Goal: Task Accomplishment & Management: Use online tool/utility

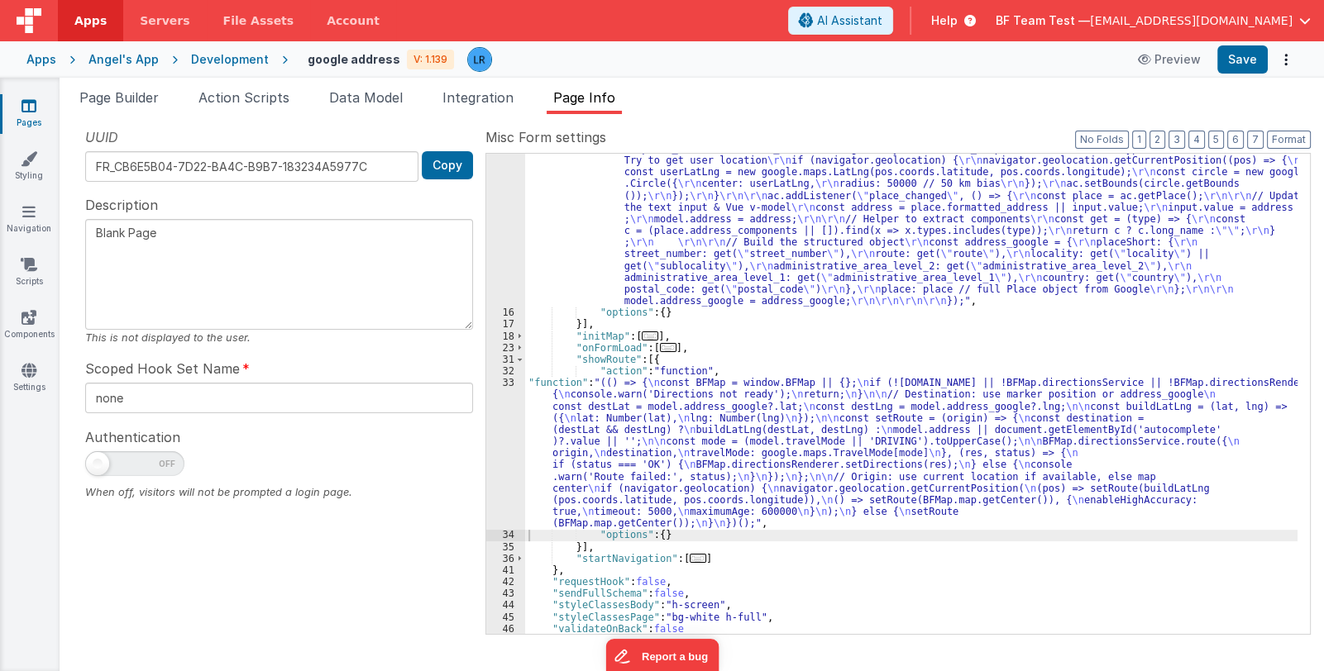
scroll to position [362, 0]
click at [1090, 17] on span "BF Team Test —" at bounding box center [1042, 20] width 94 height 17
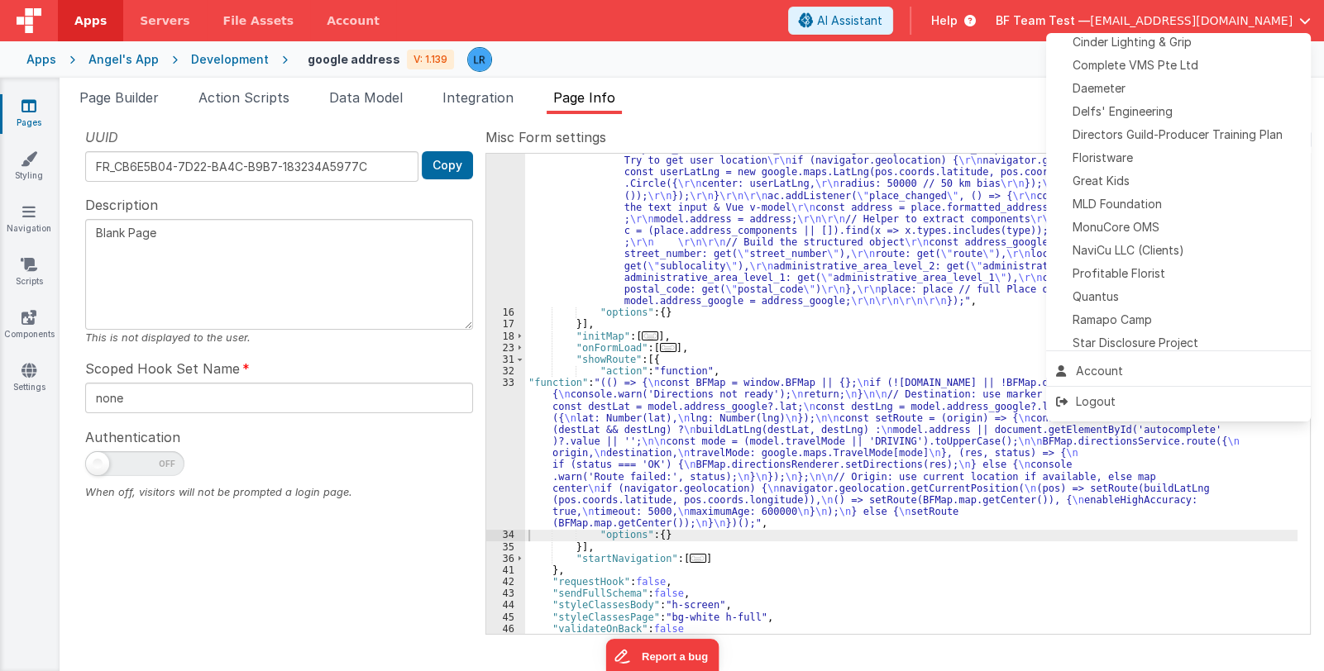
scroll to position [328, 0]
click at [1185, 160] on div "Floristware" at bounding box center [1178, 162] width 245 height 17
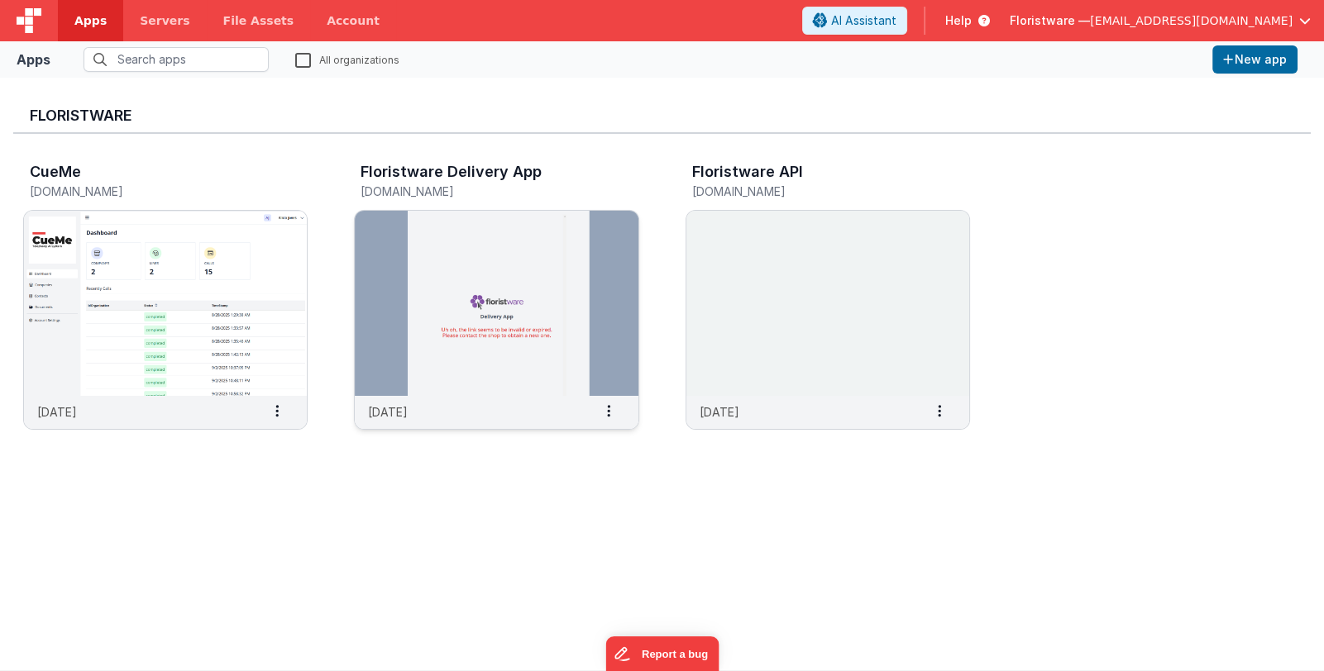
click at [520, 260] on img at bounding box center [496, 303] width 283 height 185
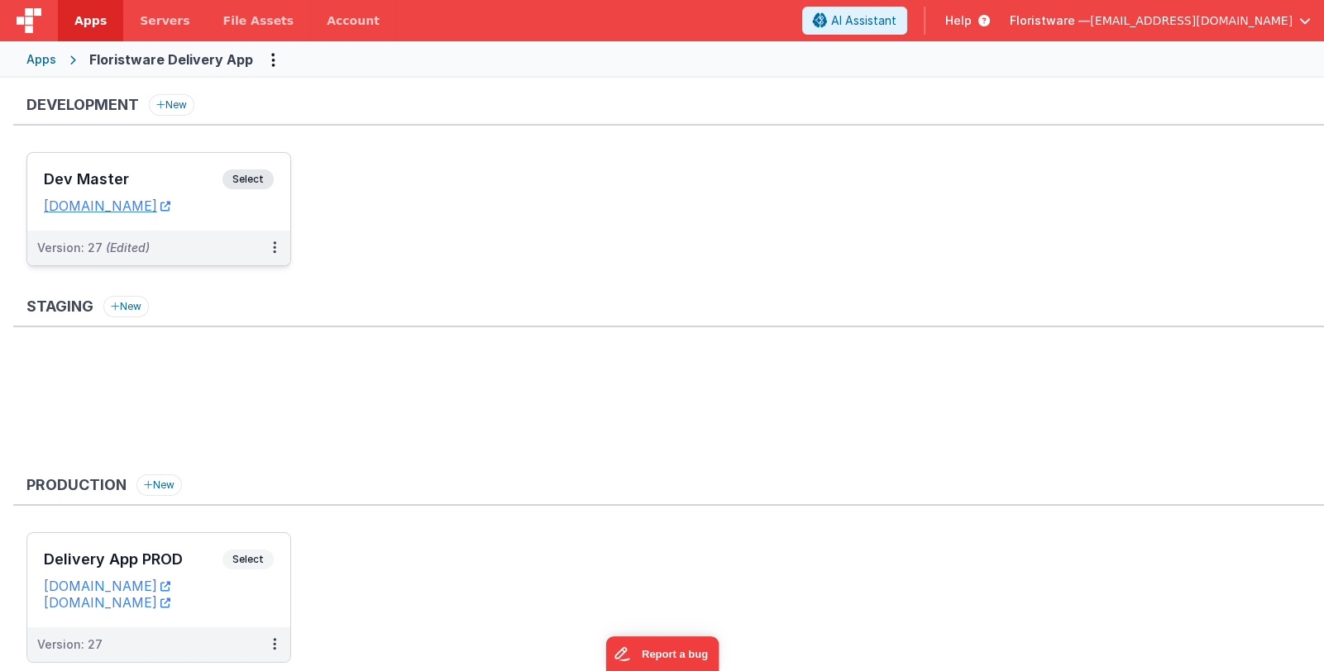
click at [177, 183] on h3 "Dev Master" at bounding box center [133, 179] width 179 height 17
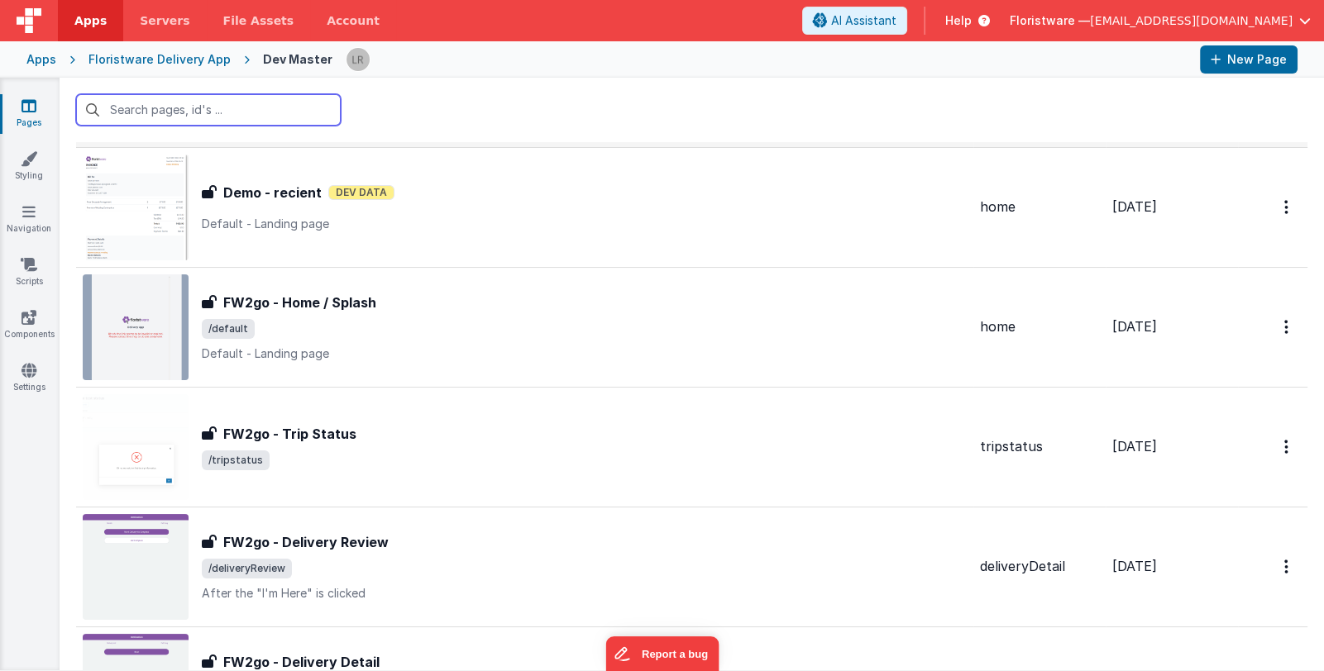
scroll to position [413, 0]
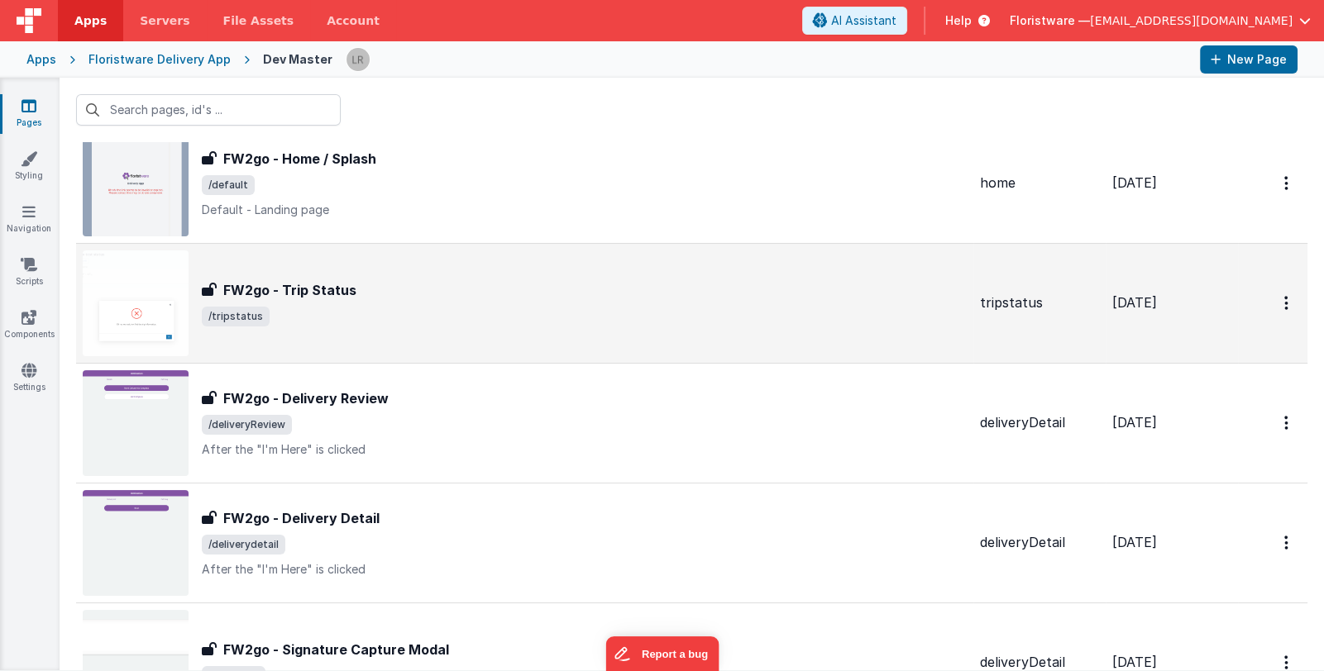
click at [499, 308] on span "/tripstatus" at bounding box center [584, 317] width 765 height 20
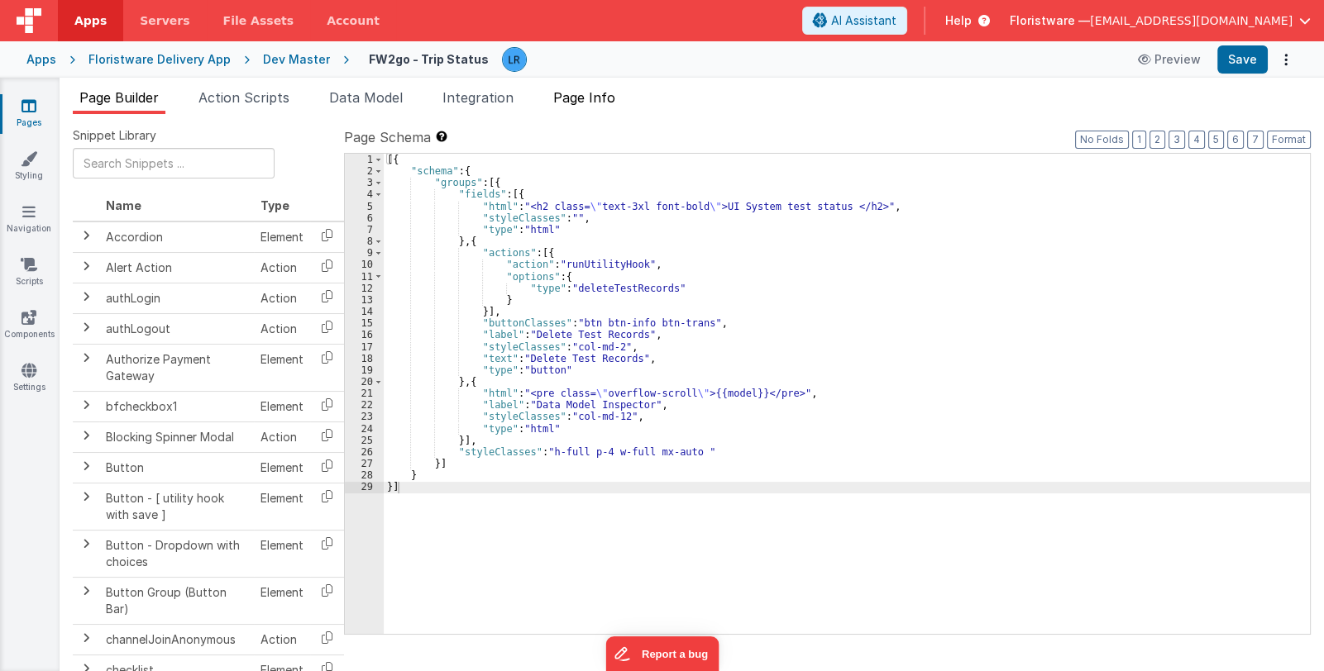
click at [585, 100] on span "Page Info" at bounding box center [584, 97] width 62 height 17
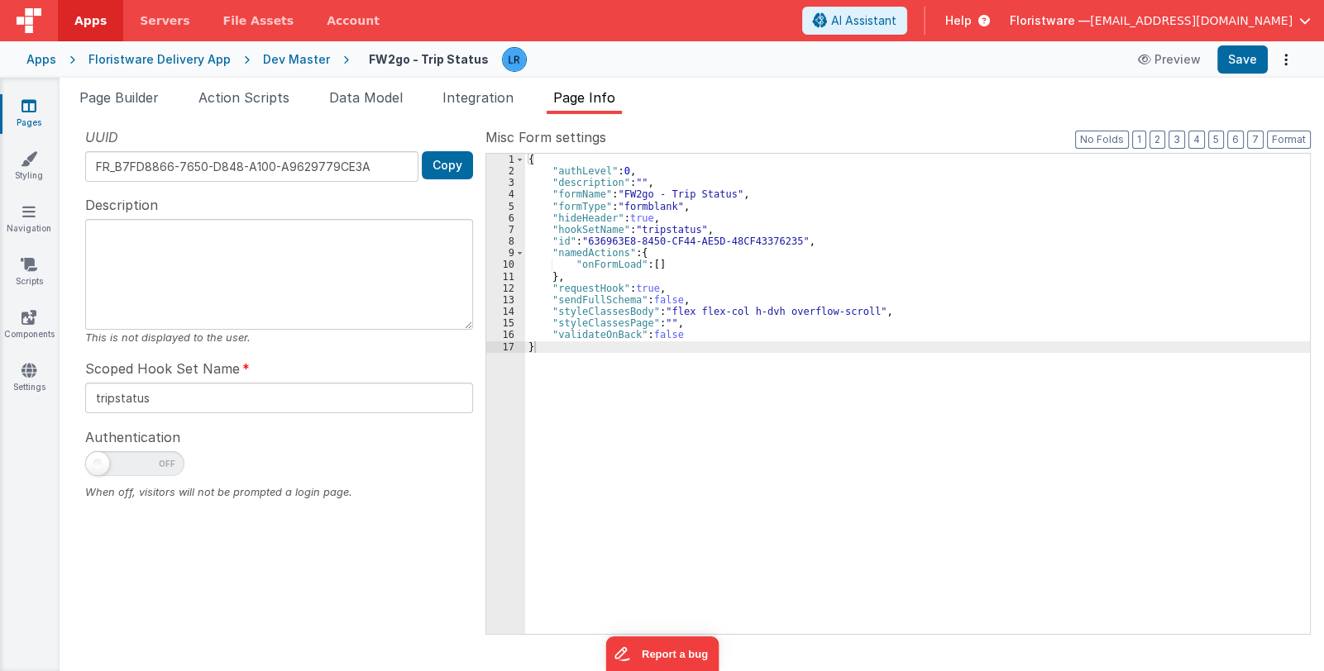
click at [23, 113] on icon at bounding box center [28, 106] width 15 height 17
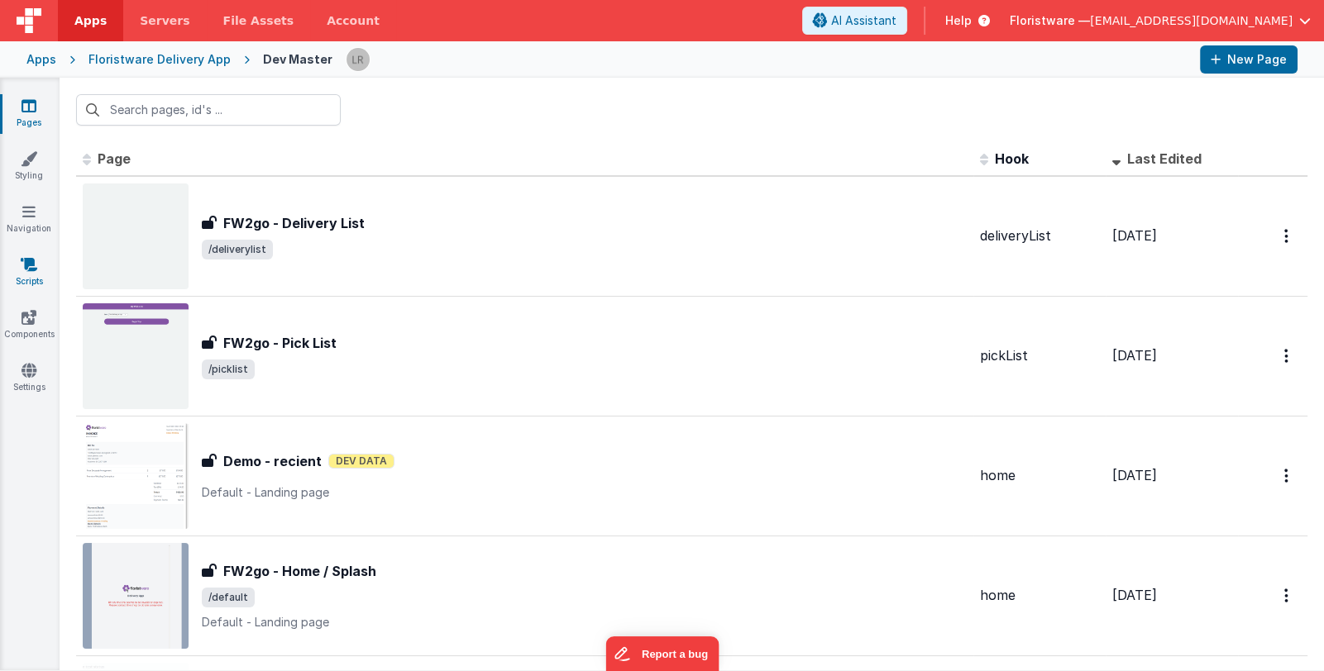
click at [31, 279] on link "Scripts" at bounding box center [29, 272] width 60 height 33
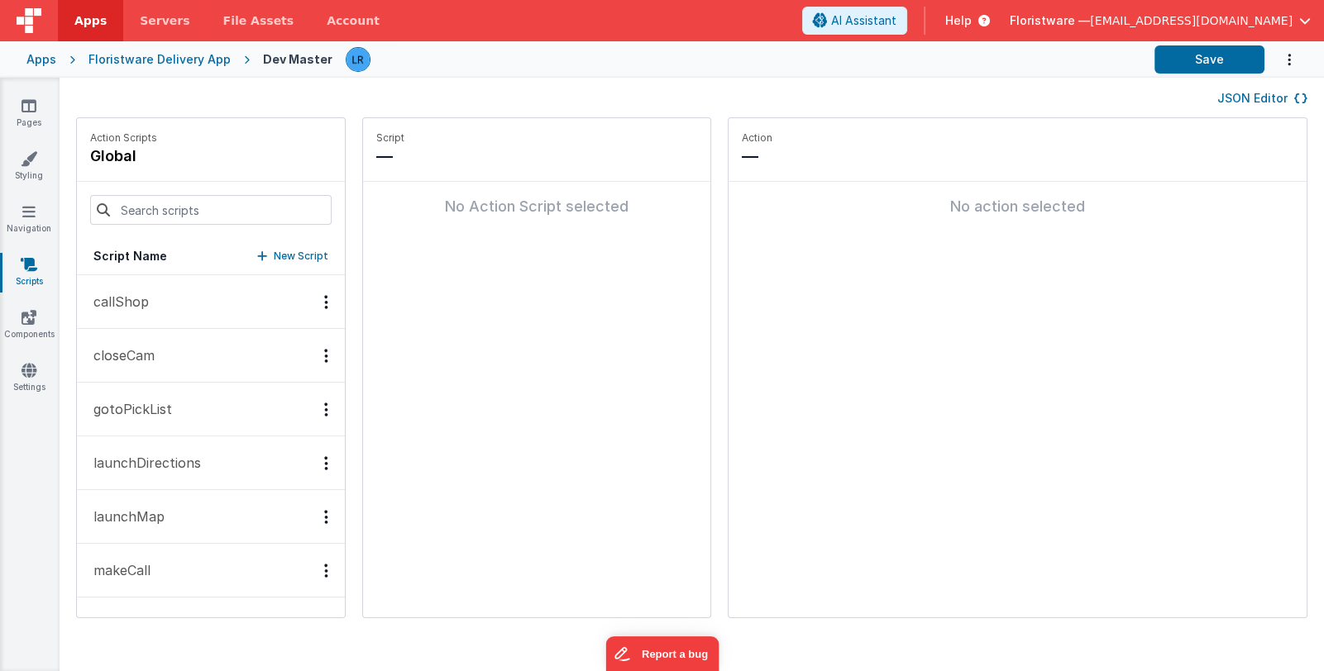
click at [169, 456] on p "launchDirections" at bounding box center [141, 463] width 117 height 20
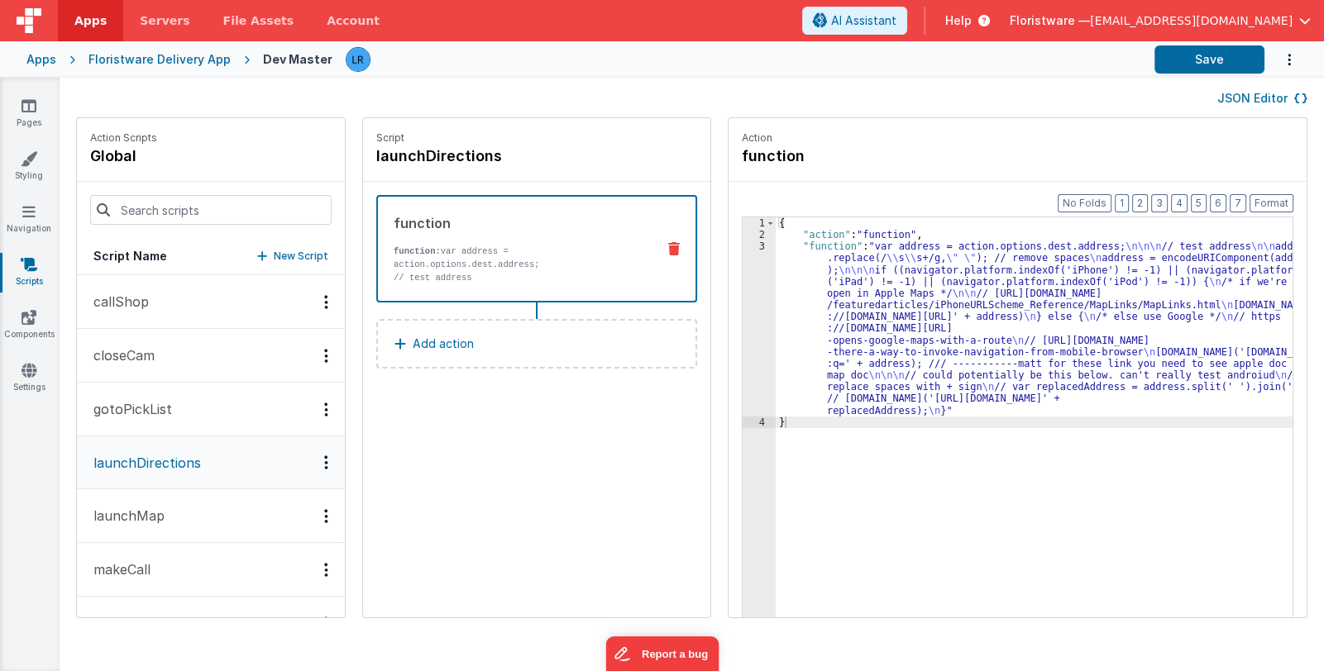
click at [869, 327] on div "{ "action" : "function" , "function" : "var address = action.options.dest.addre…" at bounding box center [1044, 454] width 539 height 475
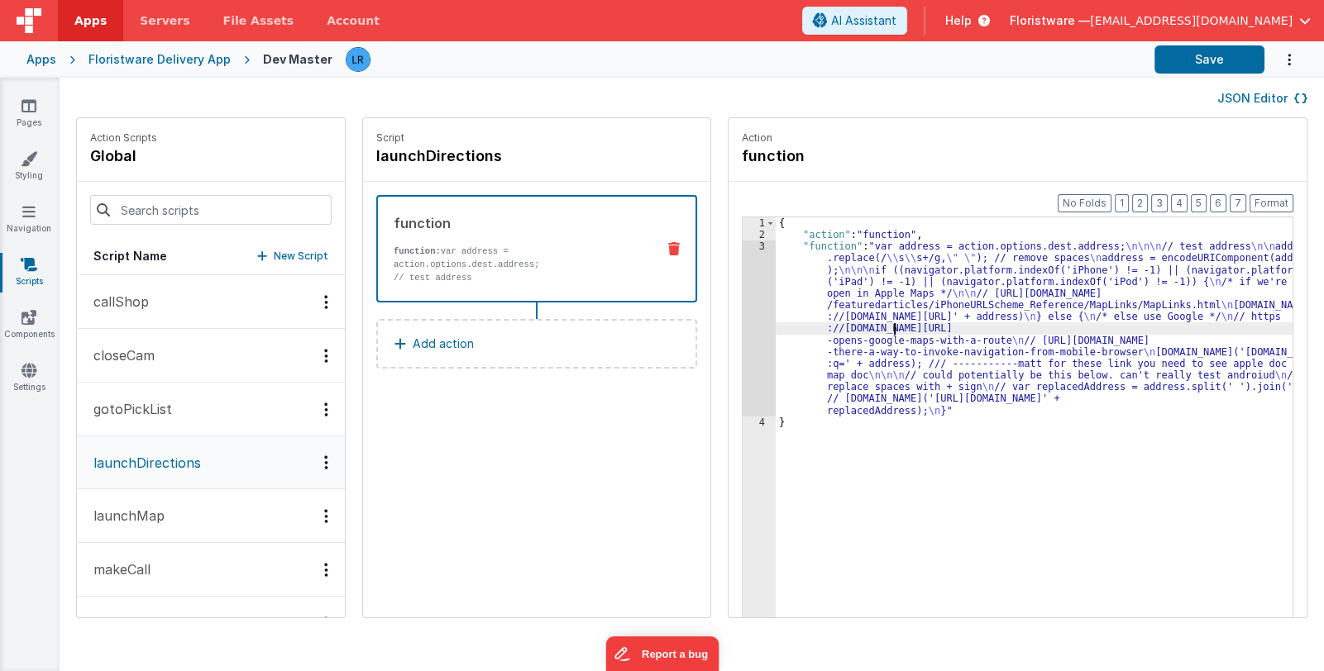
click at [742, 346] on div "3" at bounding box center [758, 329] width 33 height 176
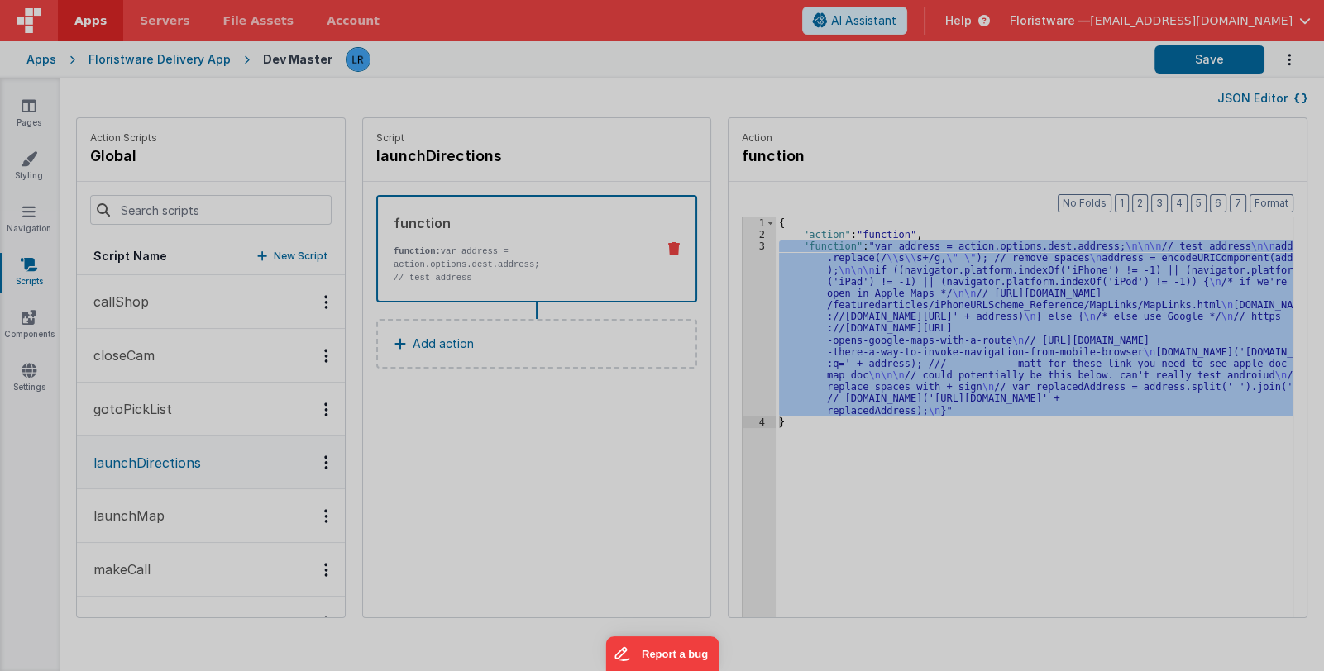
click at [740, 346] on div "var address = action . options . dest . address ; // test address address . rep…" at bounding box center [682, 377] width 1227 height 579
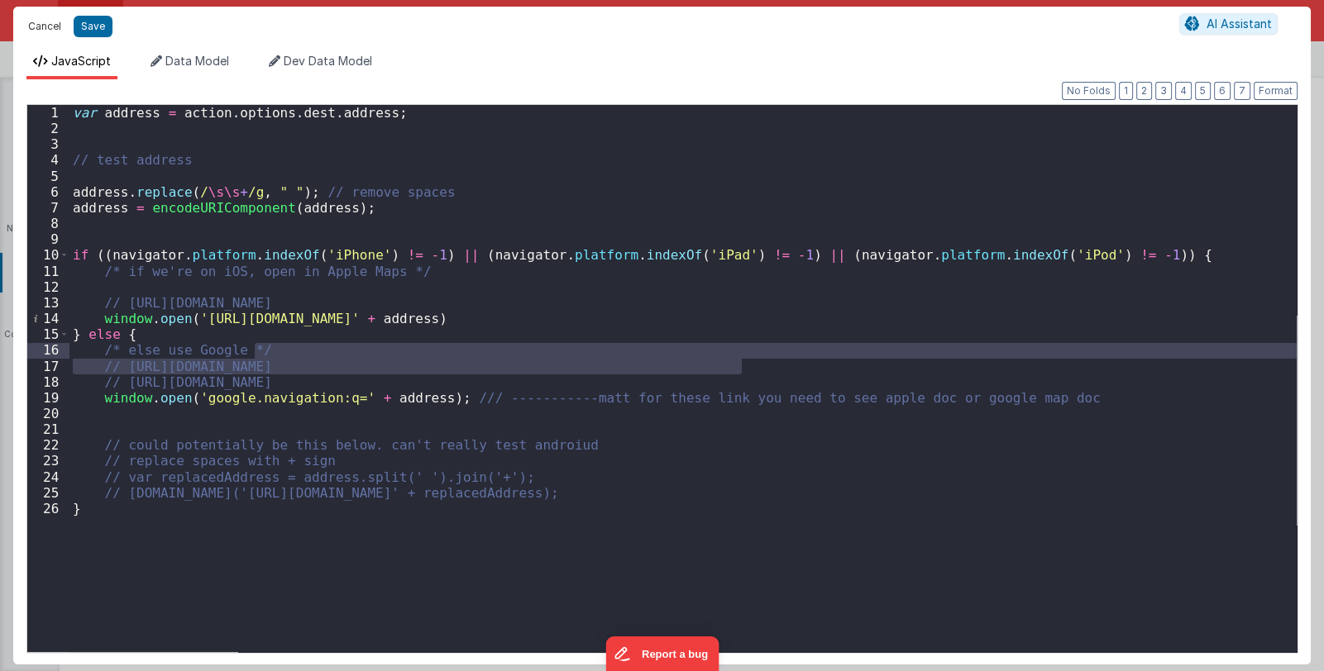
click at [34, 28] on button "Cancel" at bounding box center [45, 26] width 50 height 23
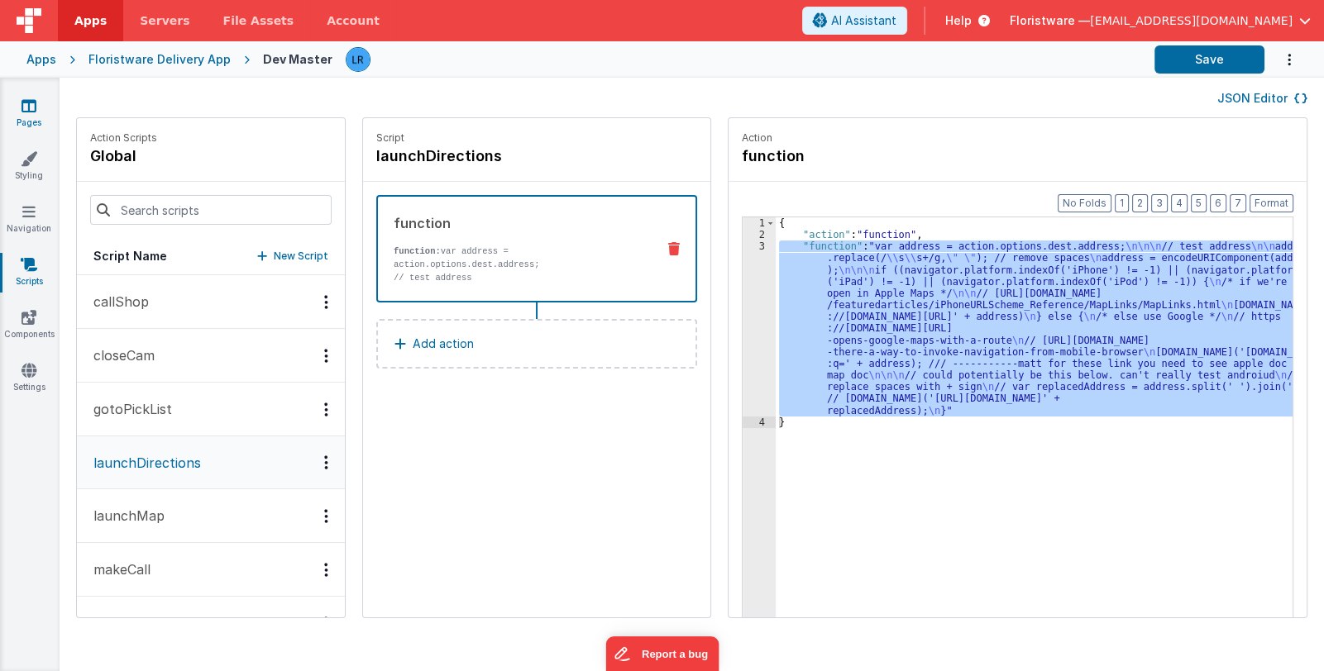
click at [31, 100] on icon at bounding box center [28, 106] width 15 height 17
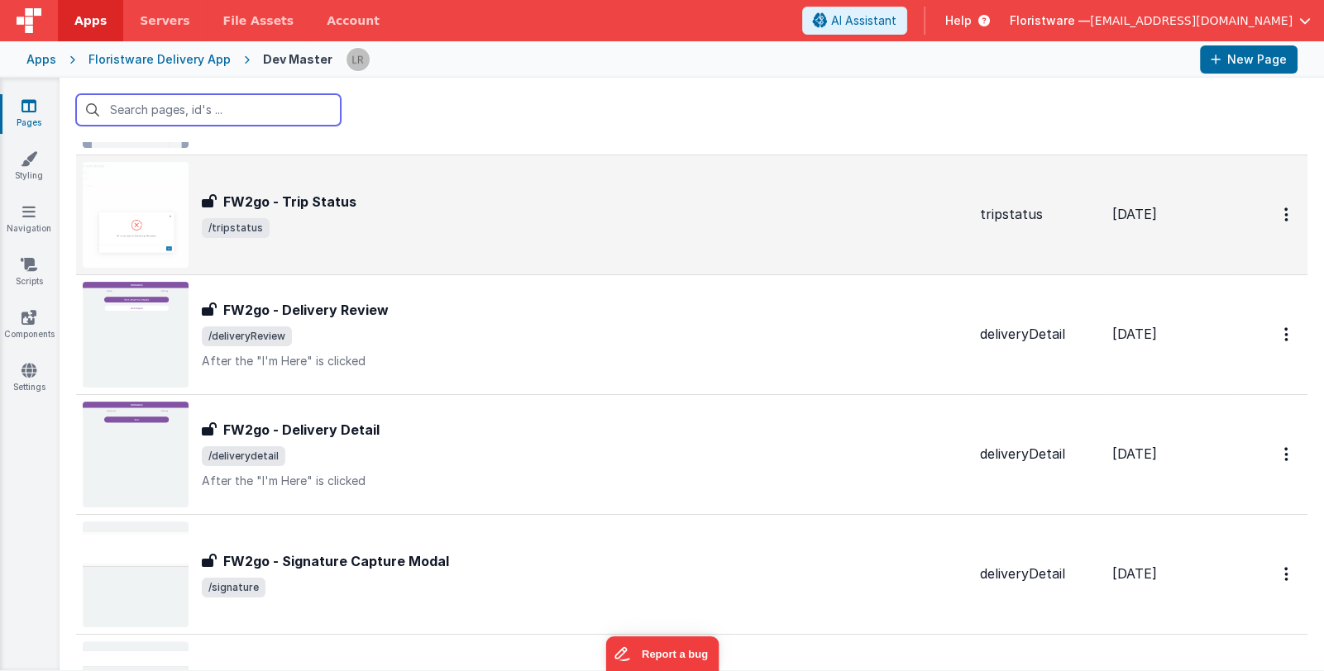
scroll to position [579, 0]
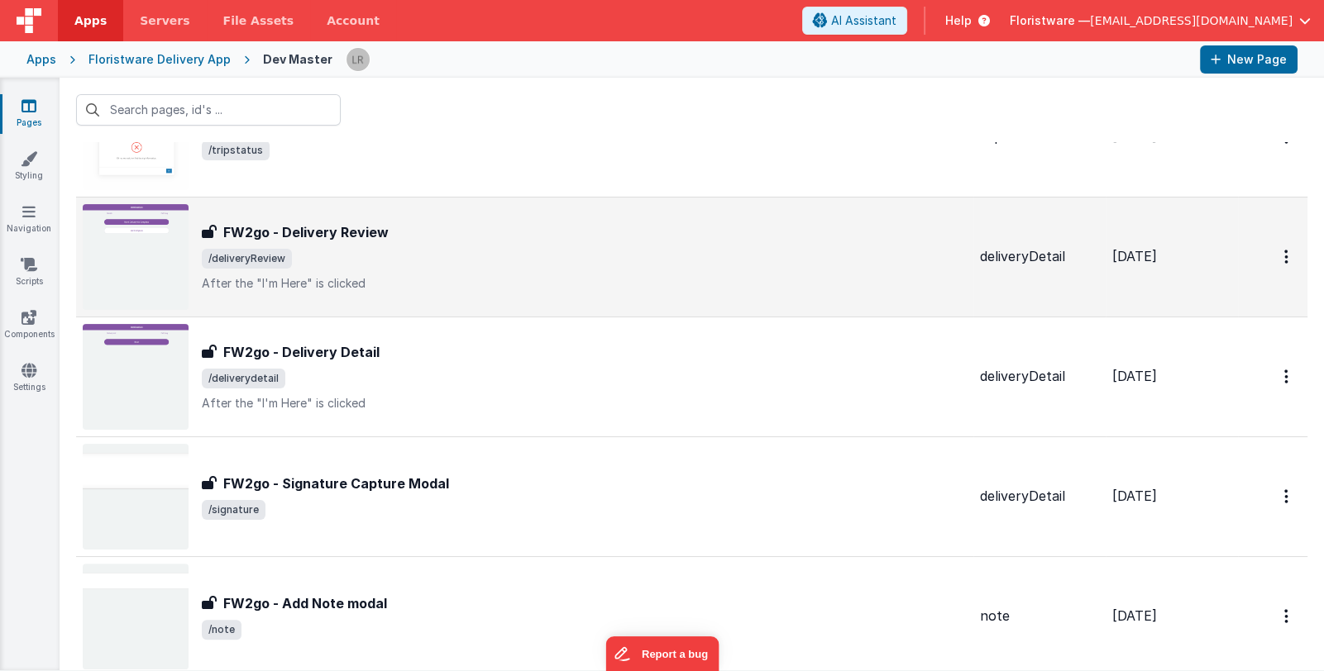
click at [466, 275] on p "After the "I'm Here" is clicked" at bounding box center [584, 283] width 765 height 17
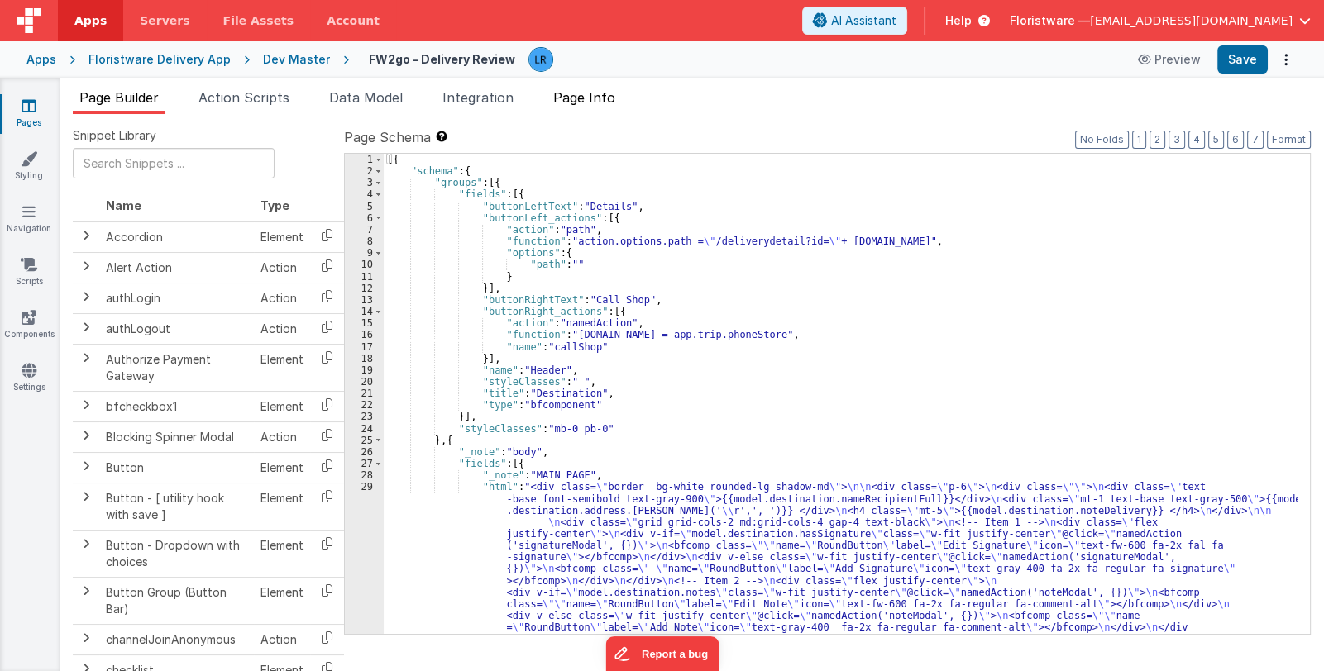
click at [606, 98] on span "Page Info" at bounding box center [584, 97] width 62 height 17
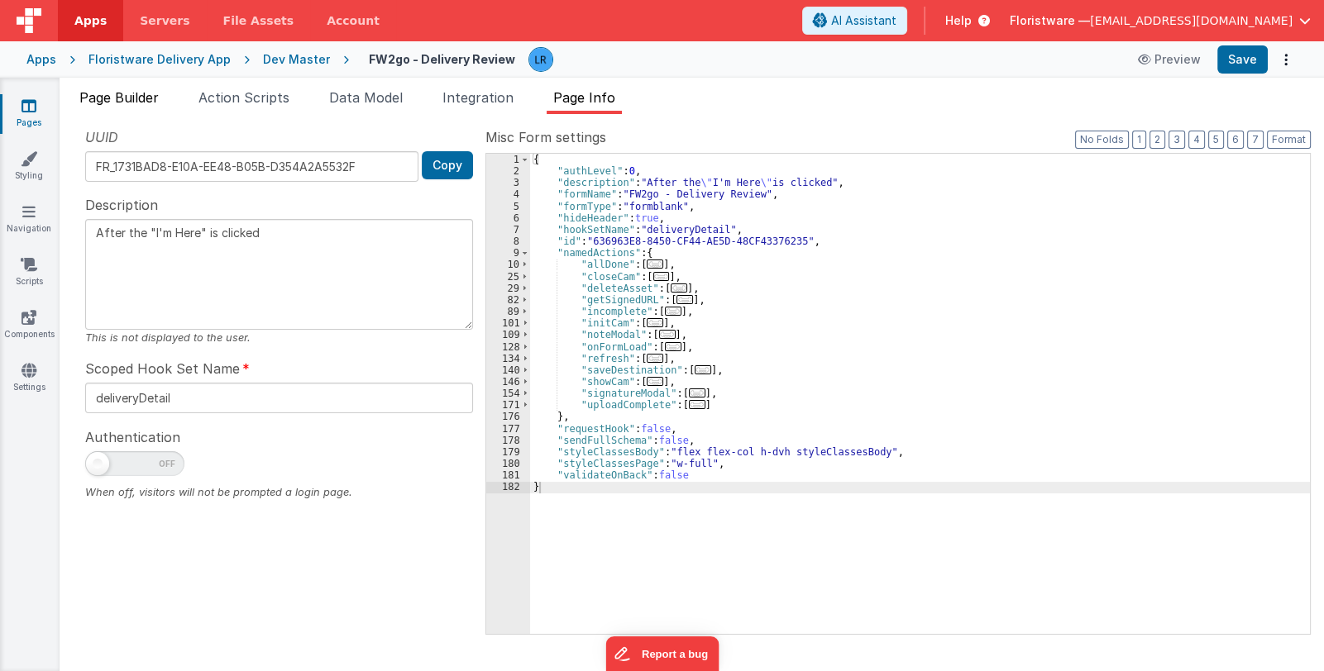
click at [131, 98] on span "Page Builder" at bounding box center [118, 97] width 79 height 17
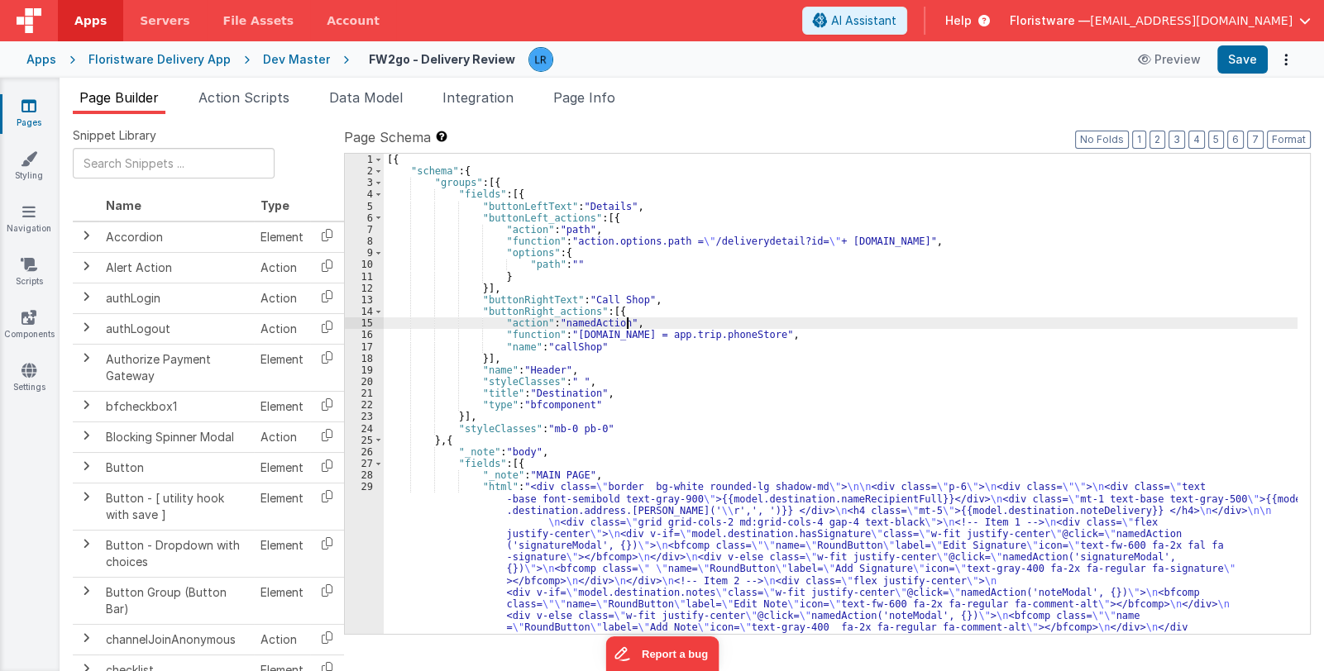
click at [711, 319] on div "[{ "schema" : { "groups" : [{ "fields" : [{ "buttonLeftText" : "Details" , "but…" at bounding box center [840, 541] width 913 height 774
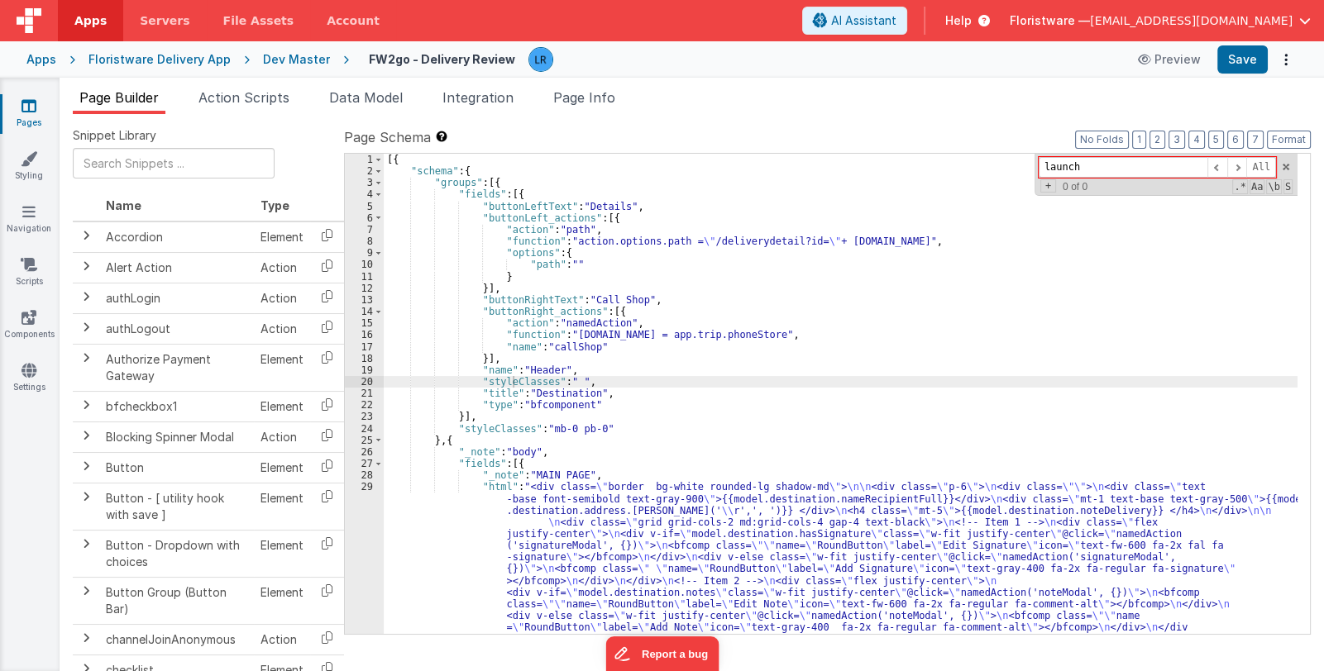
type input "launch"
click at [29, 211] on icon at bounding box center [28, 211] width 13 height 17
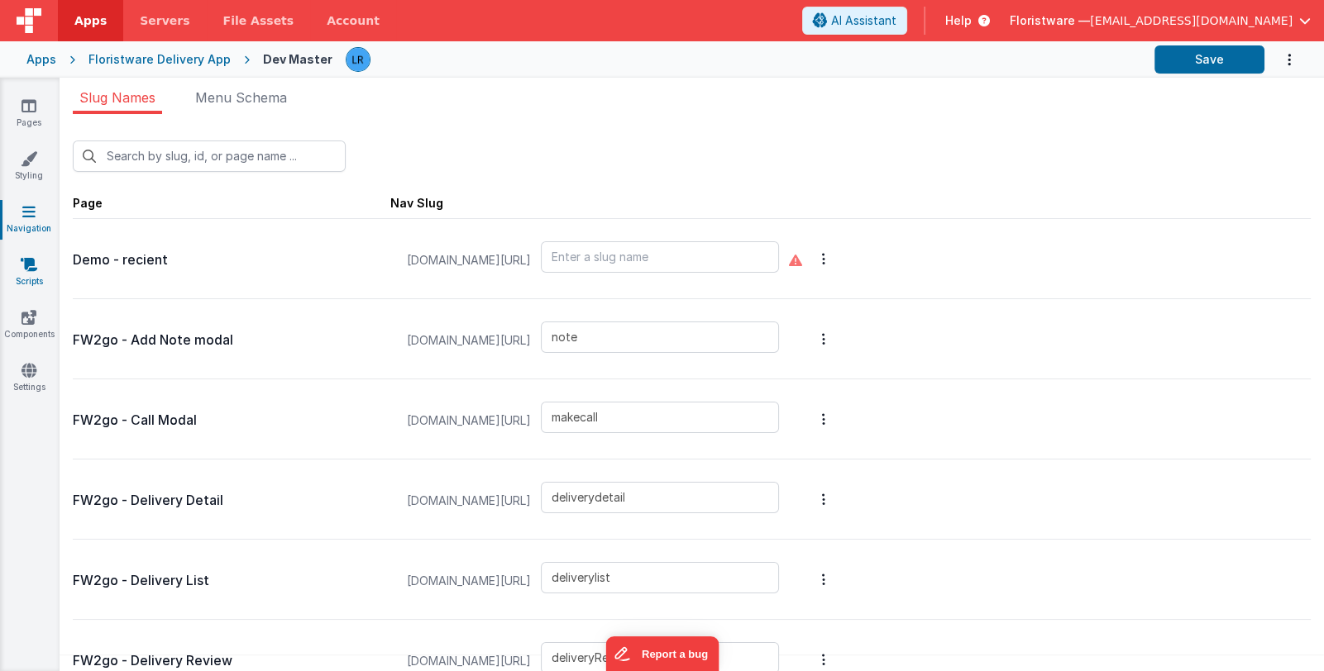
click at [26, 264] on icon at bounding box center [29, 264] width 17 height 17
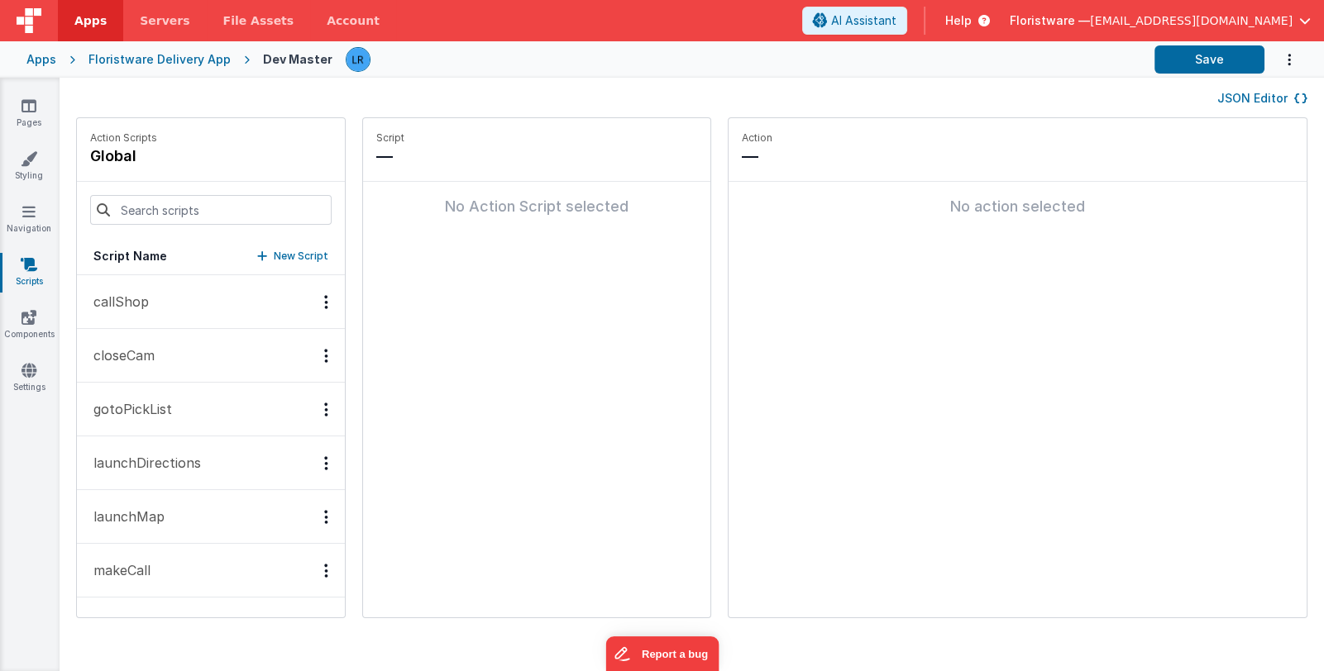
click at [194, 469] on p "launchDirections" at bounding box center [141, 463] width 117 height 20
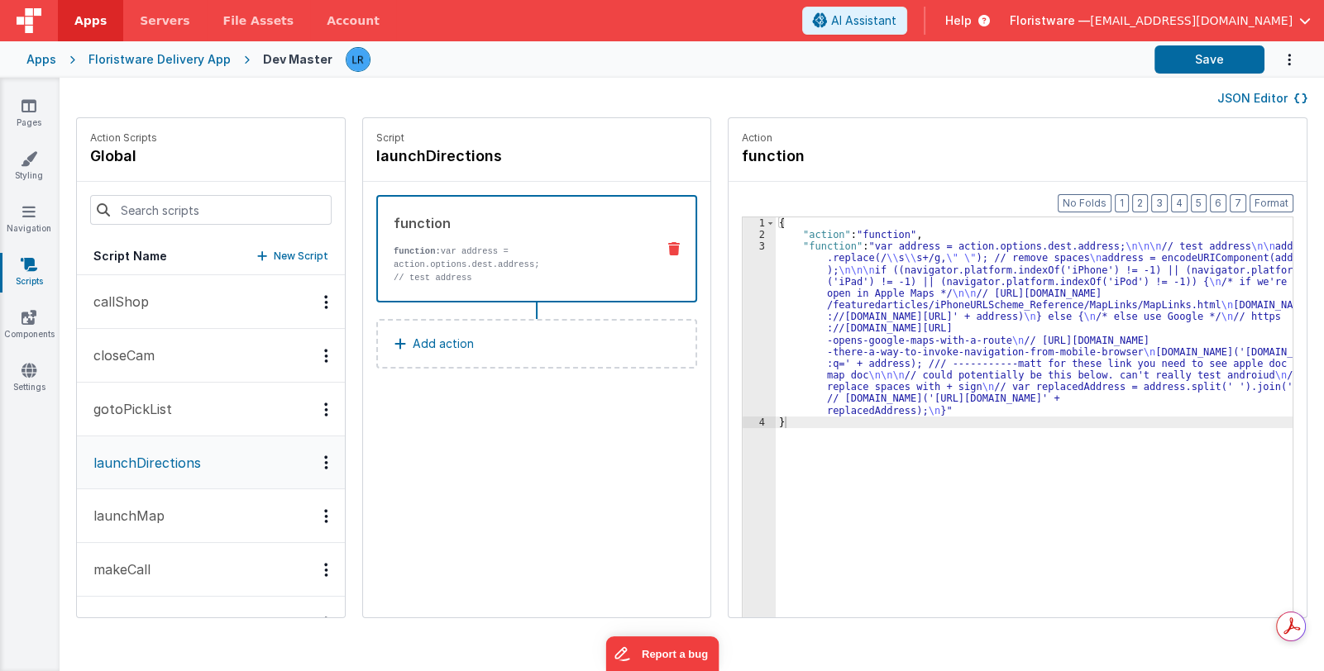
click at [171, 512] on button "launchMap" at bounding box center [211, 516] width 268 height 54
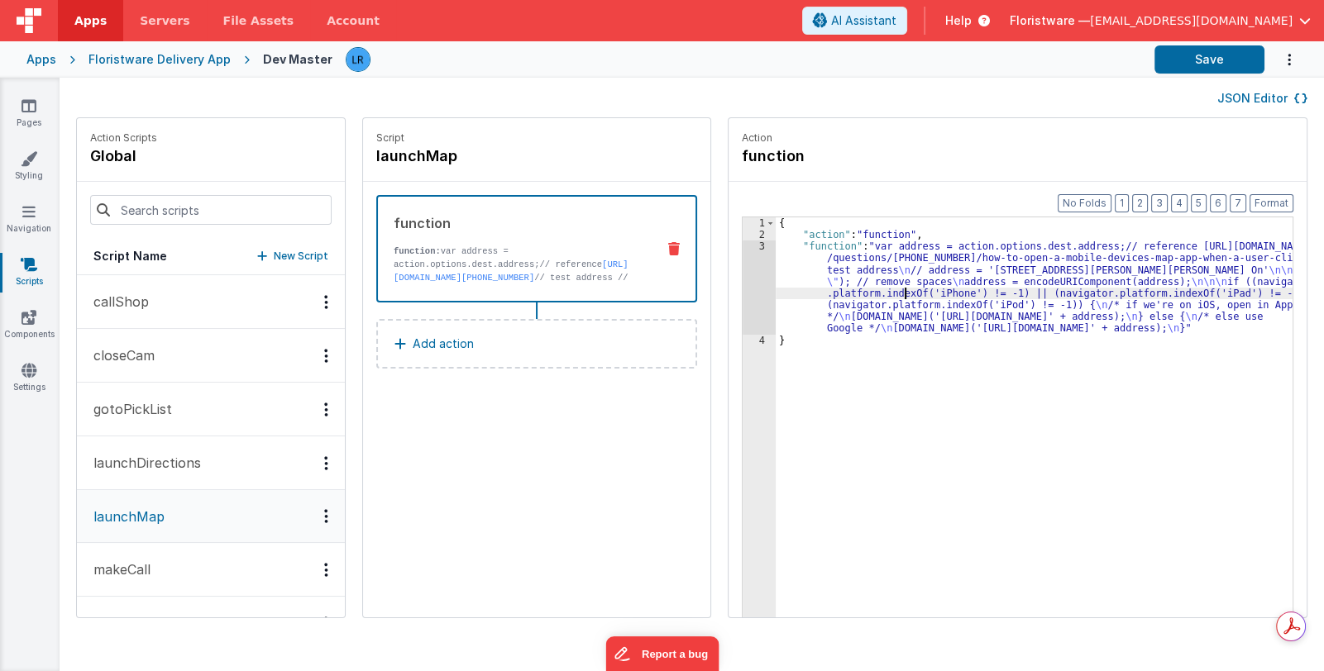
click at [885, 297] on div "{ "action" : "function" , "function" : "var address = action.options.dest.addre…" at bounding box center [1044, 454] width 539 height 475
click at [742, 299] on div "3" at bounding box center [758, 287] width 33 height 93
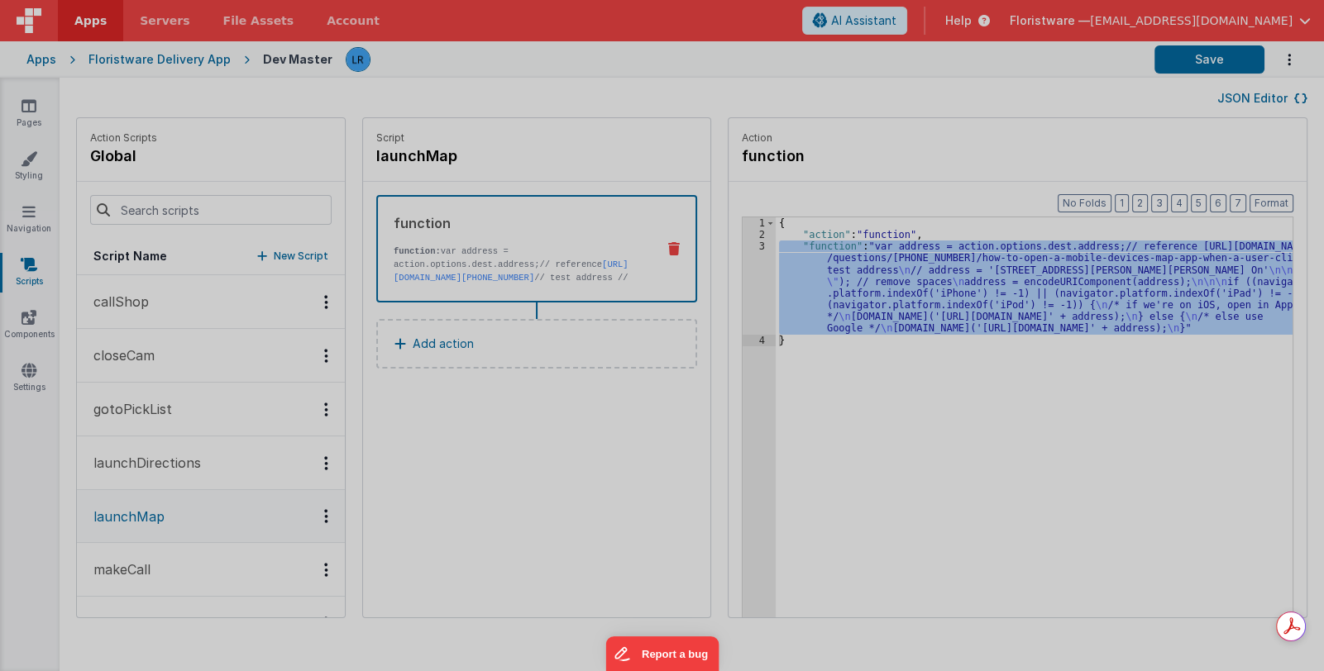
click at [733, 299] on div "var address = action . options . dest . address ; // reference [URL][DOMAIN_NAM…" at bounding box center [682, 377] width 1227 height 579
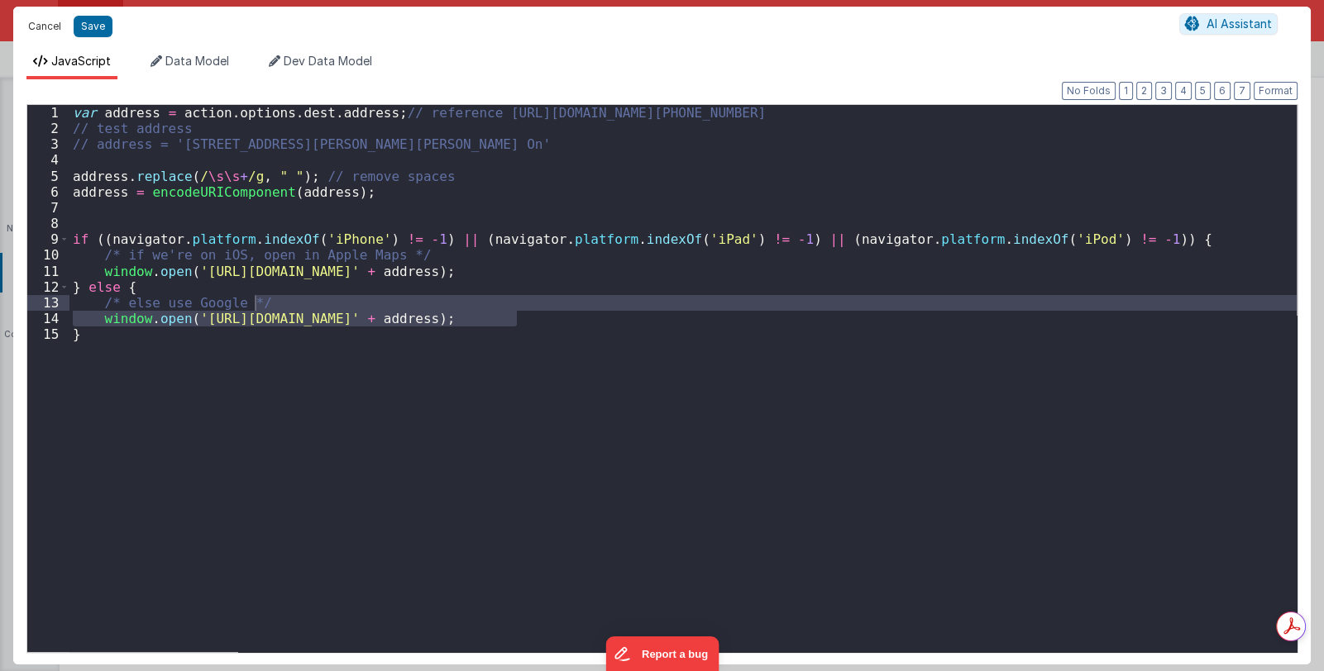
click at [41, 31] on button "Cancel" at bounding box center [45, 26] width 50 height 23
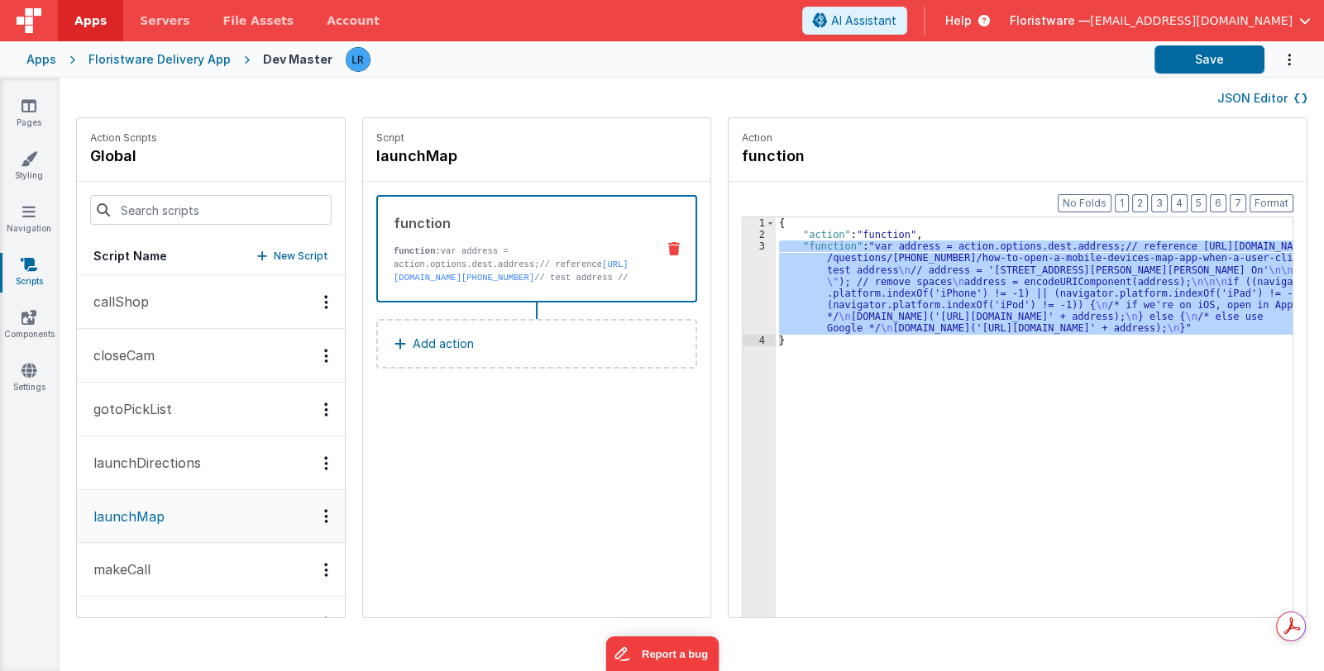
click at [186, 461] on p "launchDirections" at bounding box center [141, 463] width 117 height 20
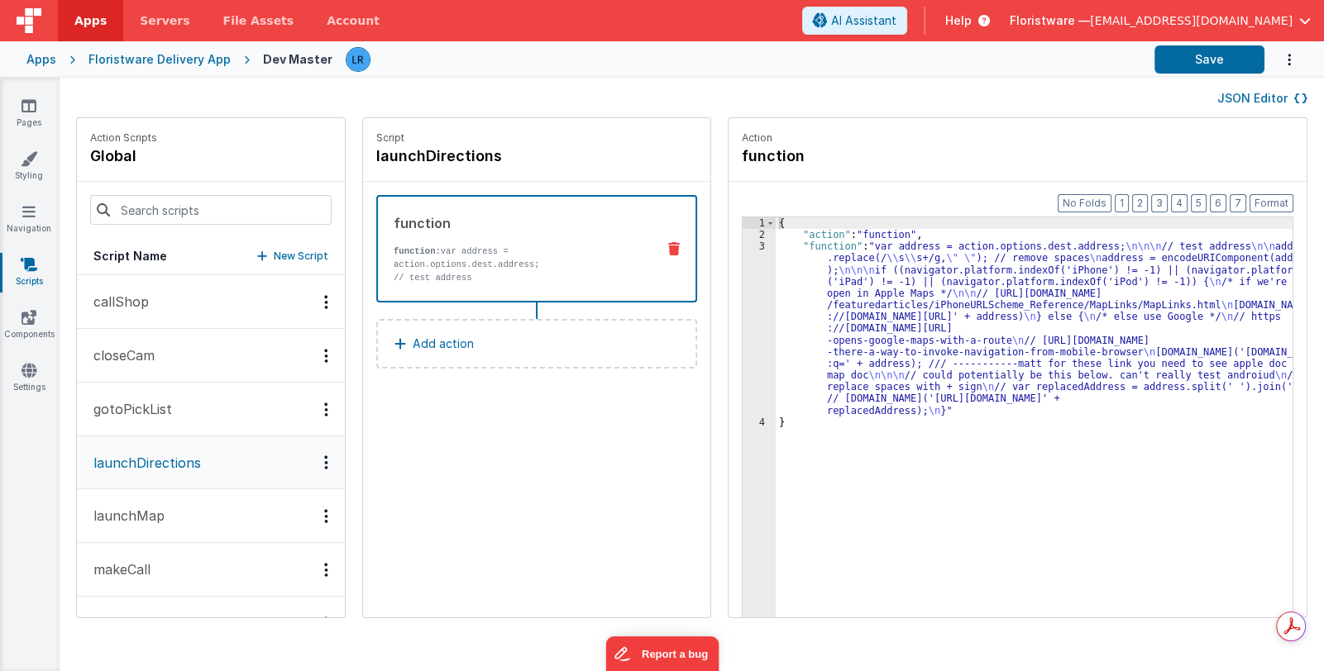
click at [829, 352] on div "{ "action" : "function" , "function" : "var address = action.options.dest.addre…" at bounding box center [1044, 454] width 539 height 475
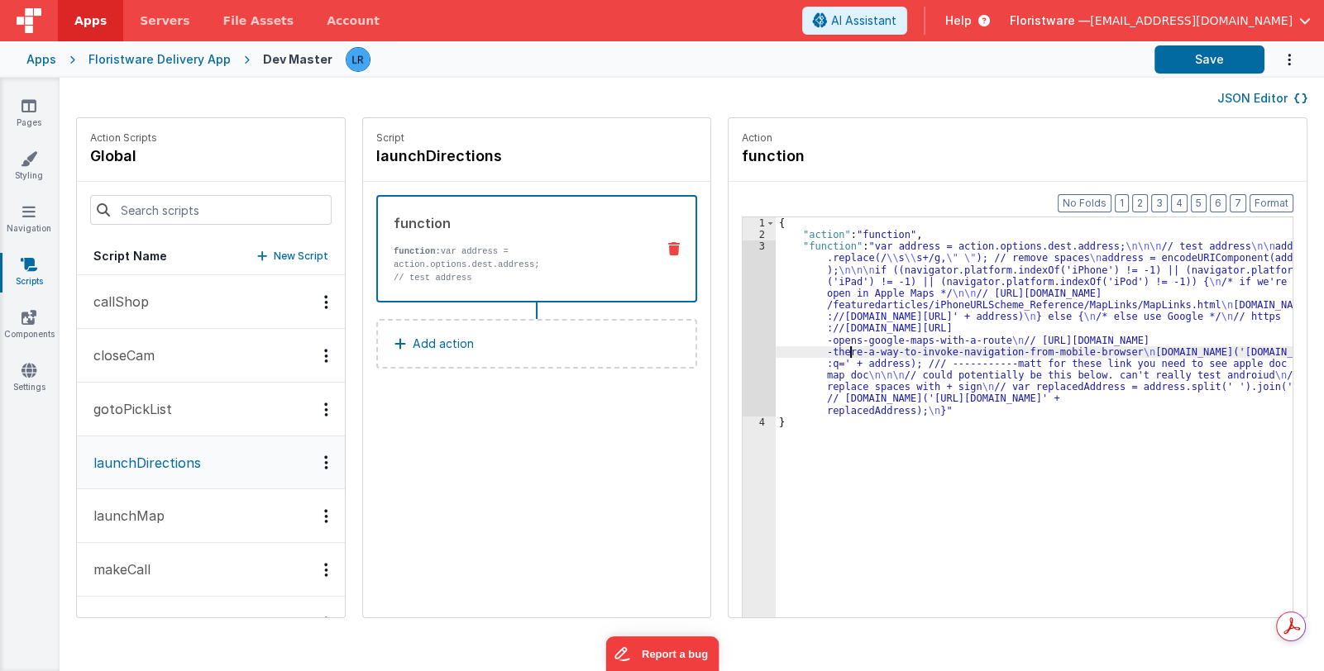
click at [742, 350] on div "3" at bounding box center [758, 329] width 33 height 176
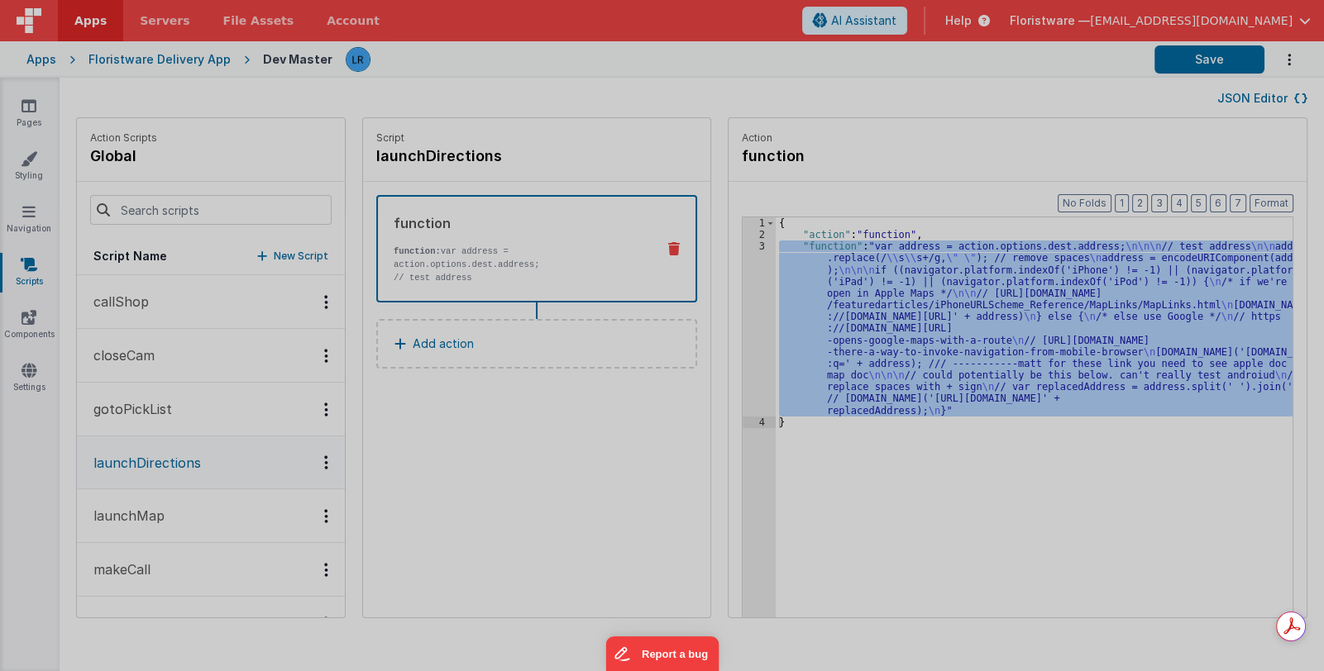
click at [742, 350] on div "var address = action . options . dest . address ; // test address address . rep…" at bounding box center [682, 377] width 1227 height 579
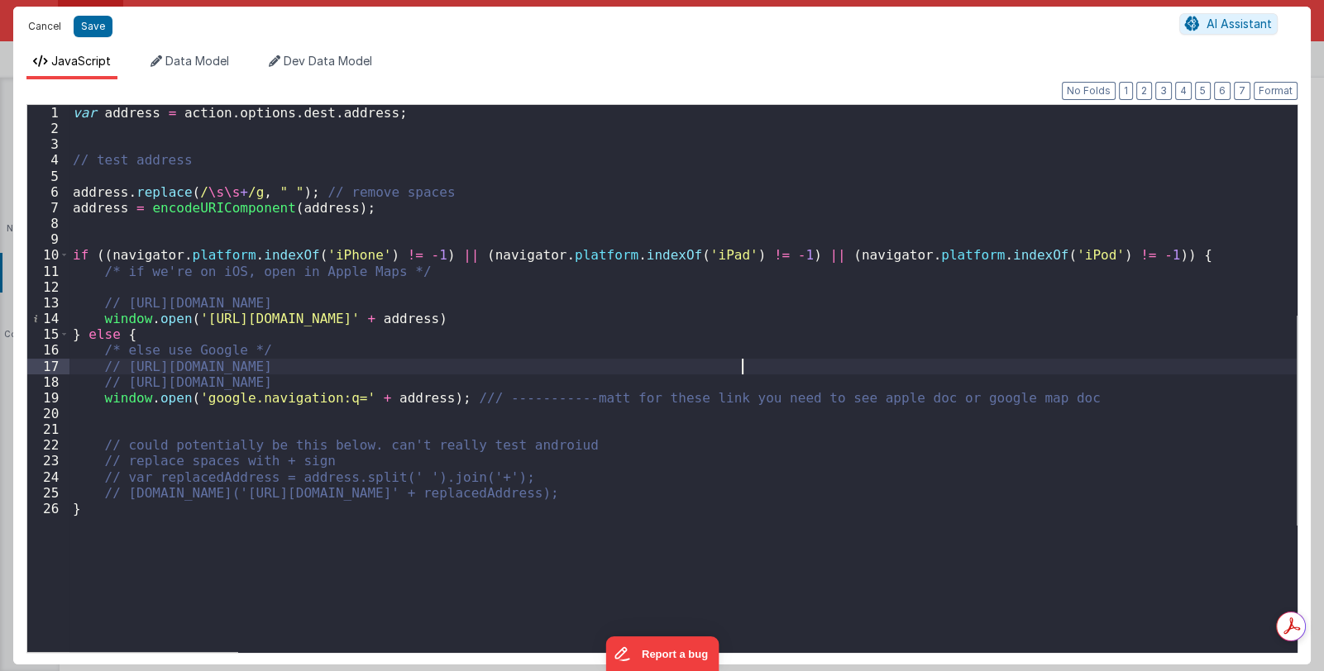
click at [40, 27] on button "Cancel" at bounding box center [45, 26] width 50 height 23
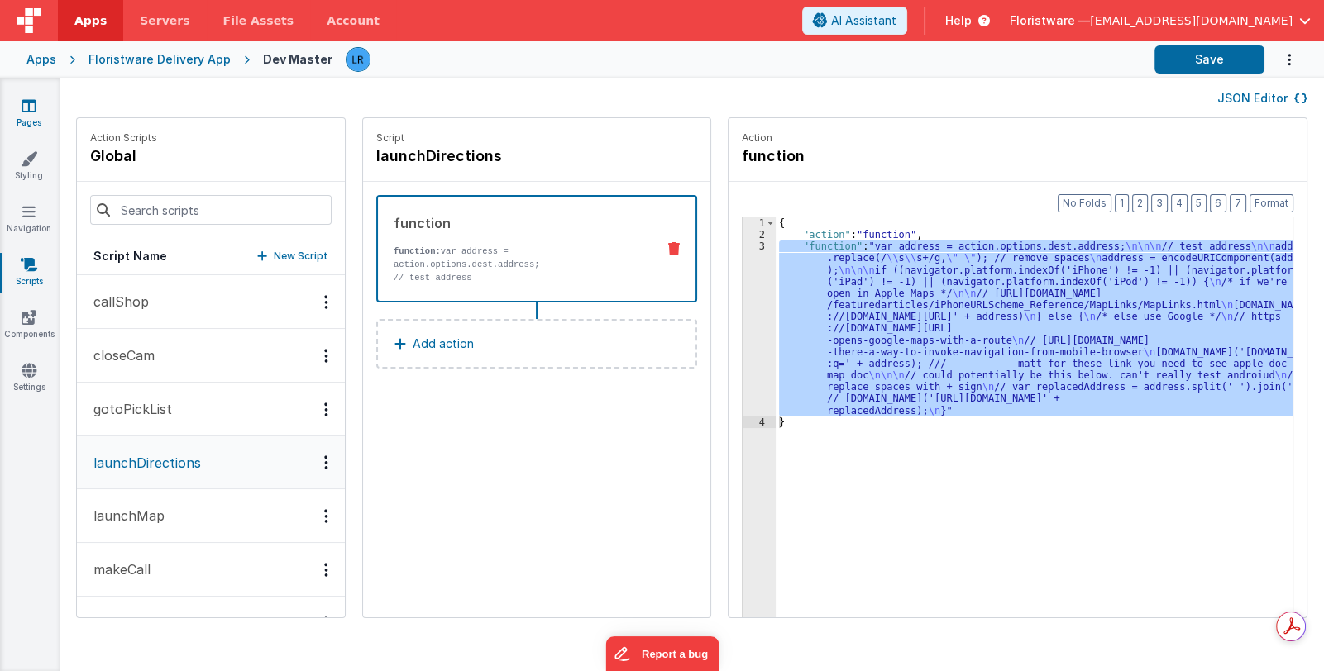
click at [29, 111] on icon at bounding box center [28, 106] width 15 height 17
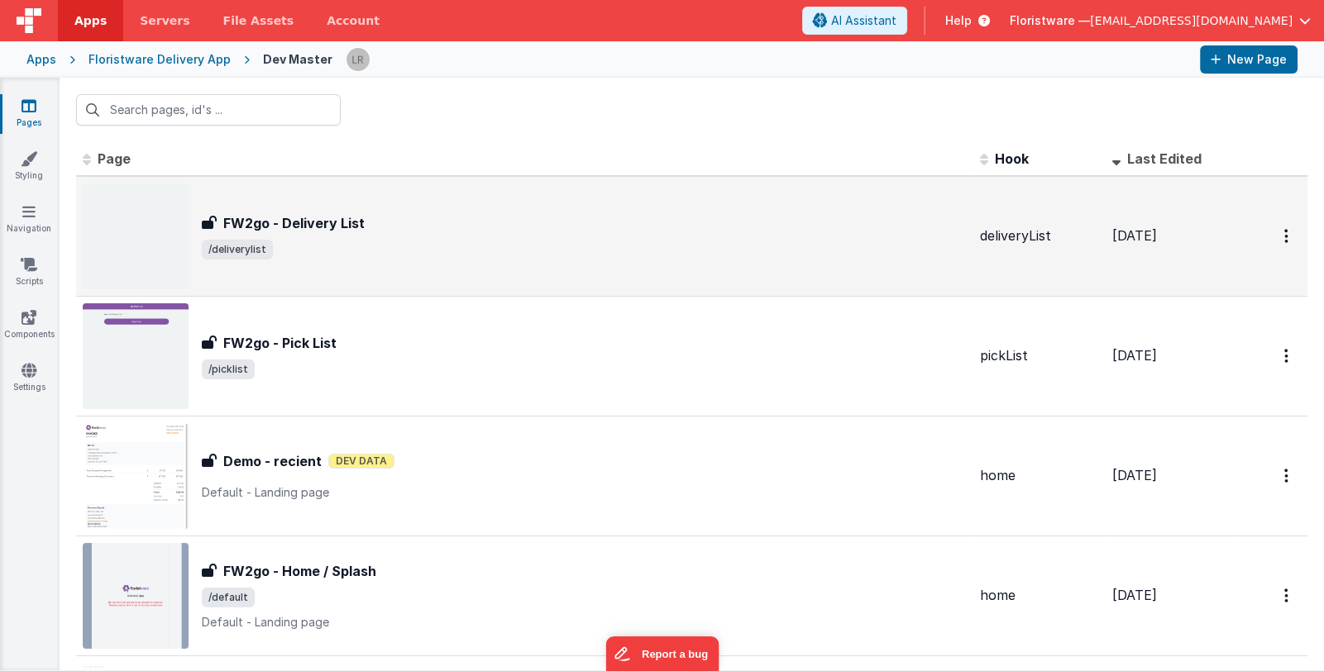
click at [513, 259] on div "FW2go - Delivery List FW2go - Delivery List /deliverylist" at bounding box center [525, 237] width 884 height 106
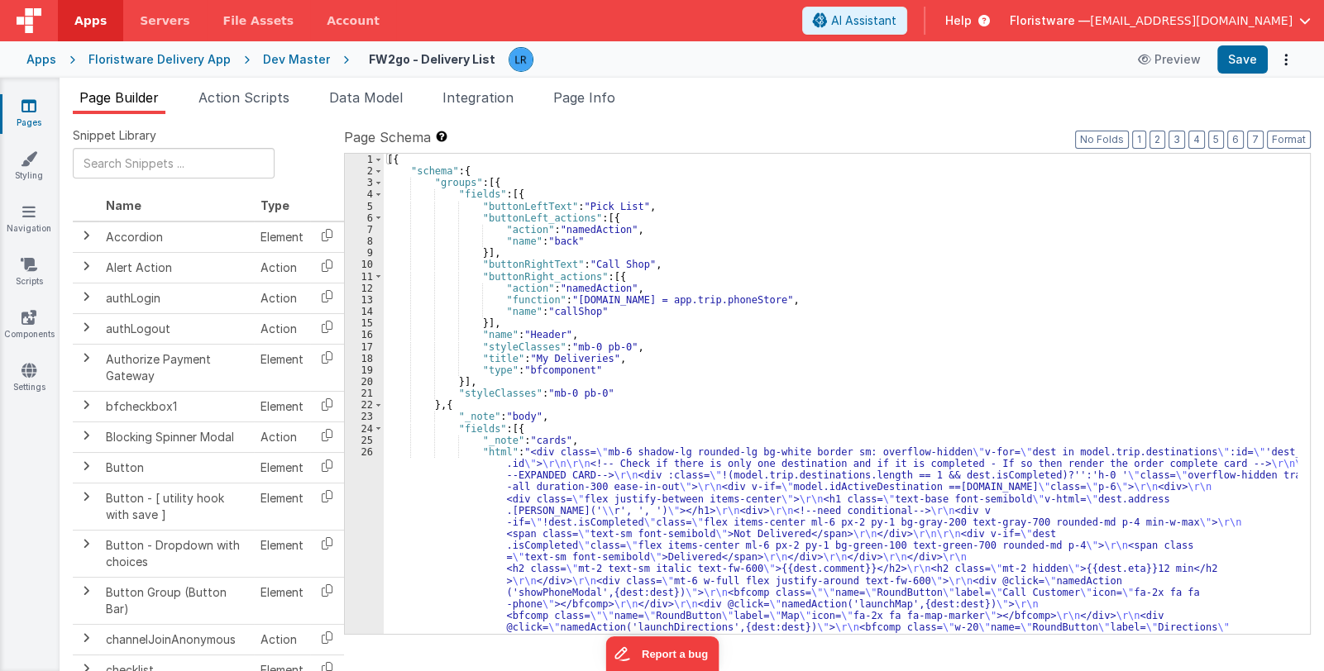
click at [604, 560] on div "[{ "schema" : { "groups" : [{ "fields" : [{ "buttonLeftText" : "Pick List" , "b…" at bounding box center [840, 623] width 913 height 938
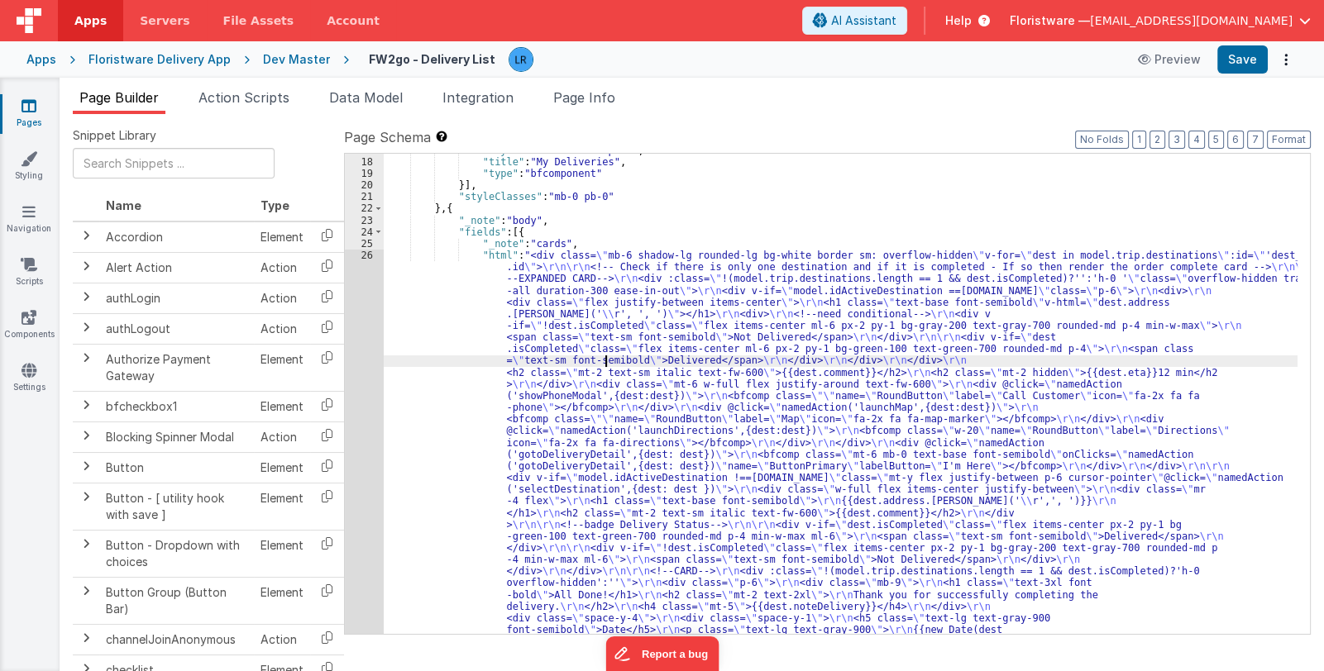
click at [583, 484] on div ""styleClasses" : "mb-0 pb-0" , "title" : "My Deliveries" , "type" : "bfcomponen…" at bounding box center [840, 614] width 913 height 938
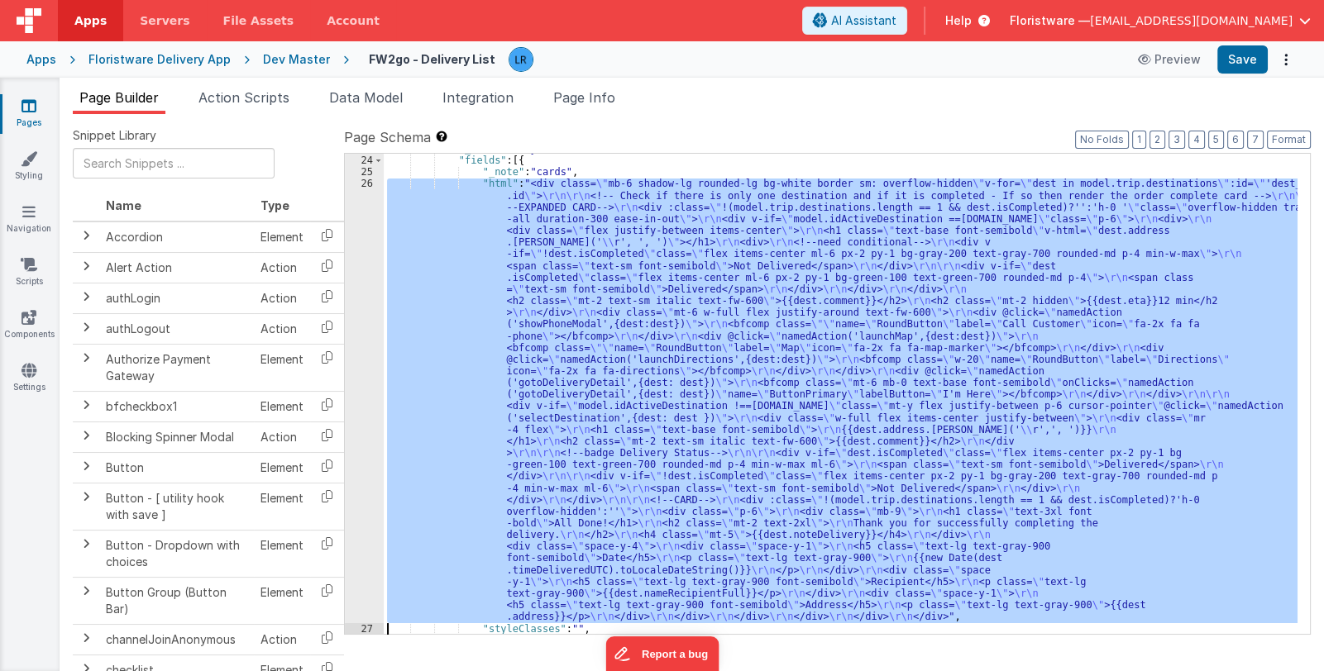
scroll to position [269, 0]
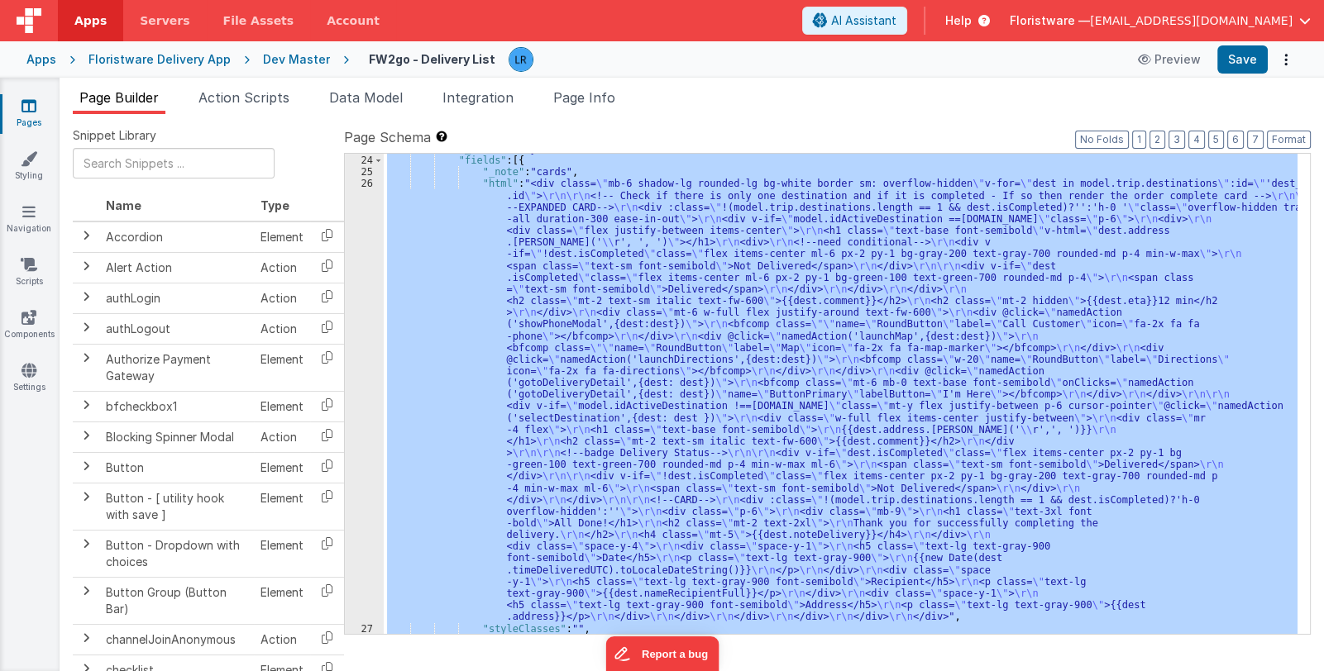
click at [368, 467] on div "26" at bounding box center [364, 400] width 39 height 445
click at [363, 467] on div "26" at bounding box center [364, 400] width 39 height 445
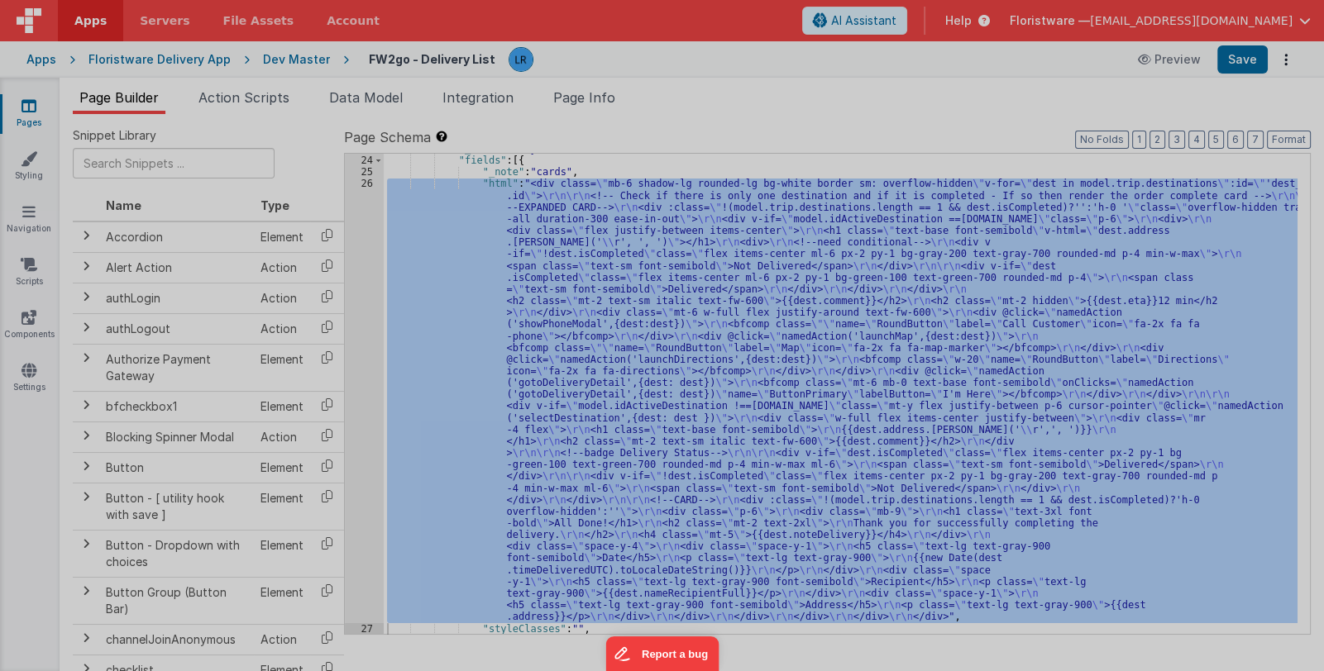
click at [363, 467] on div at bounding box center [662, 335] width 1324 height 671
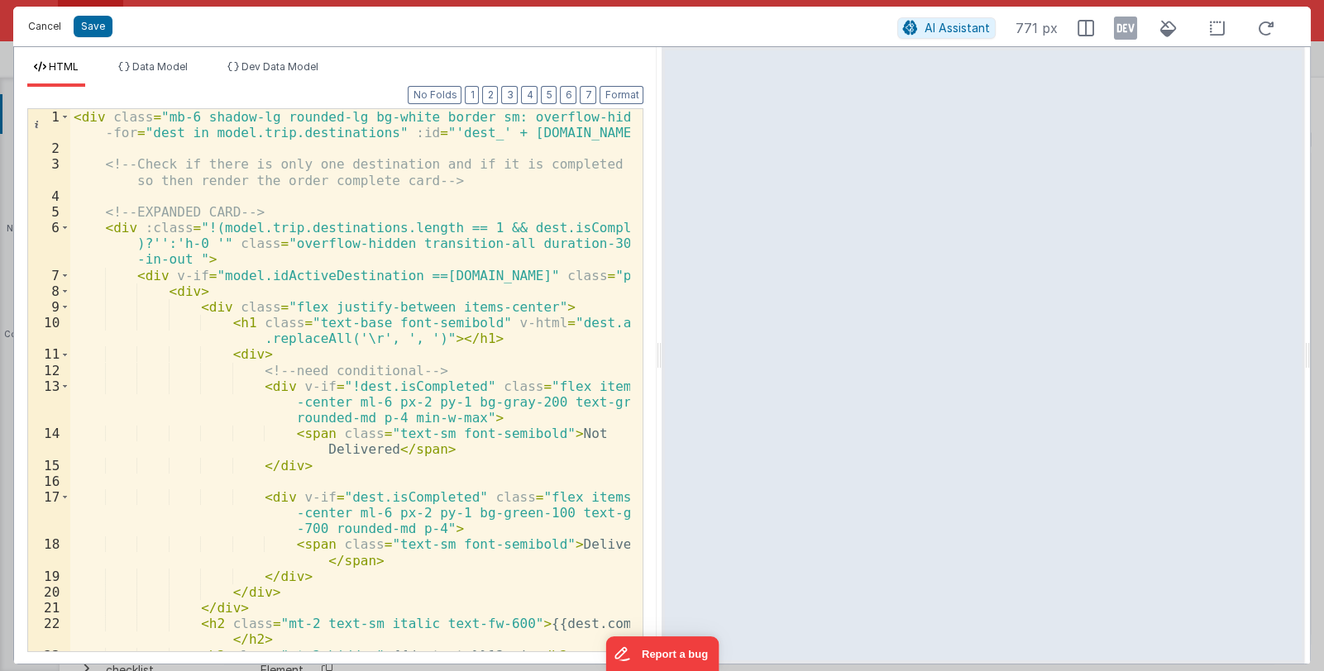
click at [45, 25] on button "Cancel" at bounding box center [45, 26] width 50 height 23
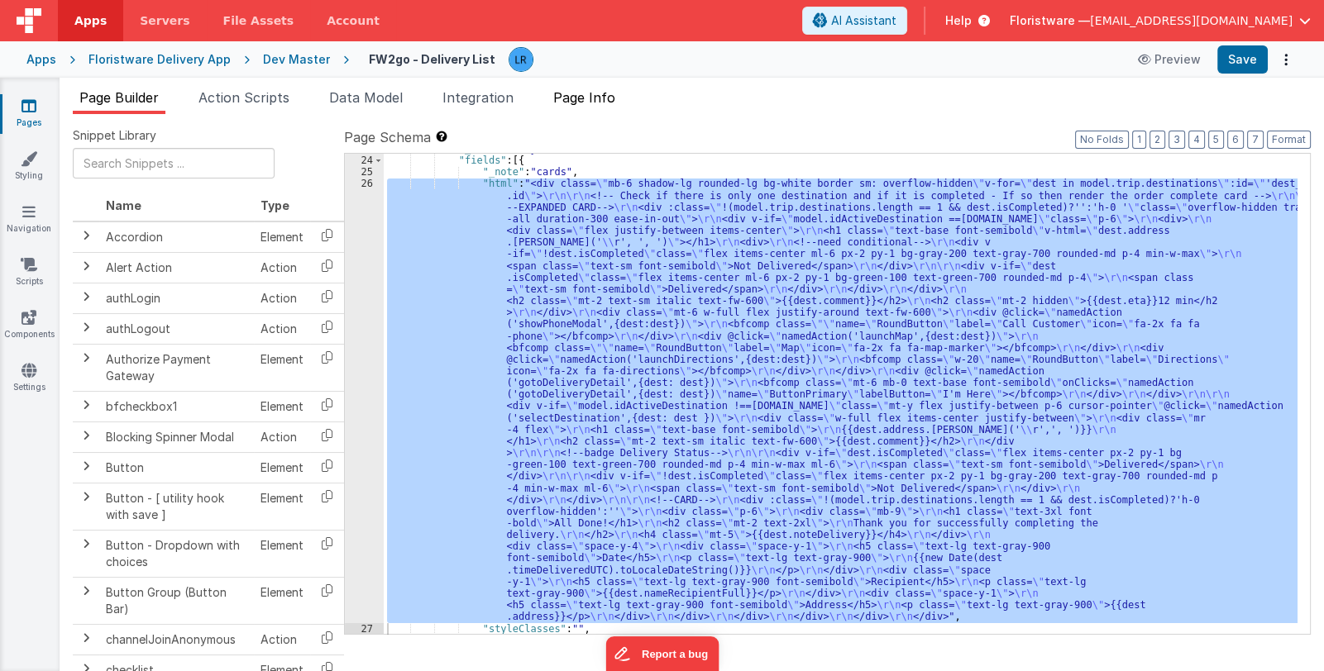
click at [575, 93] on span "Page Info" at bounding box center [584, 97] width 62 height 17
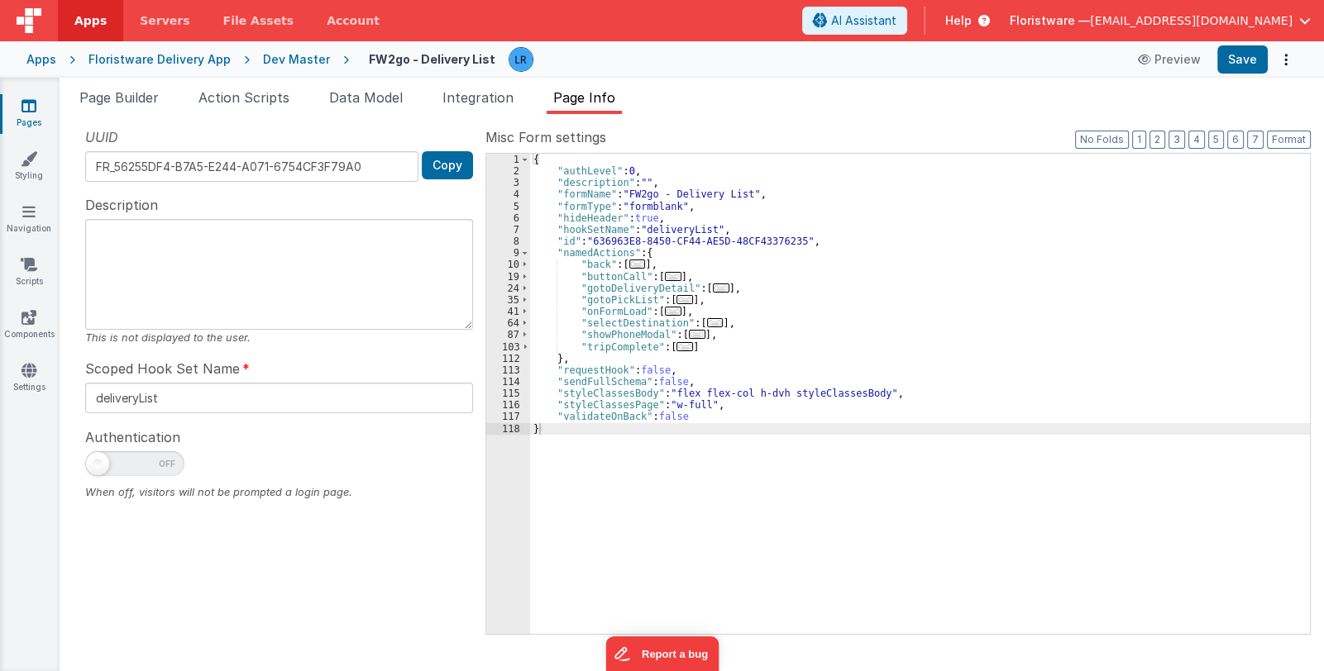
click at [666, 308] on span "..." at bounding box center [673, 311] width 17 height 9
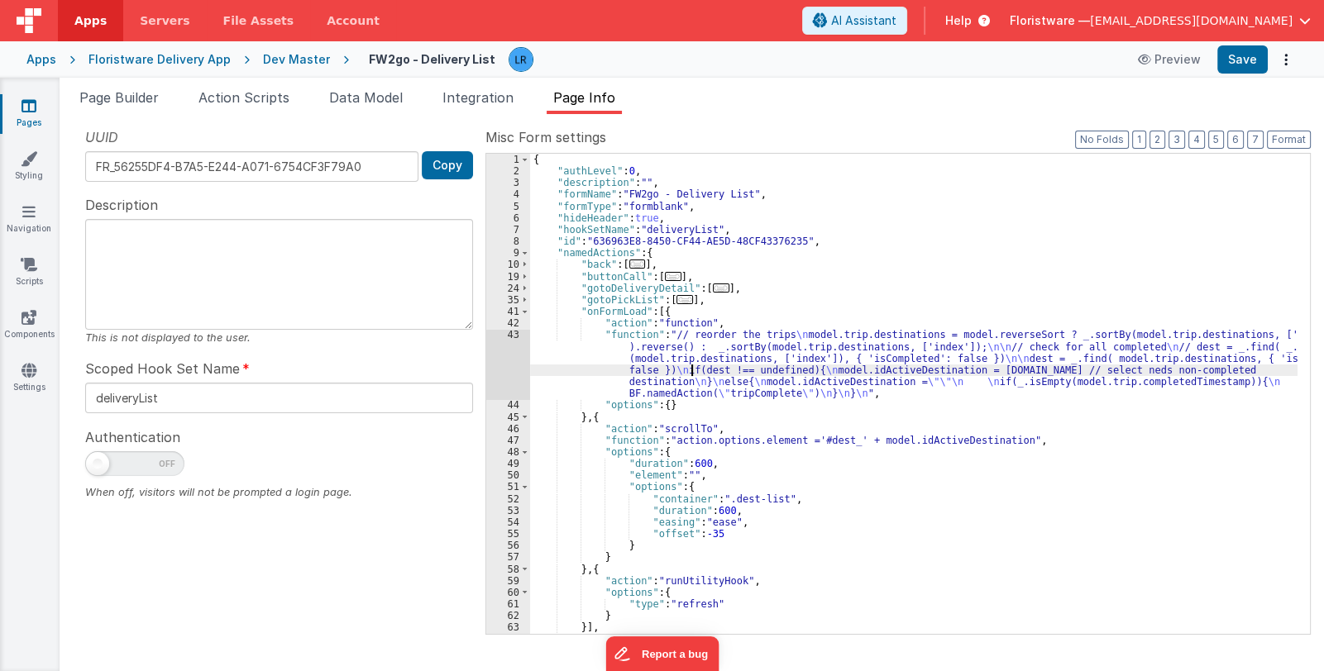
click at [691, 365] on div "{ "authLevel" : 0 , "description" : "" , "formName" : "FW2go - Delivery List" ,…" at bounding box center [913, 406] width 767 height 504
click at [506, 366] on div "43" at bounding box center [508, 364] width 44 height 70
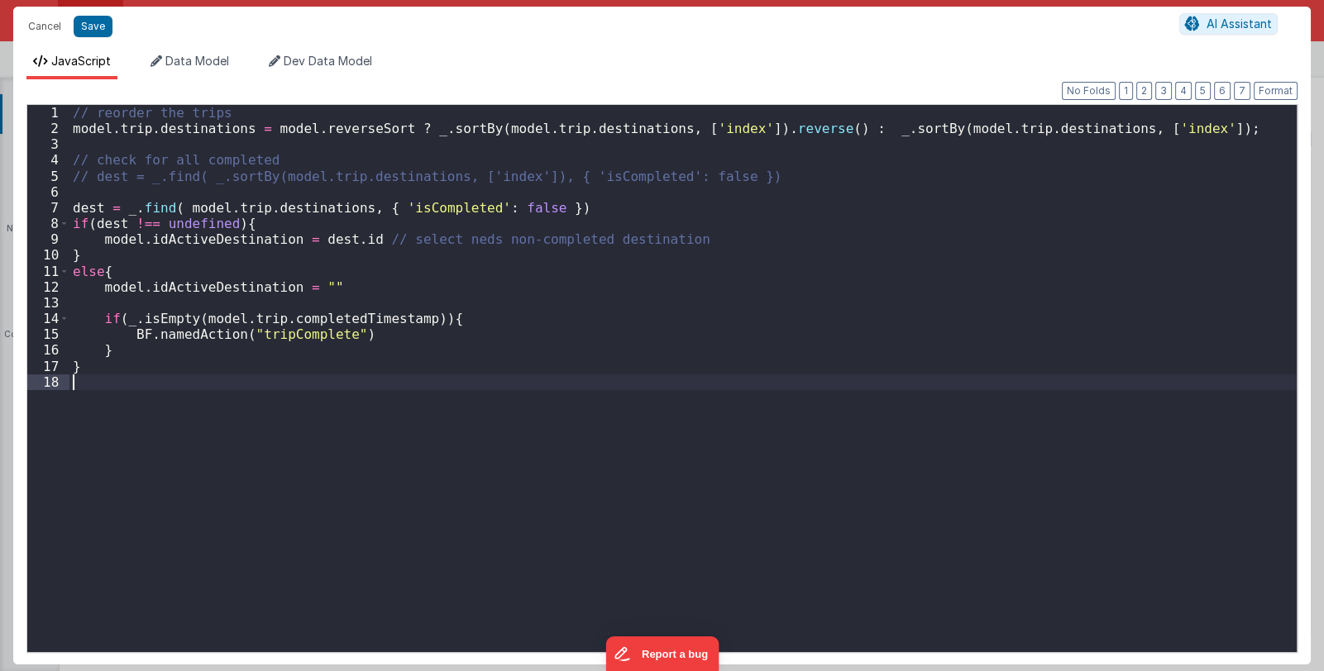
click at [506, 366] on div "// reorder the trips model . trip . destinations = model . reverseSort ? _ . so…" at bounding box center [682, 394] width 1227 height 579
click at [37, 24] on button "Cancel" at bounding box center [45, 26] width 50 height 23
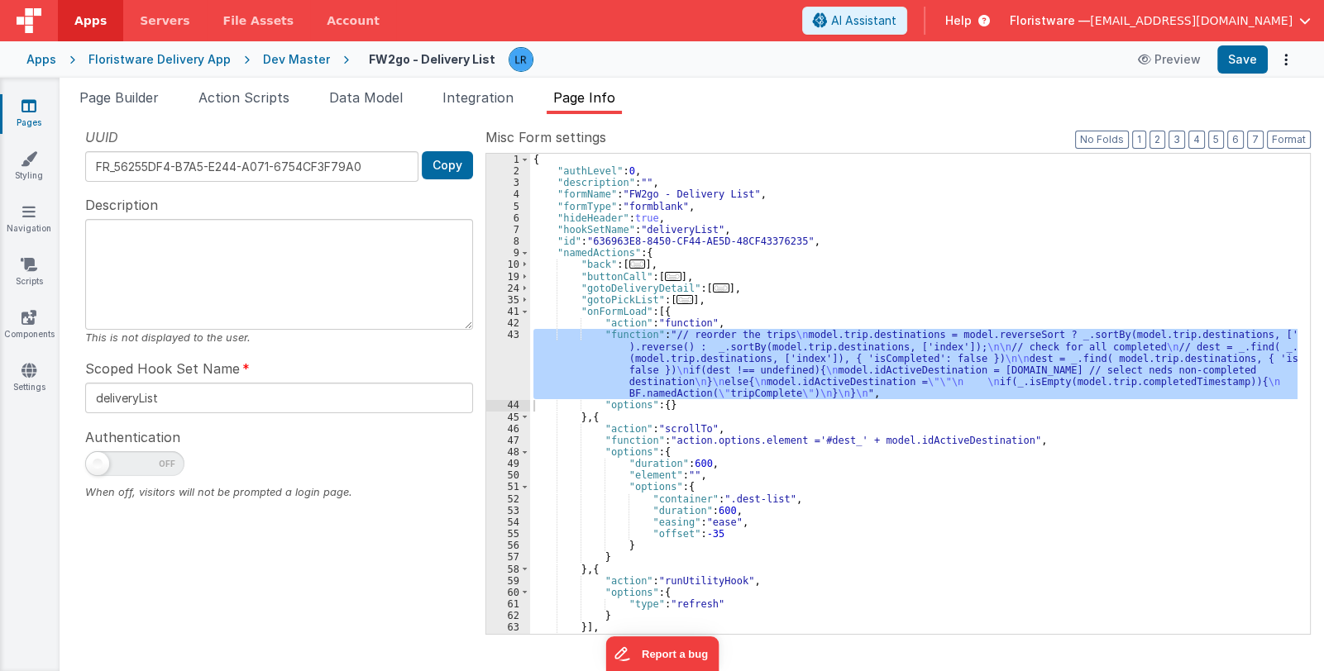
click at [31, 112] on icon at bounding box center [28, 106] width 15 height 17
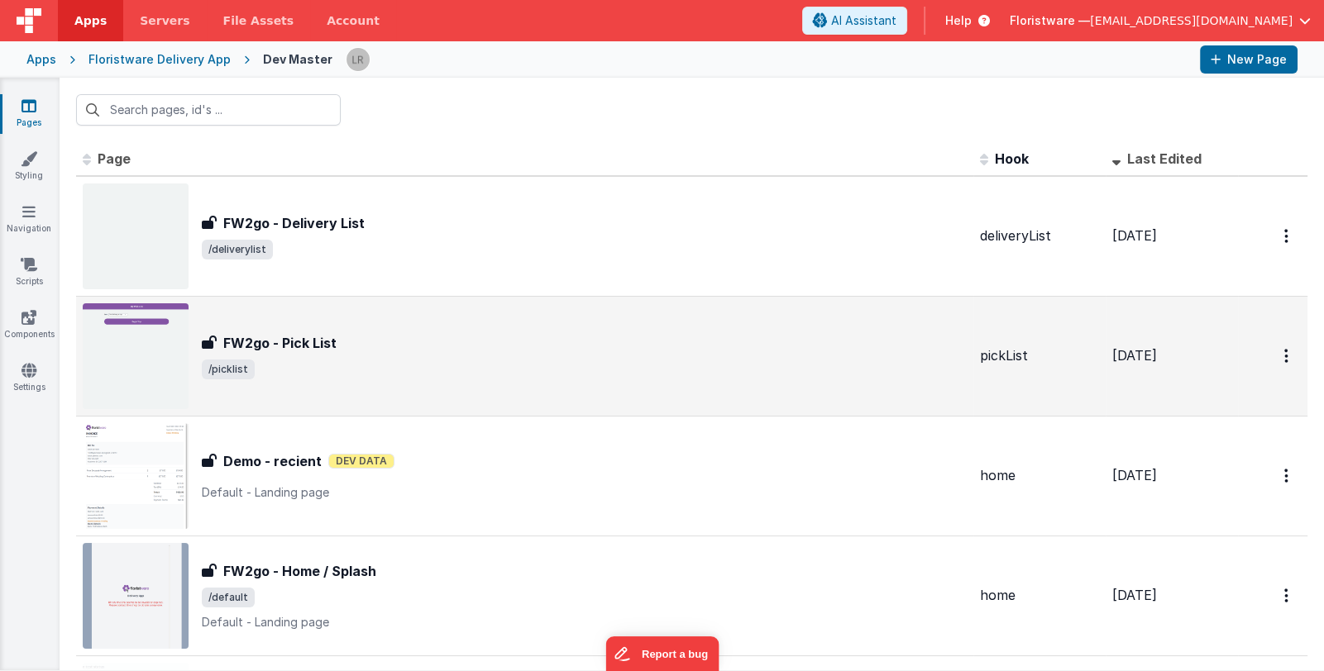
click at [435, 343] on div "FW2go - Pick List" at bounding box center [584, 343] width 765 height 20
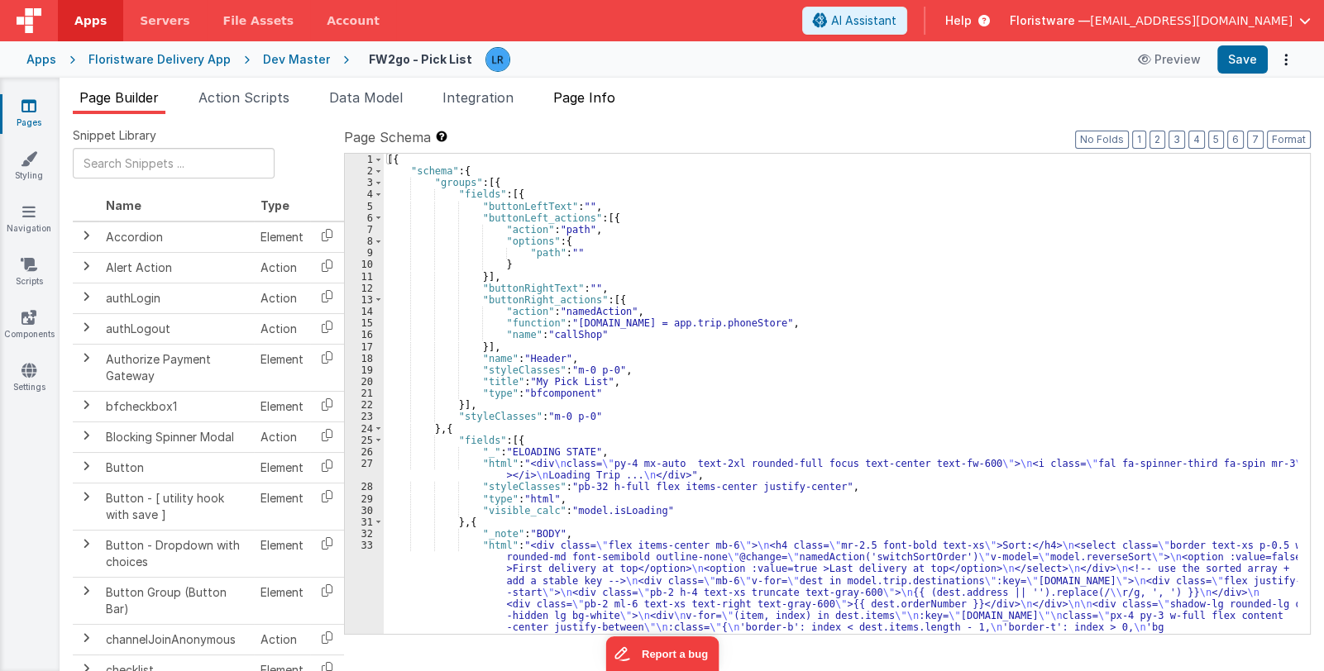
click at [594, 93] on span "Page Info" at bounding box center [584, 97] width 62 height 17
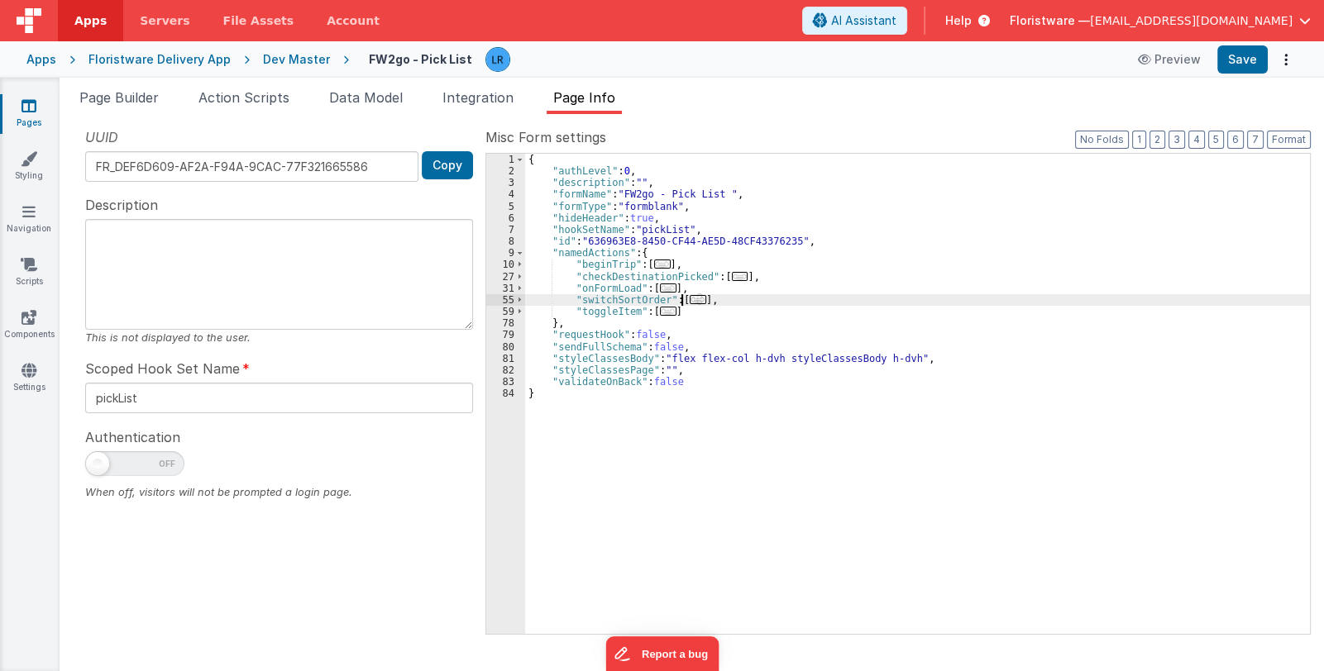
click at [689, 300] on span "..." at bounding box center [697, 299] width 17 height 9
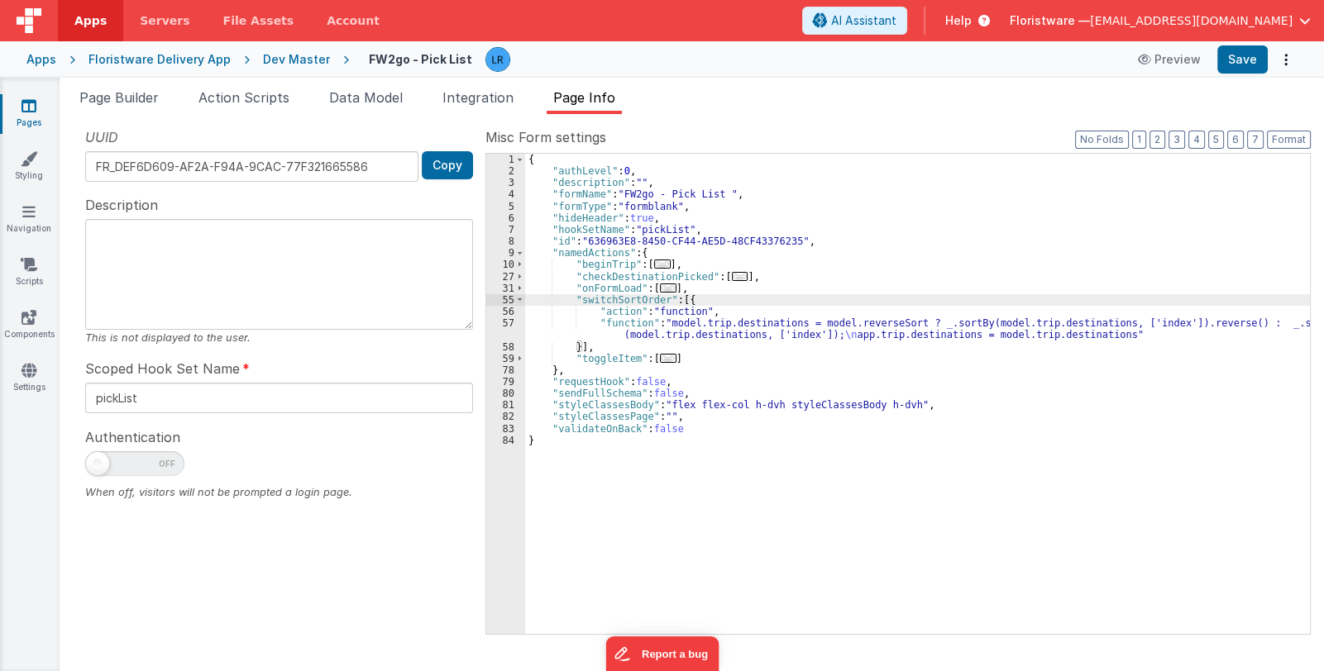
click at [676, 332] on div "{ "authLevel" : 0 , "description" : "" , "formName" : "FW2go - Pick List " , "f…" at bounding box center [917, 406] width 785 height 504
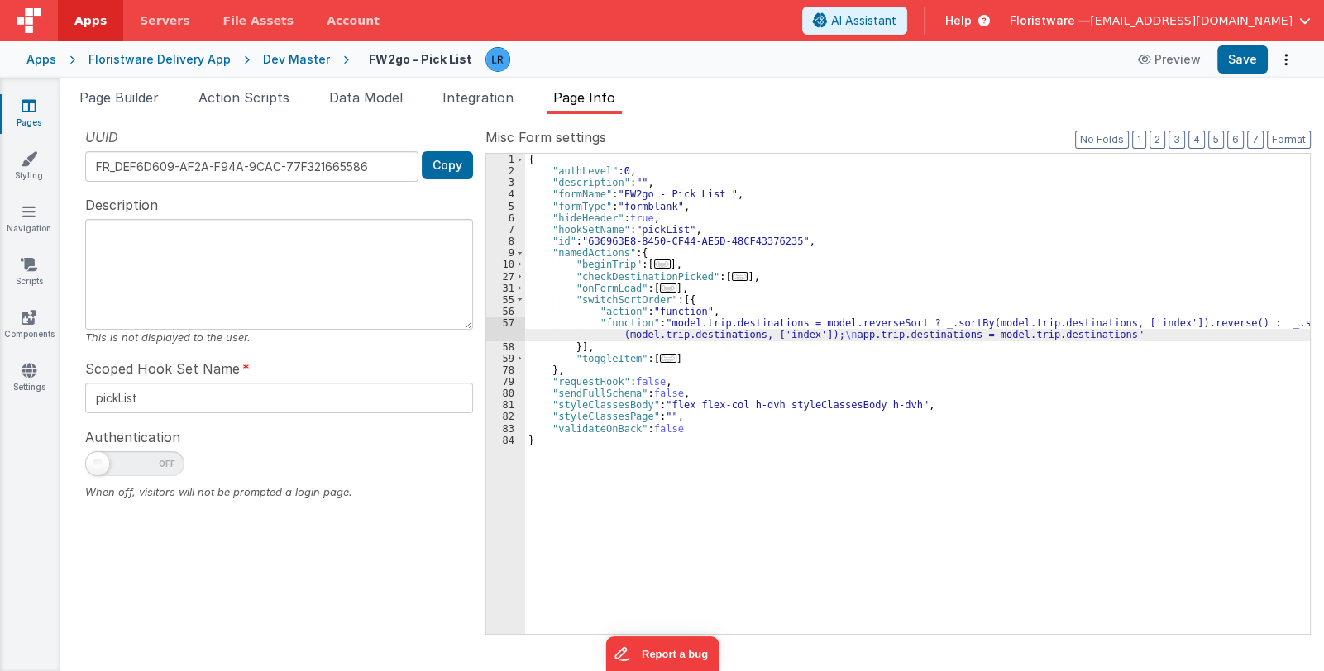
click at [501, 323] on div "57" at bounding box center [505, 328] width 39 height 23
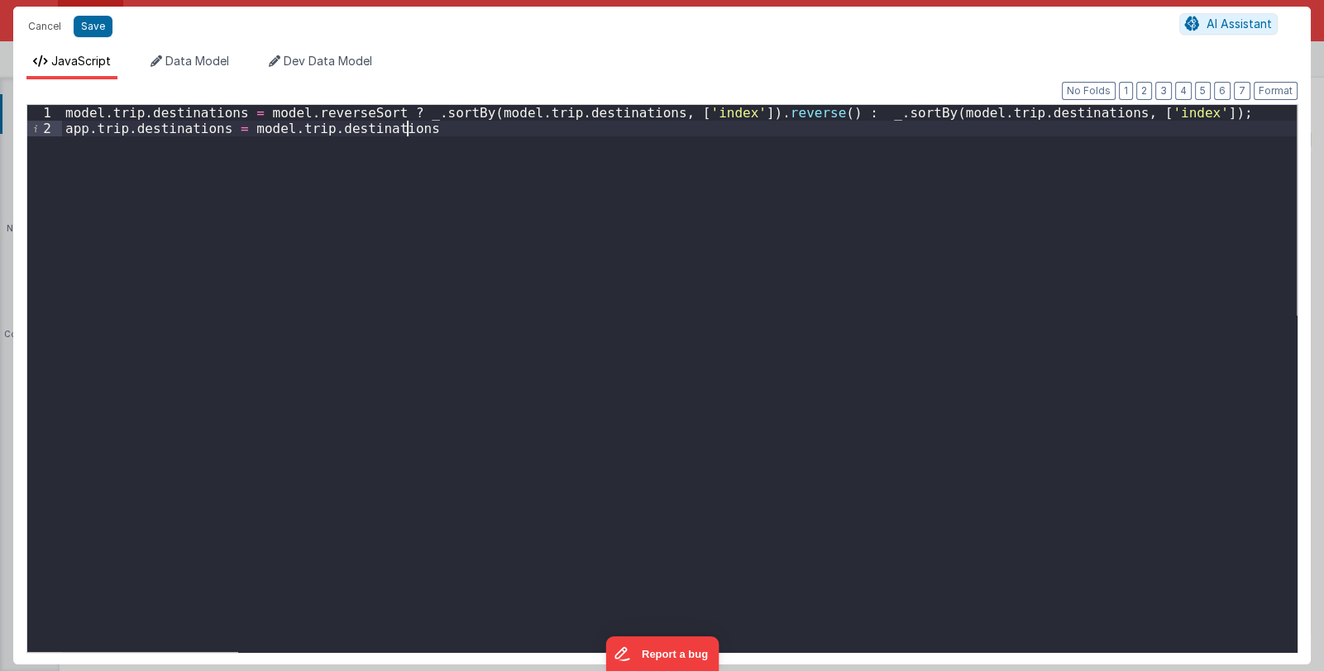
click at [423, 125] on div "model . trip . destinations = model . reverseSort ? _ . sortBy ( model . trip .…" at bounding box center [679, 394] width 1234 height 579
click at [66, 125] on div "model . trip . destinations = model . reverseSort ? _ . sortBy ( model . trip .…" at bounding box center [679, 394] width 1234 height 579
click at [95, 24] on button "Save" at bounding box center [93, 26] width 39 height 21
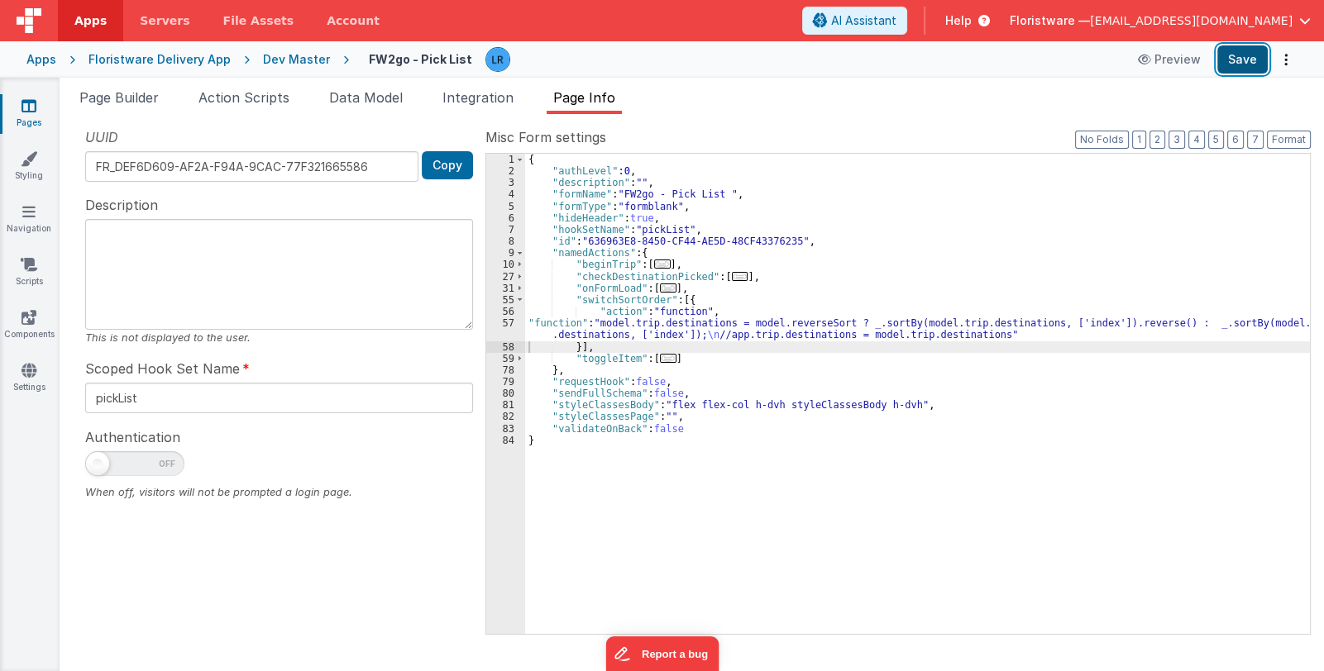
click at [1249, 63] on button "Save" at bounding box center [1242, 59] width 50 height 28
click at [661, 332] on div "{ "authLevel" : 0 , "description" : "" , "formName" : "FW2go - Pick List " , "f…" at bounding box center [917, 406] width 785 height 504
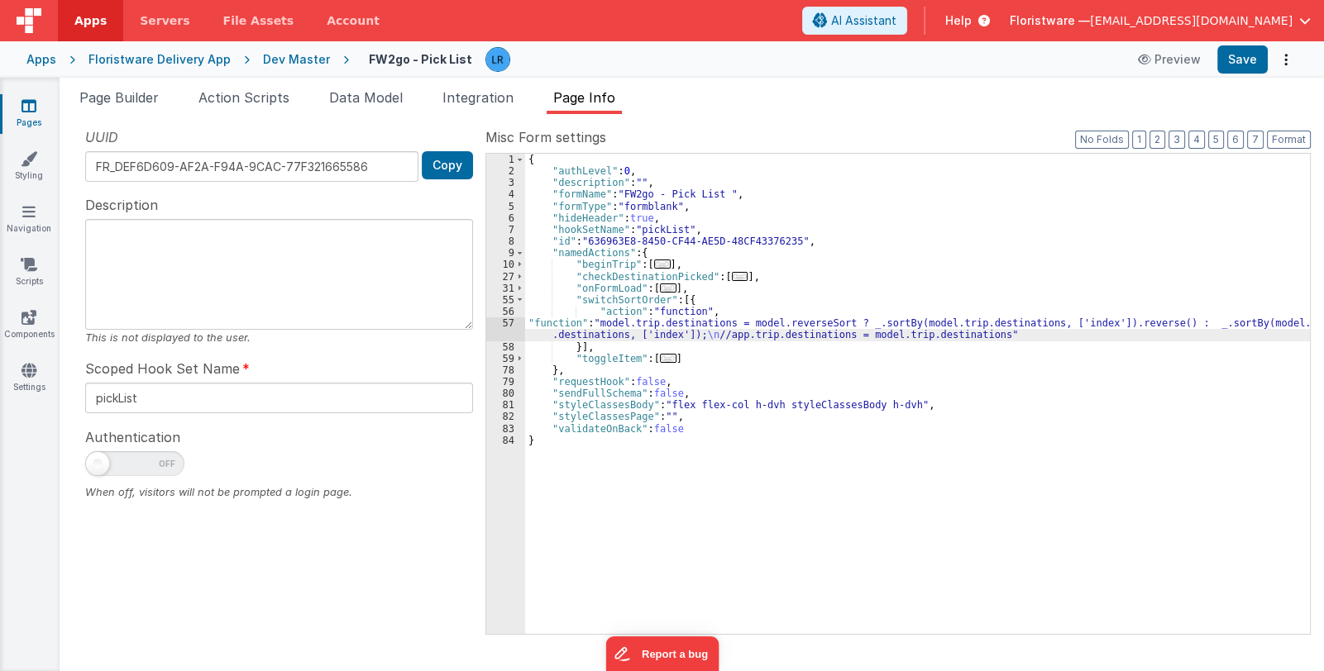
click at [732, 274] on span "..." at bounding box center [740, 276] width 17 height 9
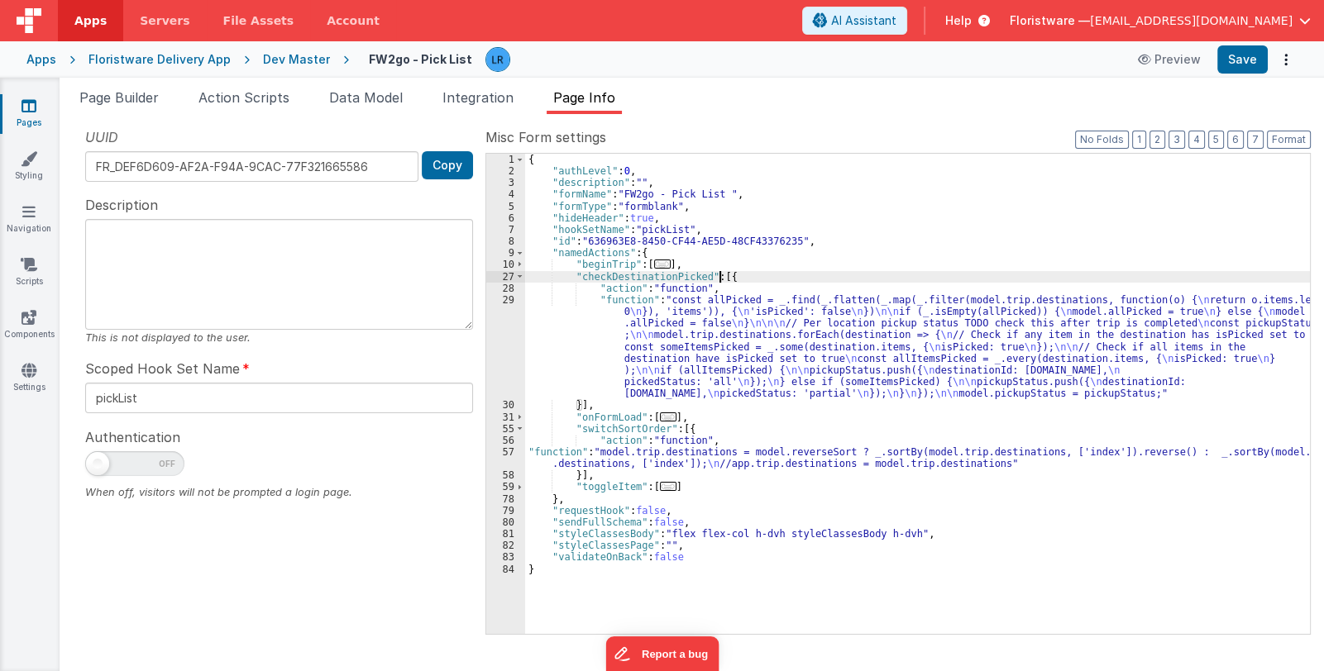
click at [663, 416] on span "..." at bounding box center [668, 417] width 17 height 9
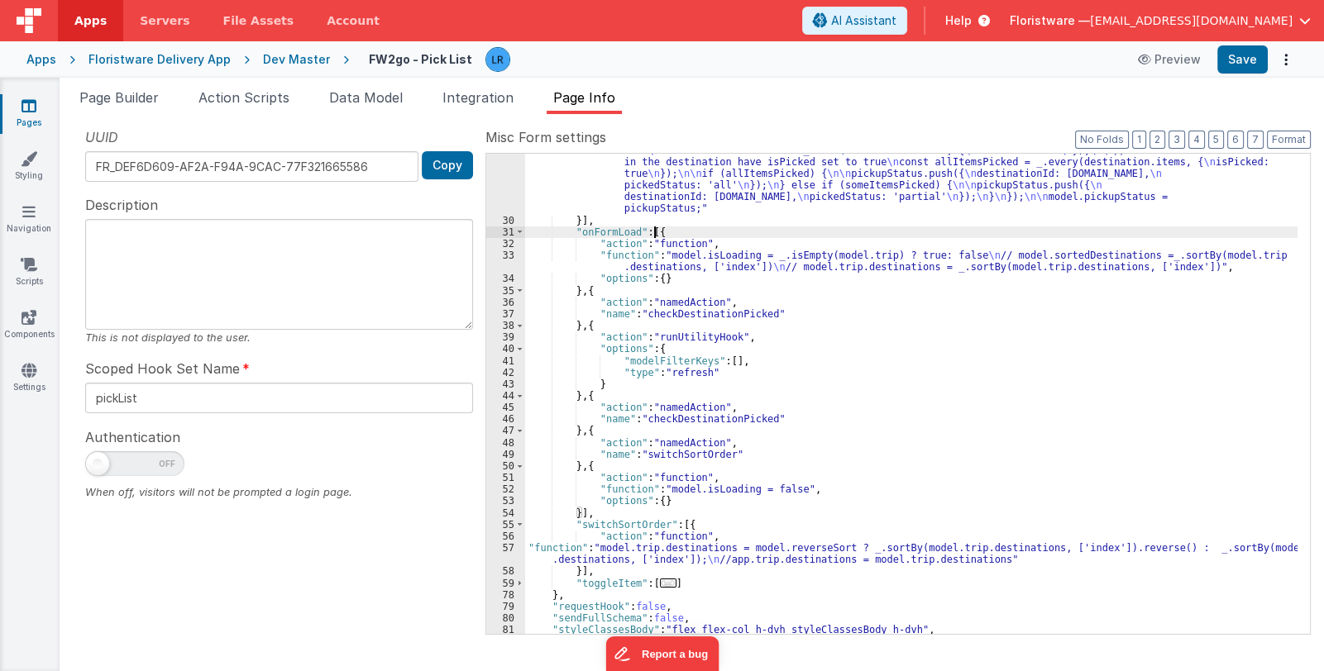
scroll to position [197, 0]
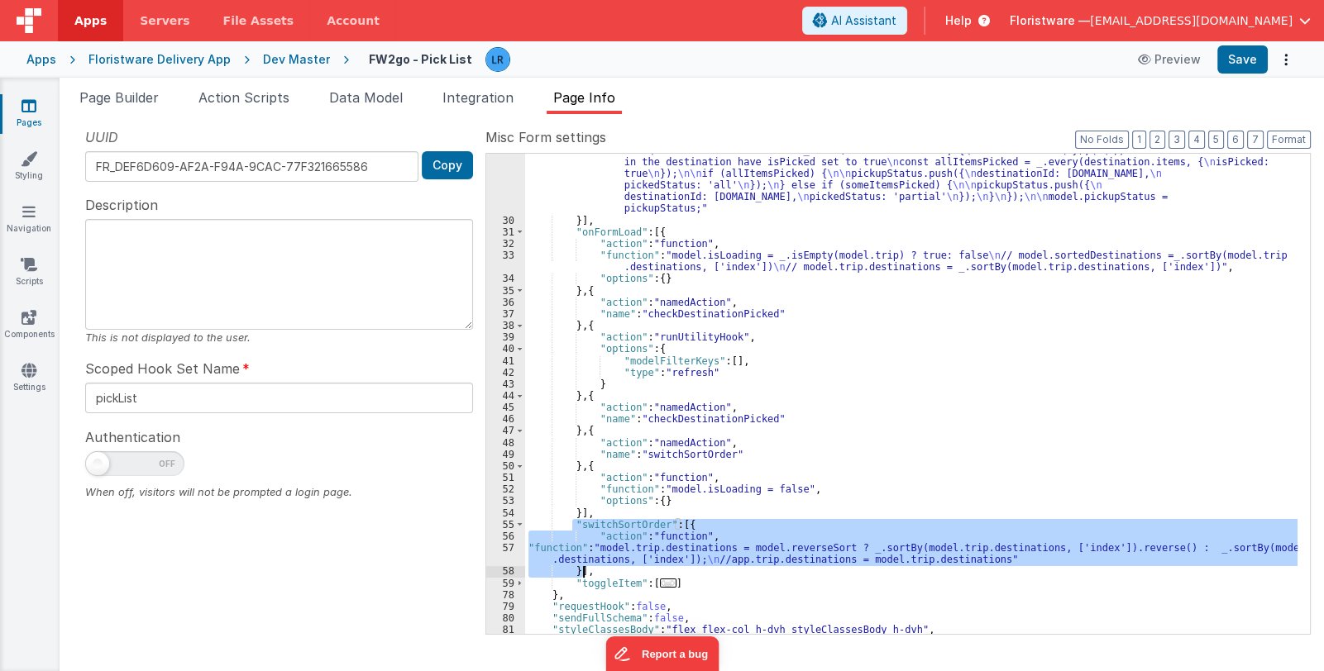
drag, startPoint x: 570, startPoint y: 521, endPoint x: 583, endPoint y: 571, distance: 52.1
click at [583, 571] on div ""function" : "const allPicked = _.find(_.flatten(_.map(_.filter(model.trip.dest…" at bounding box center [911, 403] width 772 height 610
click at [624, 546] on div ""function" : "const allPicked = _.find(_.flatten(_.map(_.filter(model.trip.dest…" at bounding box center [911, 394] width 772 height 480
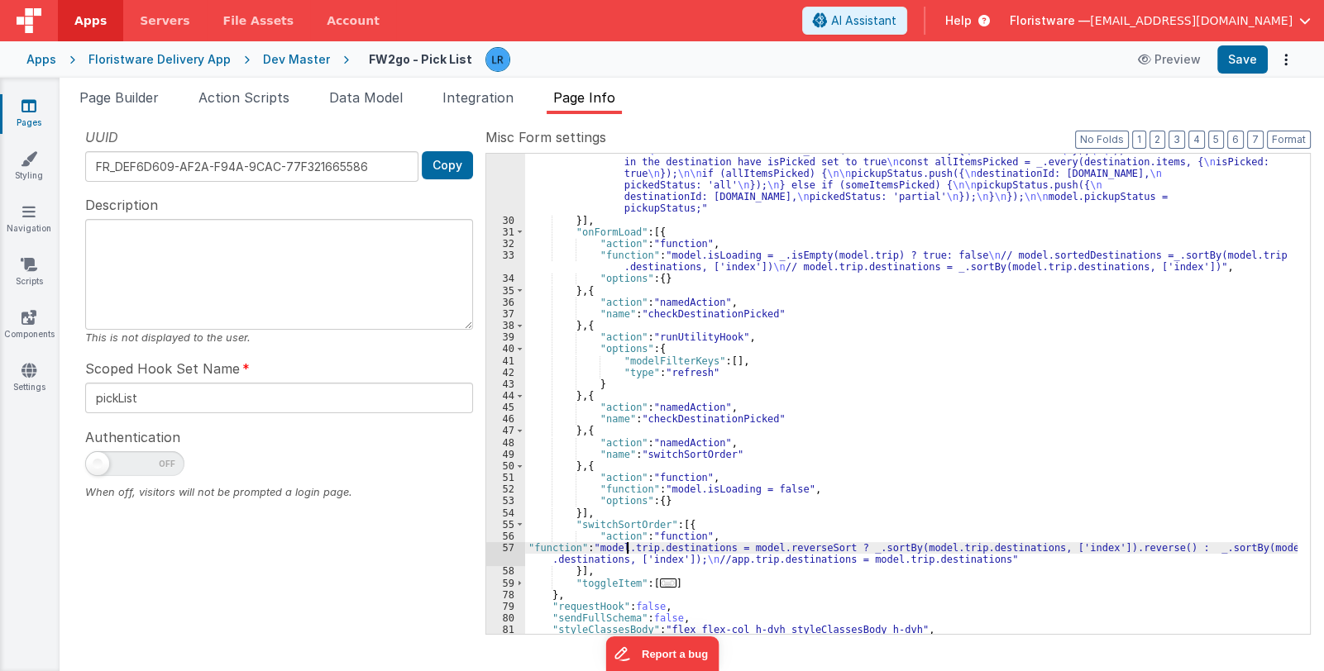
click at [511, 556] on div "57" at bounding box center [505, 553] width 39 height 23
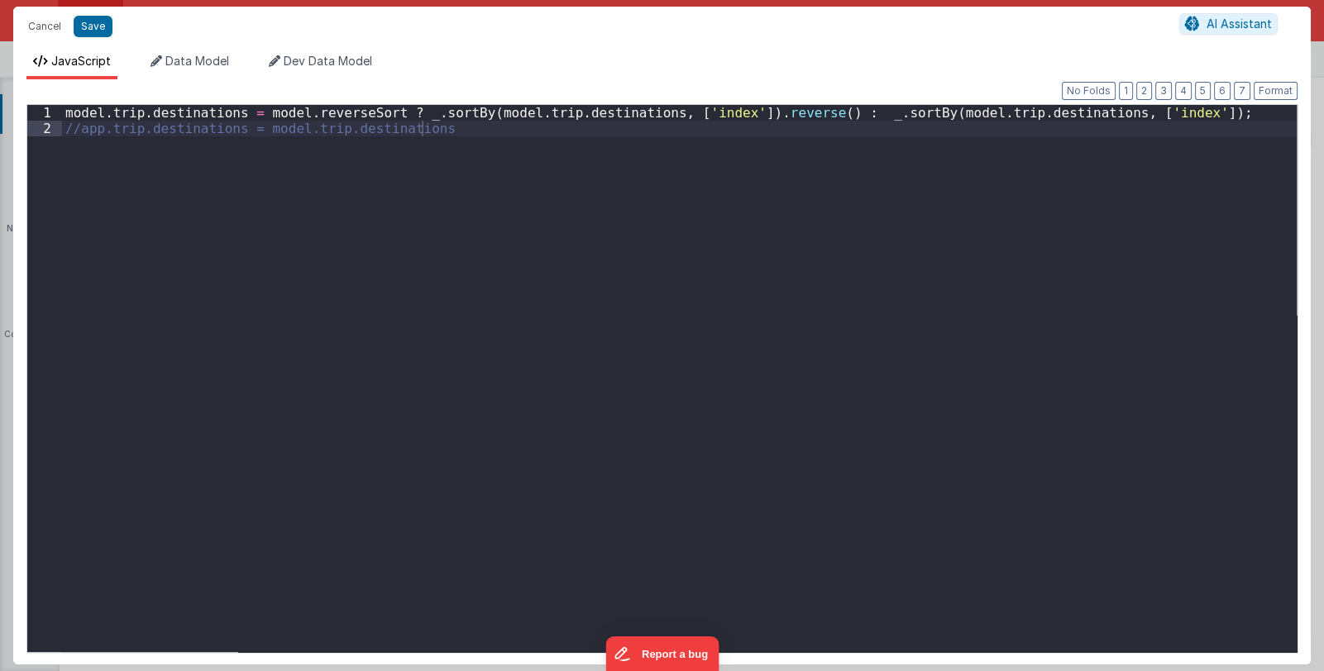
click at [511, 556] on div "Cancel Save AI Assistant JavaScript Data Model Dev Data Model Format 7 6 5 4 3 …" at bounding box center [662, 335] width 1324 height 671
click at [32, 23] on button "Cancel" at bounding box center [45, 26] width 50 height 23
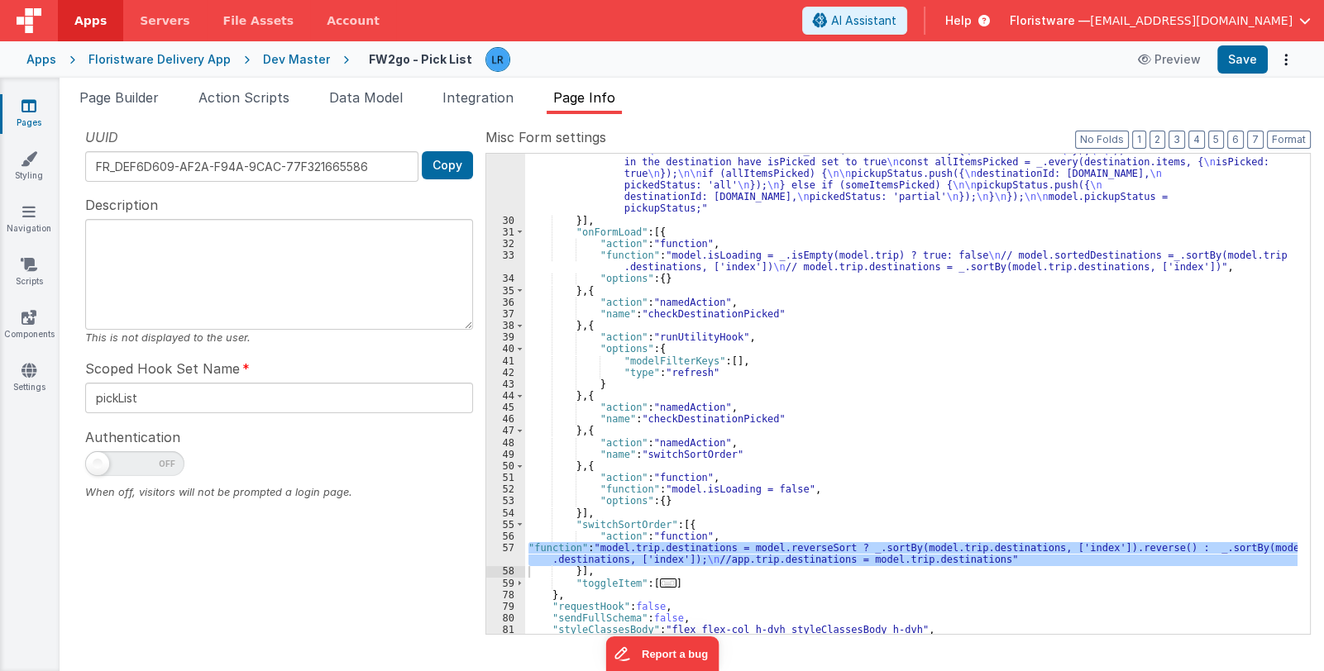
click at [30, 113] on icon at bounding box center [28, 106] width 15 height 17
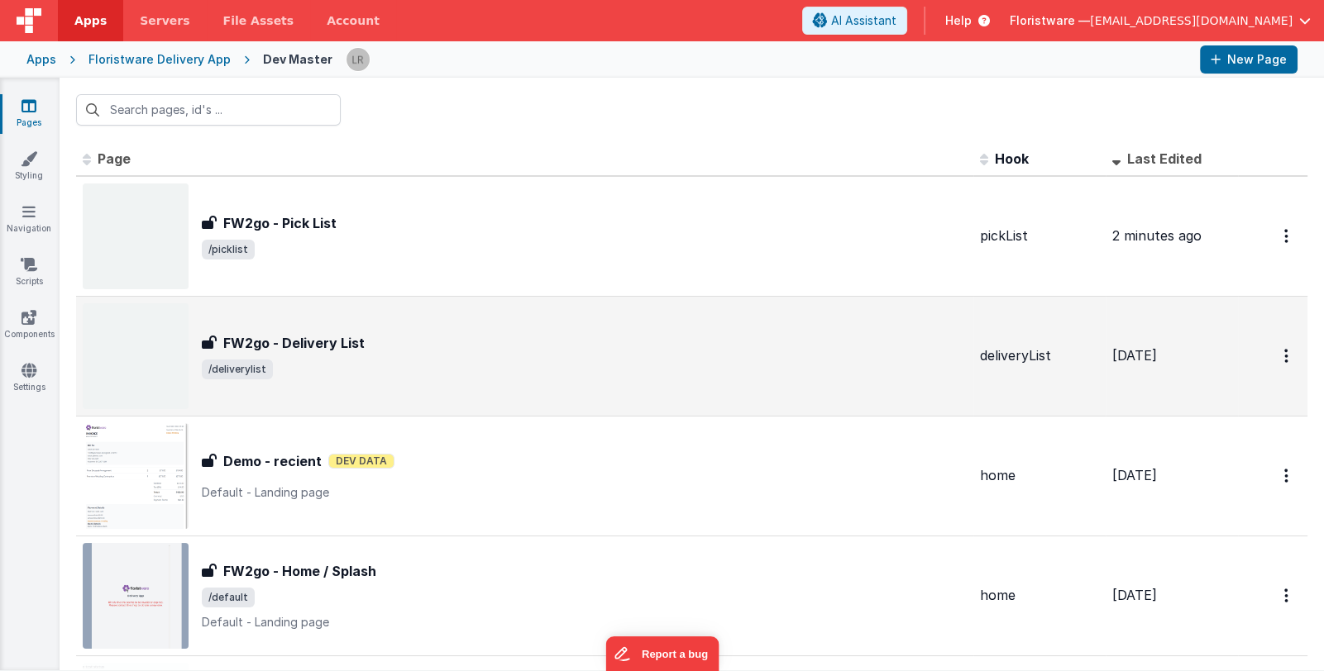
click at [379, 371] on span "/deliverylist" at bounding box center [584, 370] width 765 height 20
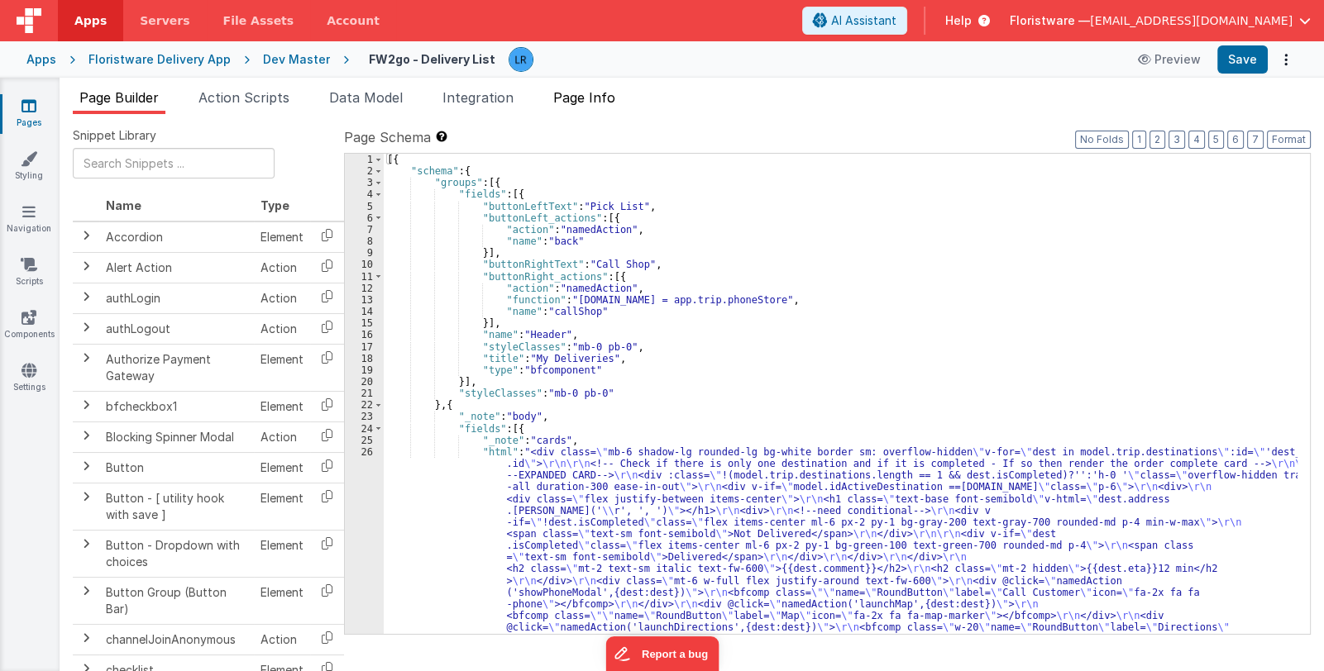
click at [575, 96] on span "Page Info" at bounding box center [584, 97] width 62 height 17
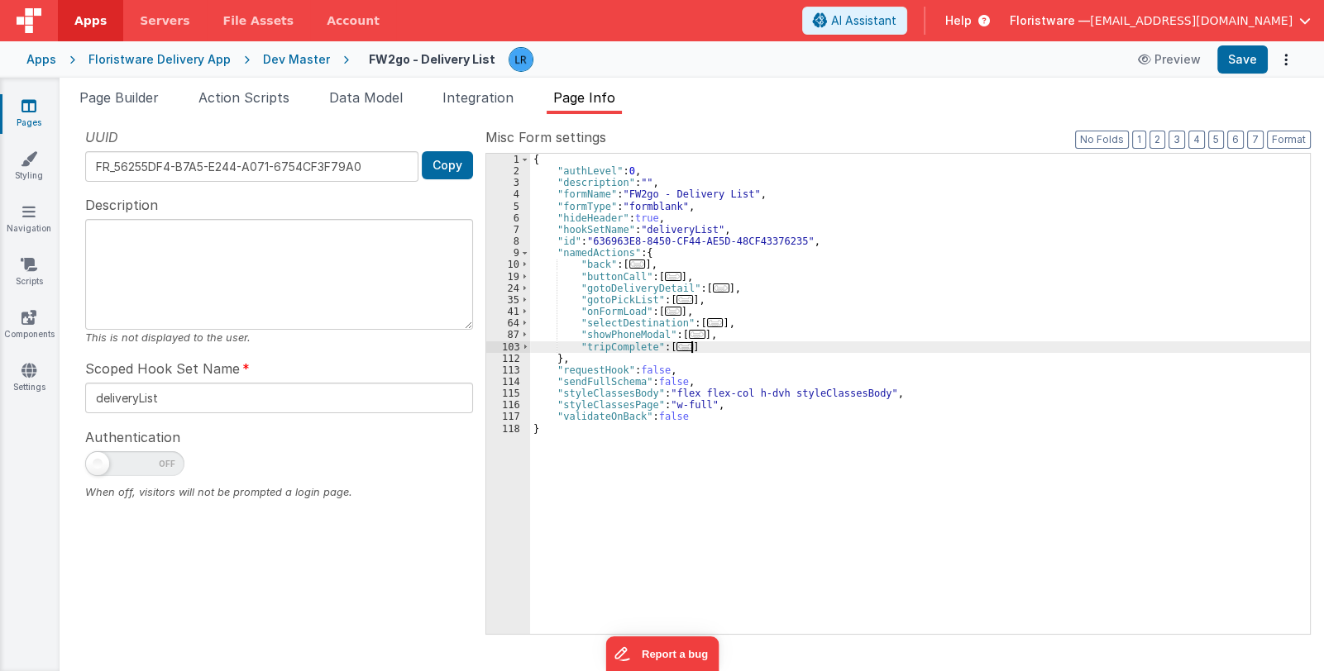
click at [695, 346] on div "{ "authLevel" : 0 , "description" : "" , "formName" : "FW2go - Delivery List" ,…" at bounding box center [920, 406] width 780 height 504
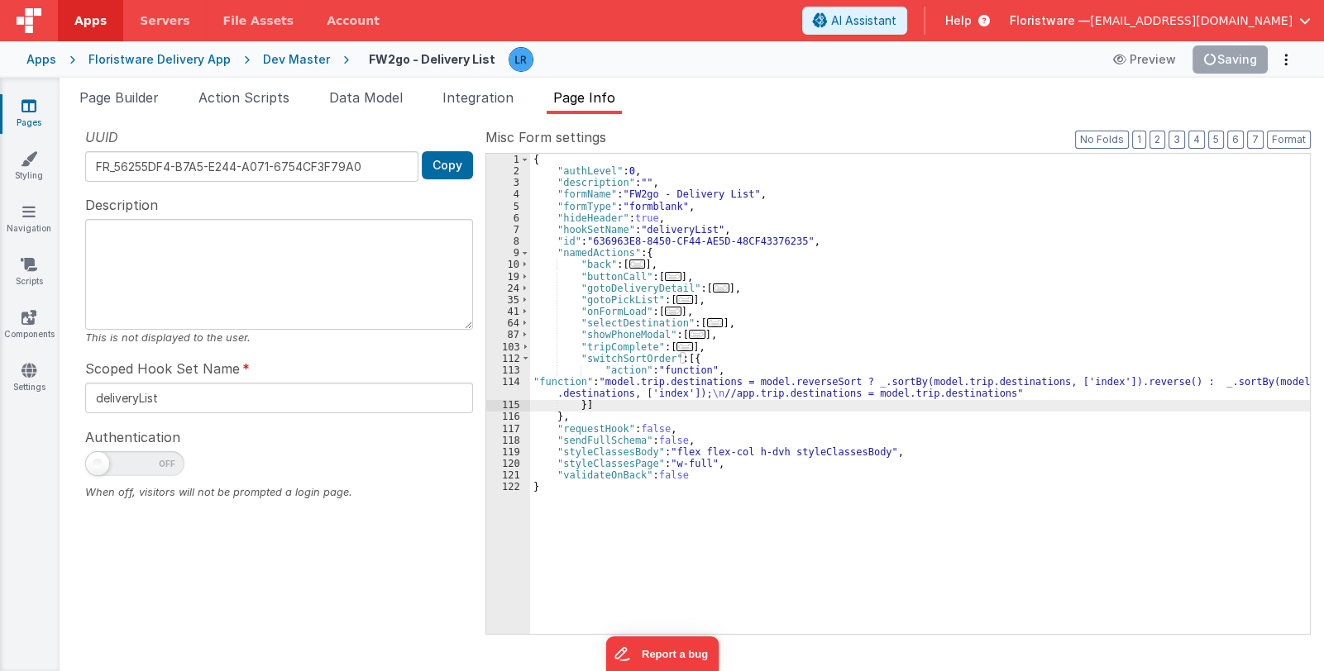
click at [31, 114] on link "Pages" at bounding box center [29, 114] width 60 height 33
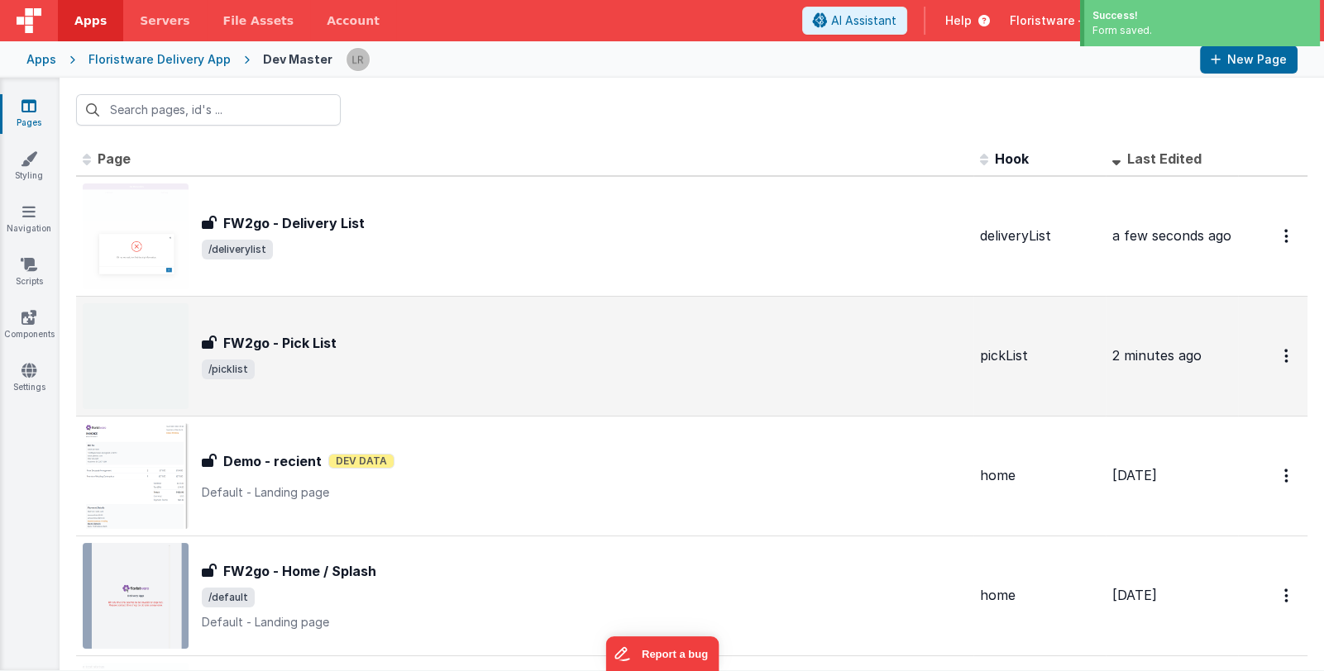
click at [441, 339] on div "FW2go - Pick List" at bounding box center [584, 343] width 765 height 20
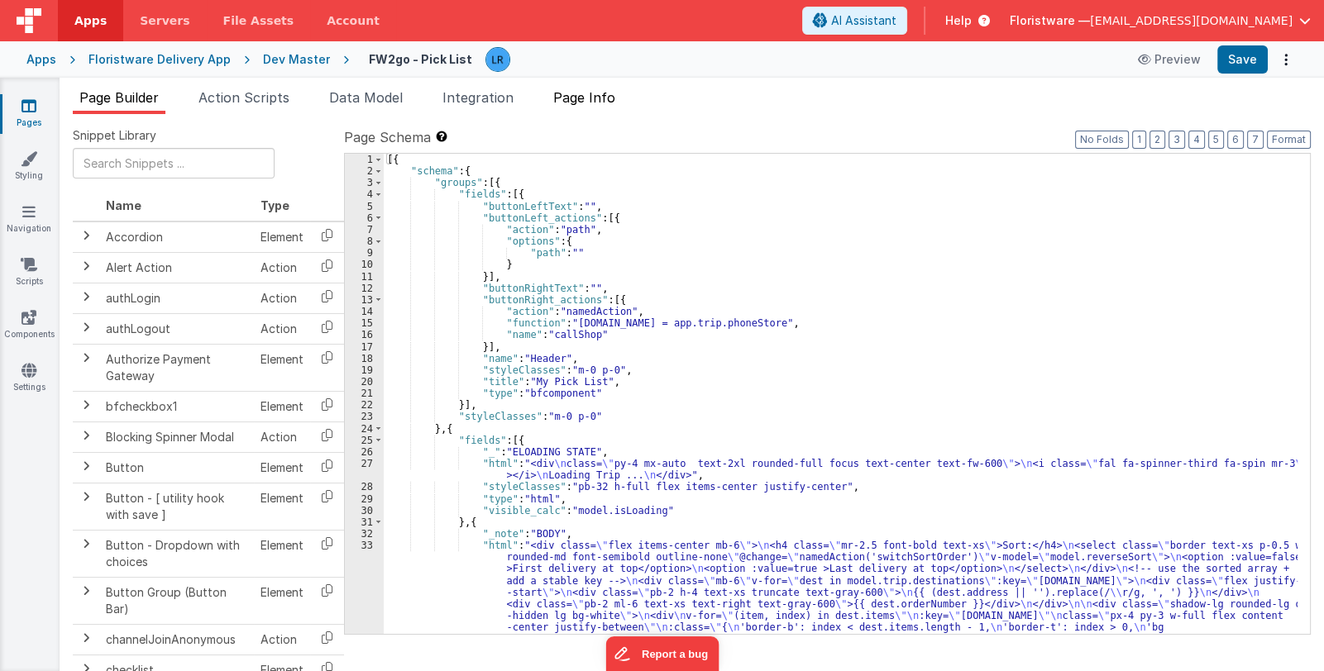
click at [606, 96] on span "Page Info" at bounding box center [584, 97] width 62 height 17
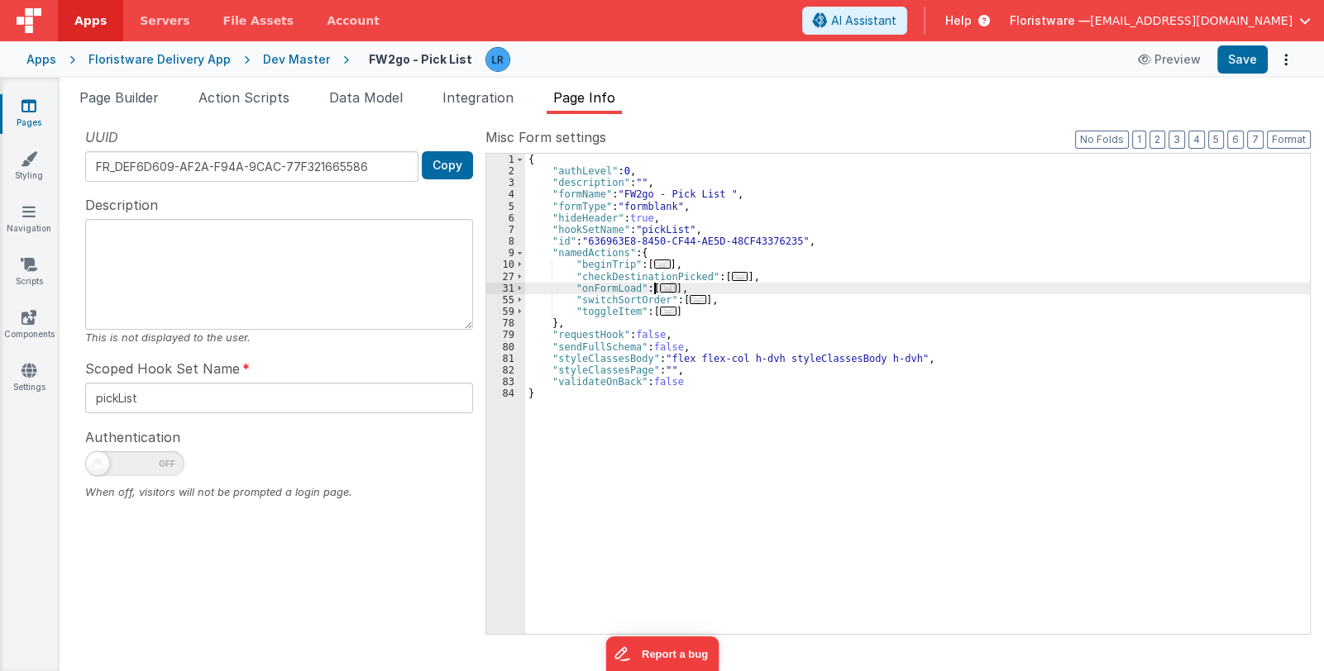
click at [661, 284] on span "..." at bounding box center [668, 288] width 17 height 9
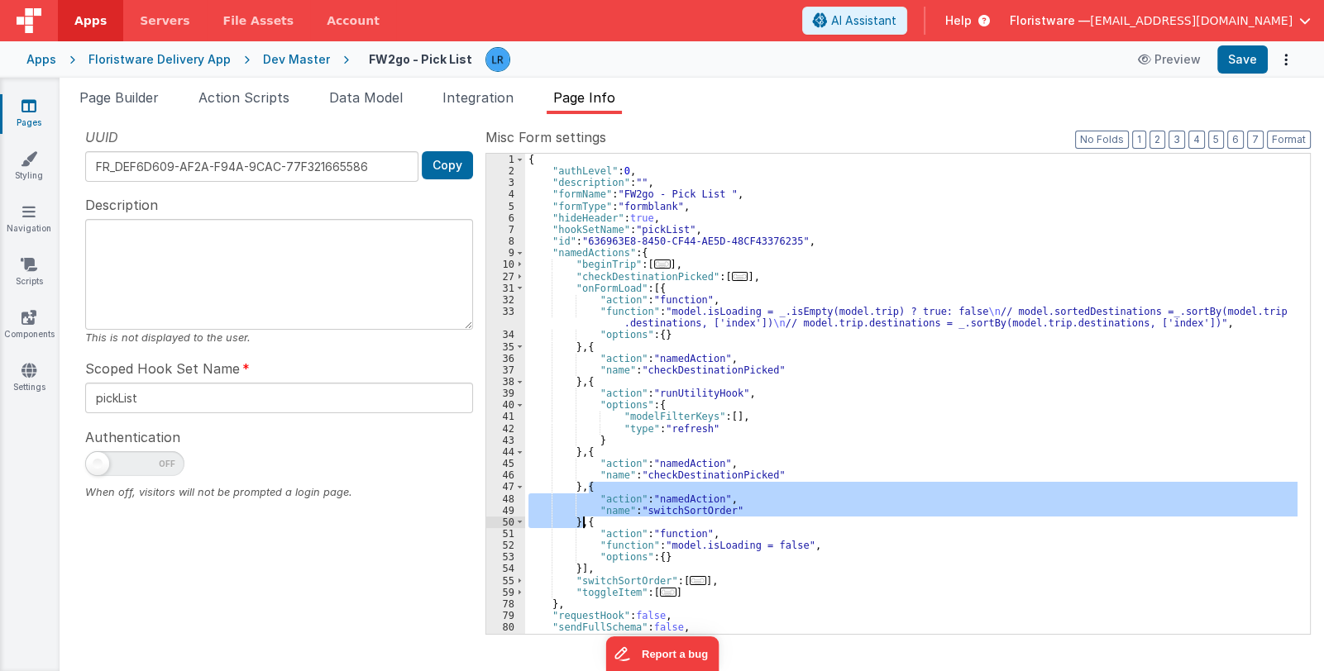
drag, startPoint x: 587, startPoint y: 486, endPoint x: 582, endPoint y: 519, distance: 33.4
click at [582, 519] on div "{ "authLevel" : 0 , "description" : "" , "formName" : "FW2go - Pick List " , "f…" at bounding box center [911, 406] width 772 height 504
click at [26, 115] on link "Pages" at bounding box center [29, 114] width 60 height 33
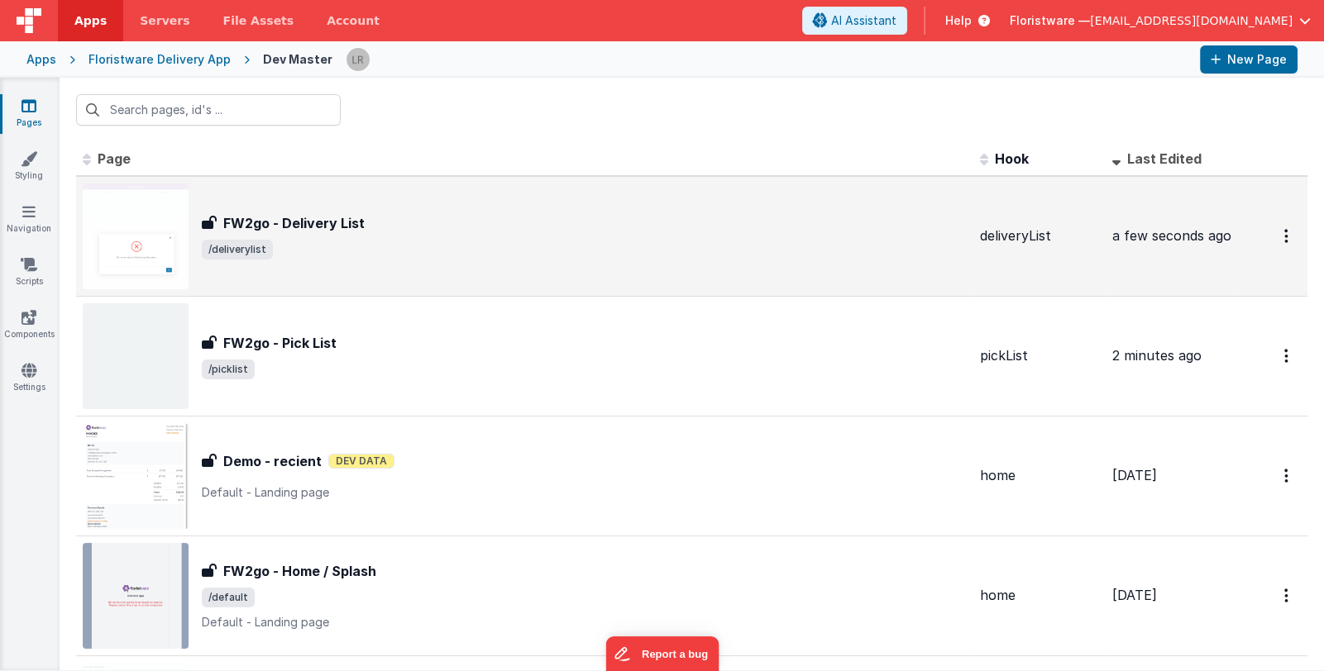
click at [409, 250] on span "/deliverylist" at bounding box center [584, 250] width 765 height 20
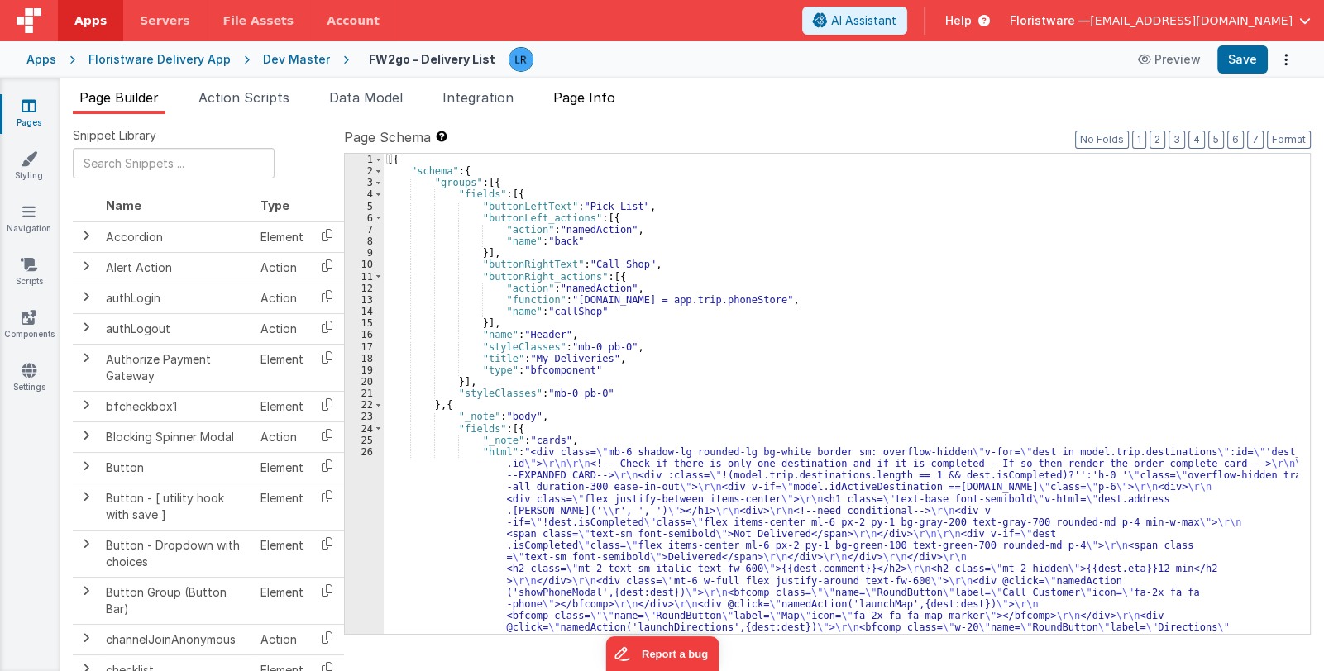
click at [589, 98] on span "Page Info" at bounding box center [584, 97] width 62 height 17
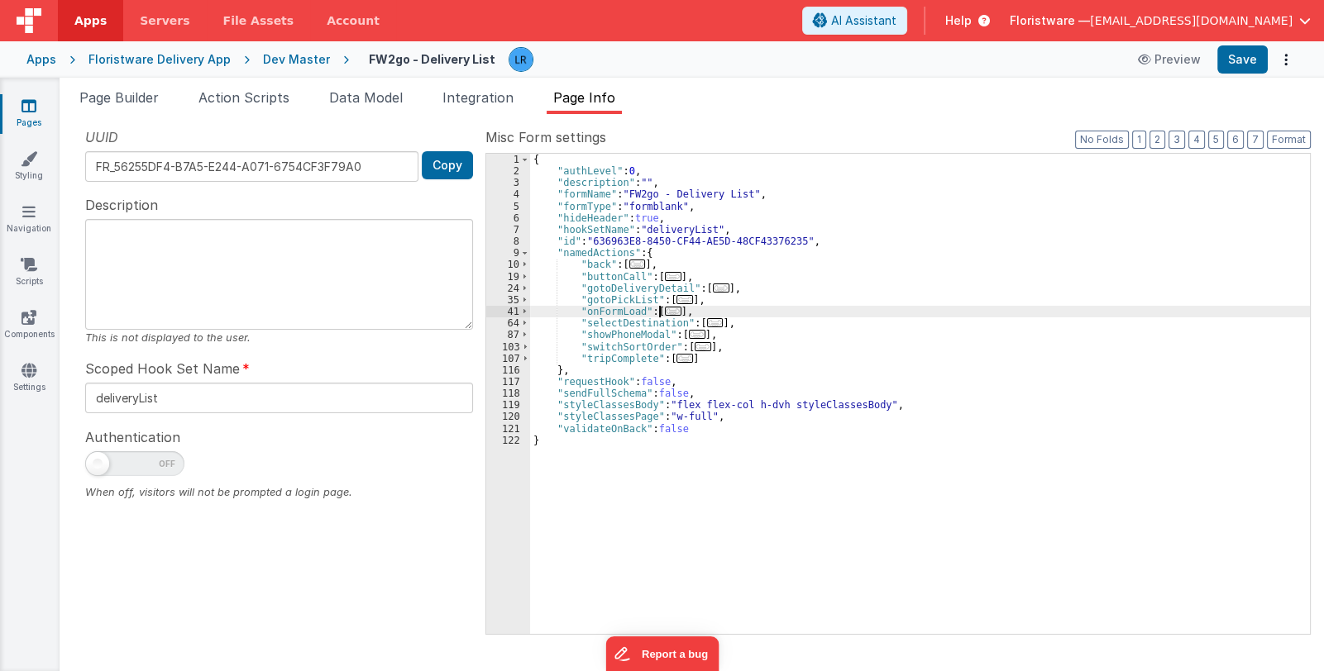
click at [665, 310] on span "..." at bounding box center [673, 311] width 17 height 9
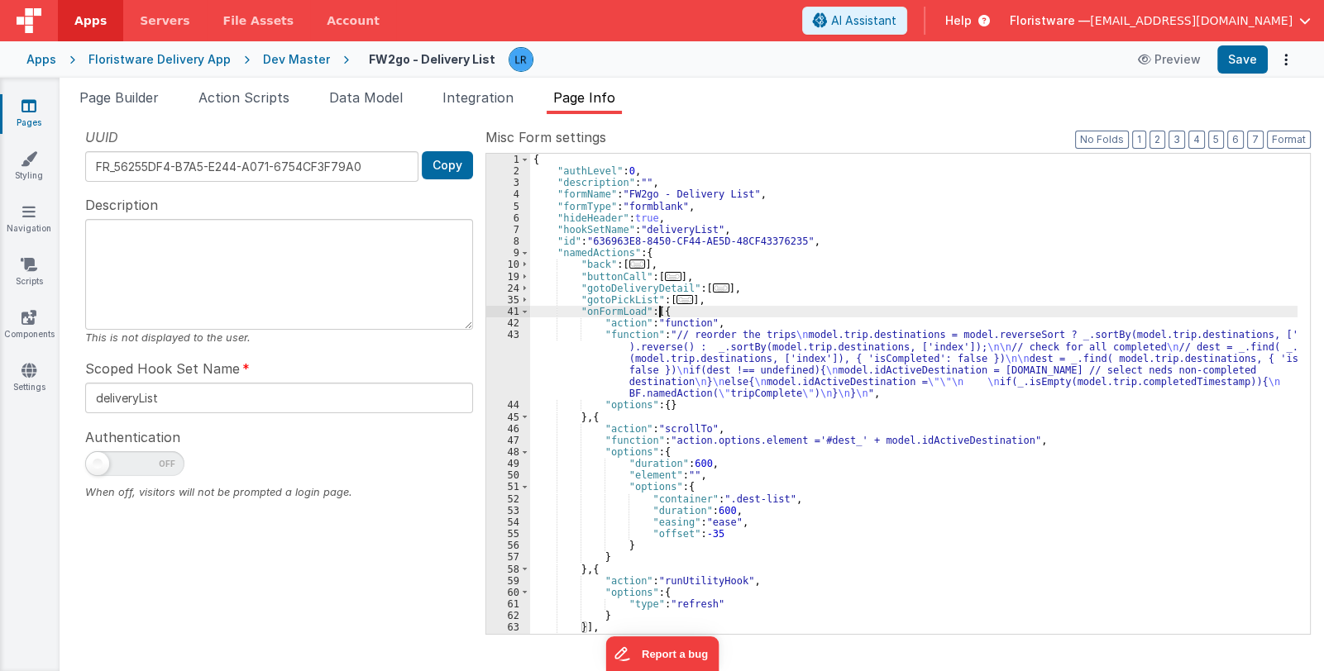
click at [682, 311] on div "{ "authLevel" : 0 , "description" : "" , "formName" : "FW2go - Delivery List" ,…" at bounding box center [913, 406] width 767 height 504
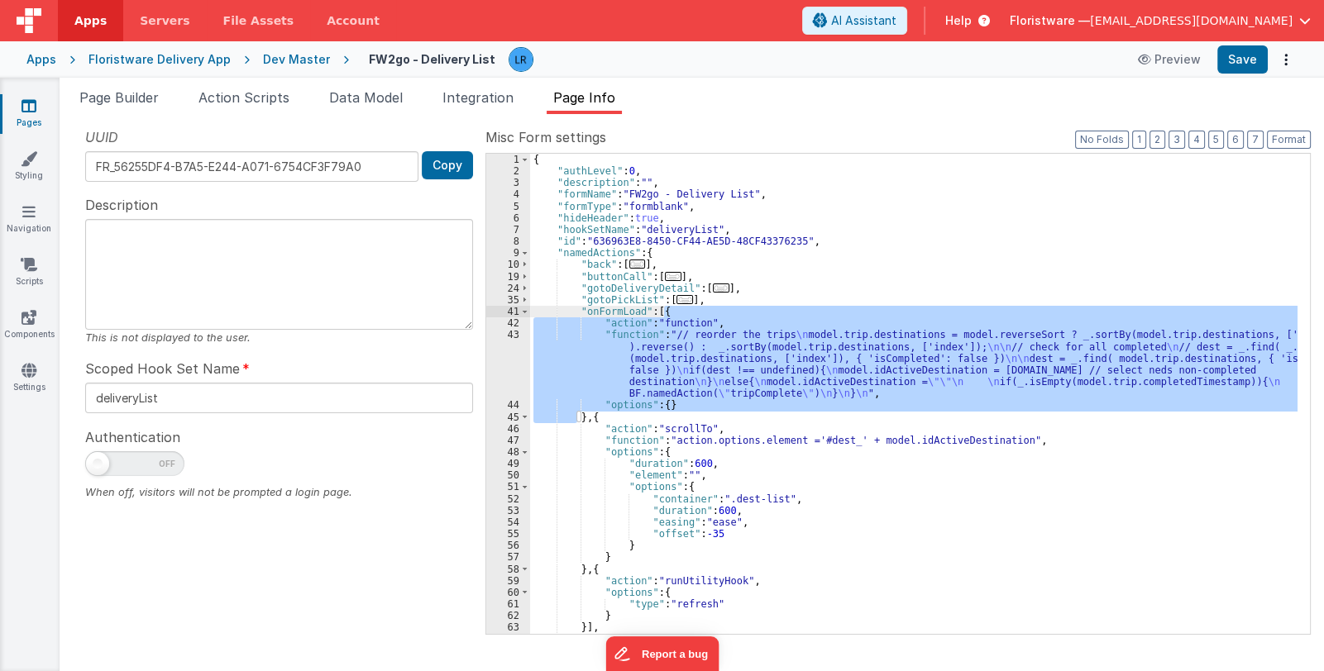
scroll to position [49, 0]
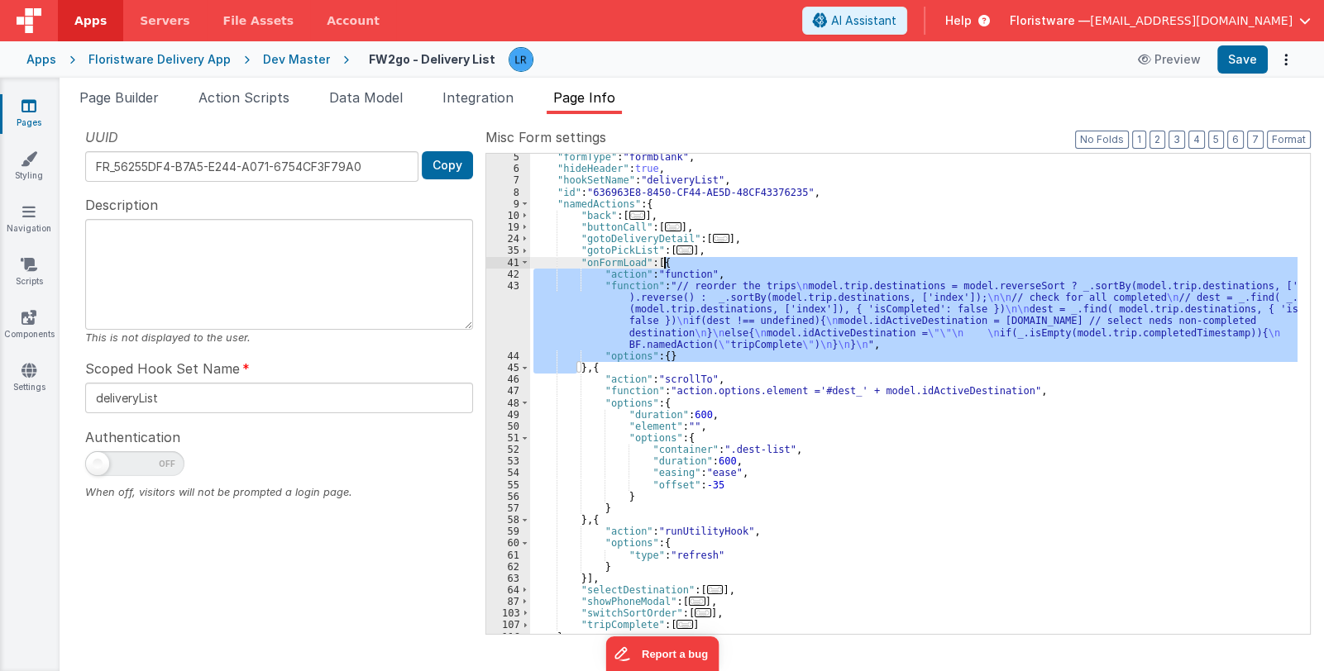
click at [599, 522] on div ""formType" : "formblank" , "hideHeader" : true , "hookSetName" : "deliveryList"…" at bounding box center [913, 403] width 767 height 504
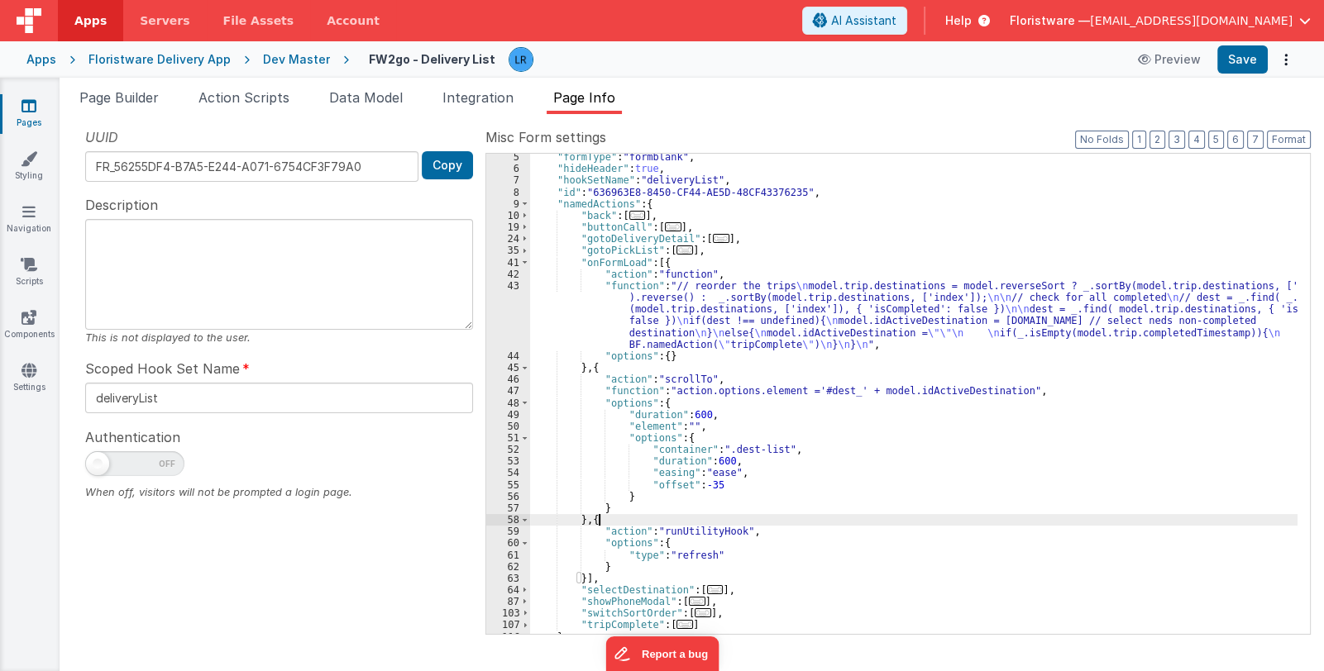
click at [599, 522] on div ""formType" : "formblank" , "hideHeader" : true , "hookSetName" : "deliveryList"…" at bounding box center [913, 403] width 767 height 504
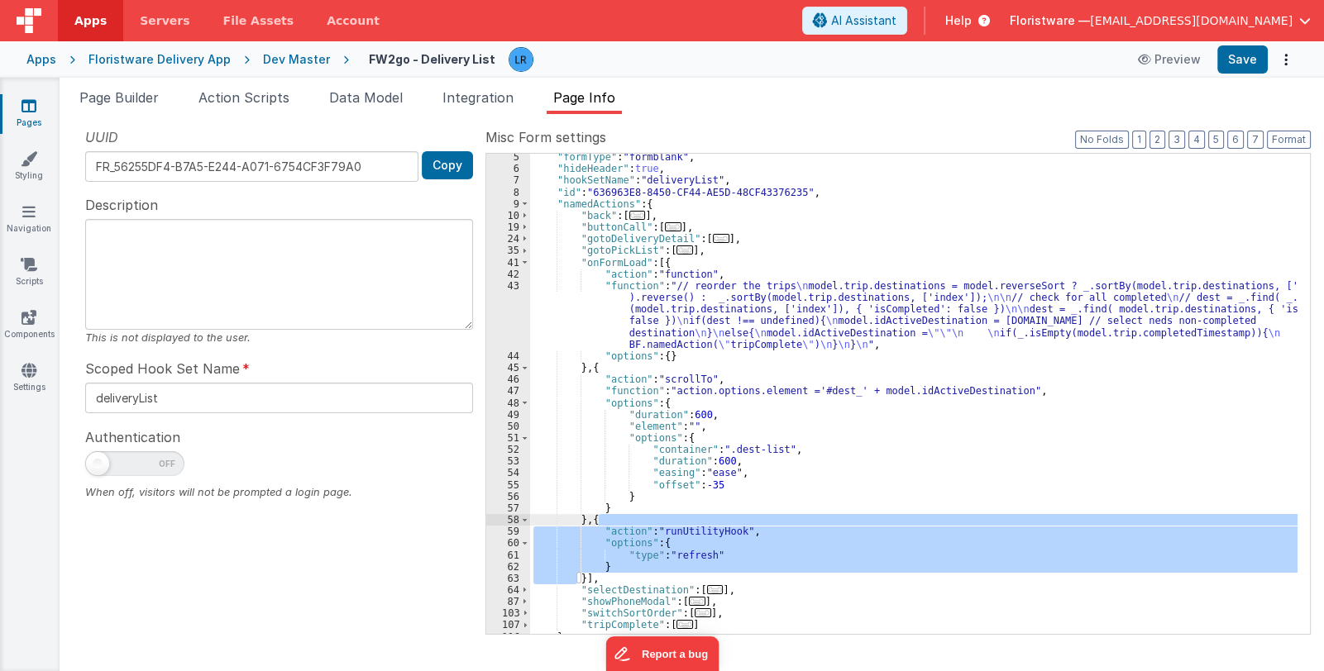
click at [582, 576] on div ""formType" : "formblank" , "hideHeader" : true , "hookSetName" : "deliveryList"…" at bounding box center [913, 403] width 767 height 504
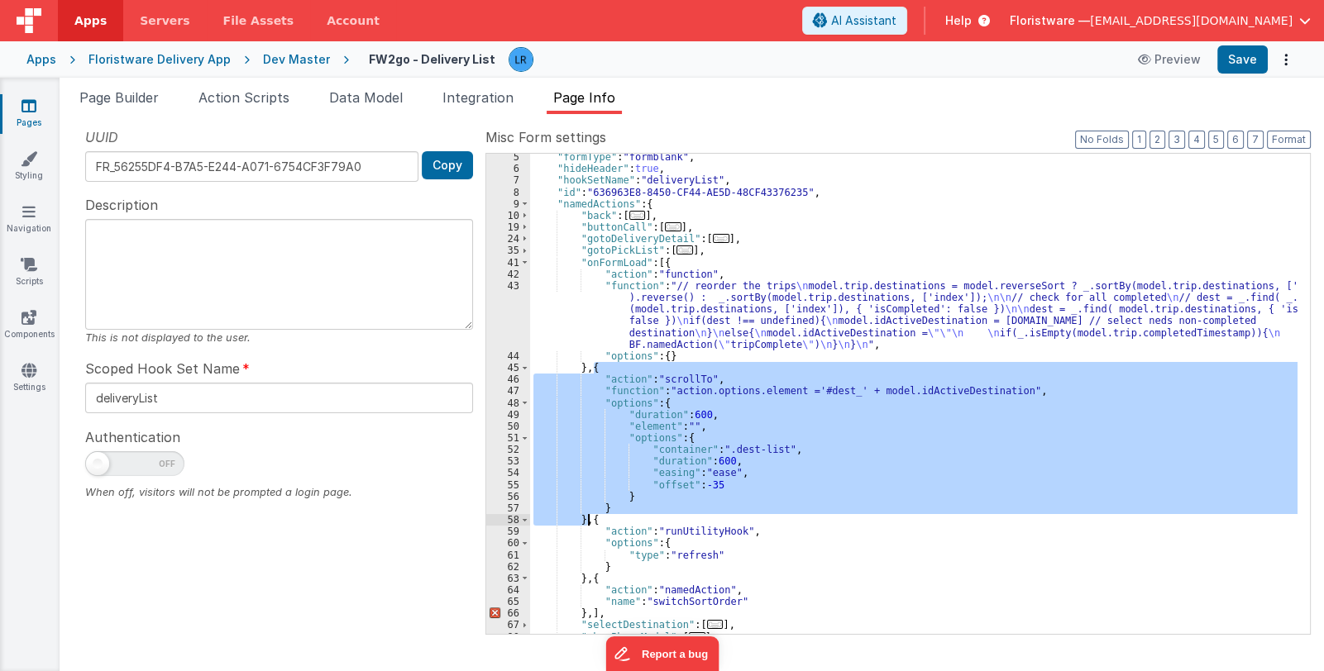
drag, startPoint x: 592, startPoint y: 366, endPoint x: 589, endPoint y: 522, distance: 156.3
click at [589, 522] on div ""formType" : "formblank" , "hideHeader" : true , "hookSetName" : "deliveryList"…" at bounding box center [913, 403] width 767 height 504
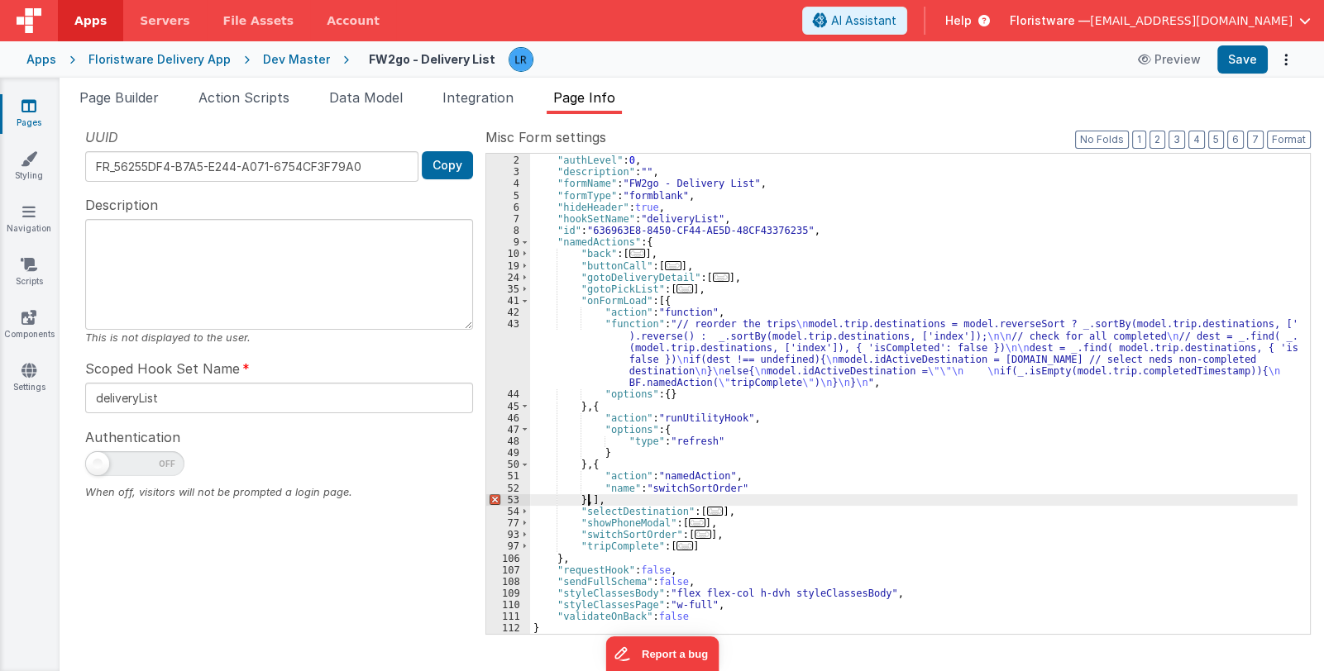
click at [589, 498] on div "{ "authLevel" : 0 , "description" : "" , "formName" : "FW2go - Delivery List" ,…" at bounding box center [913, 395] width 767 height 504
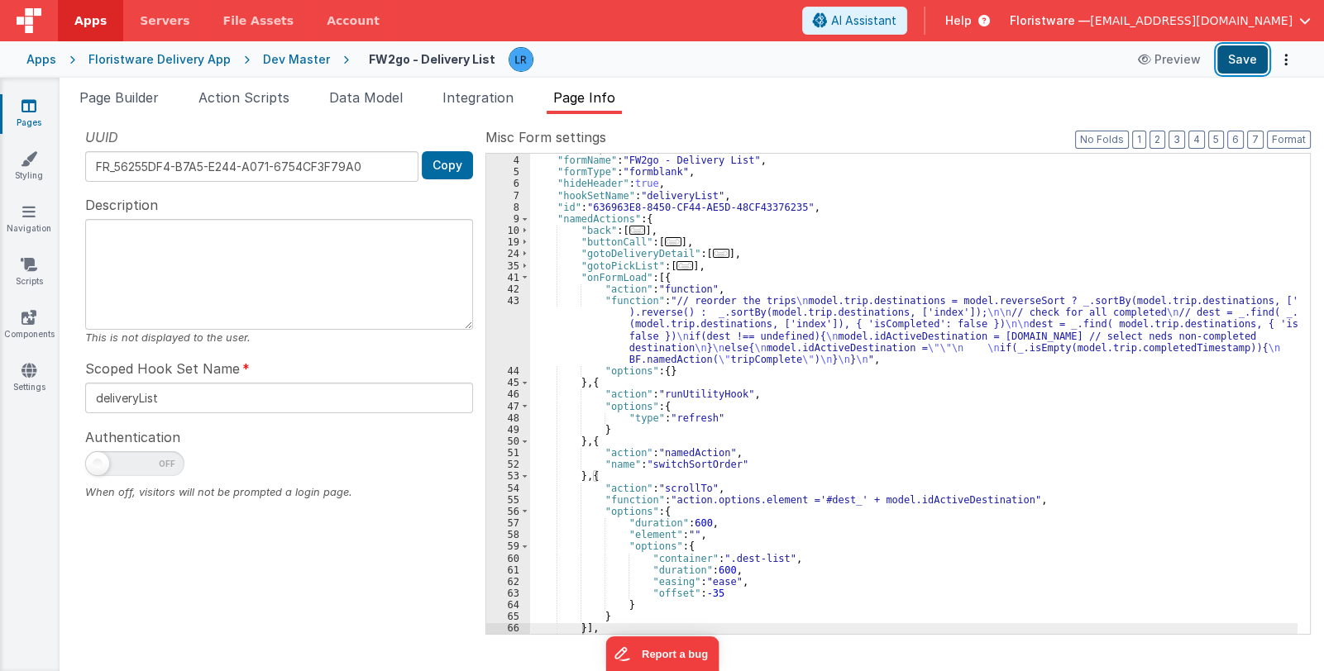
click at [1245, 61] on button "Save" at bounding box center [1242, 59] width 50 height 28
click at [34, 106] on icon at bounding box center [28, 106] width 15 height 17
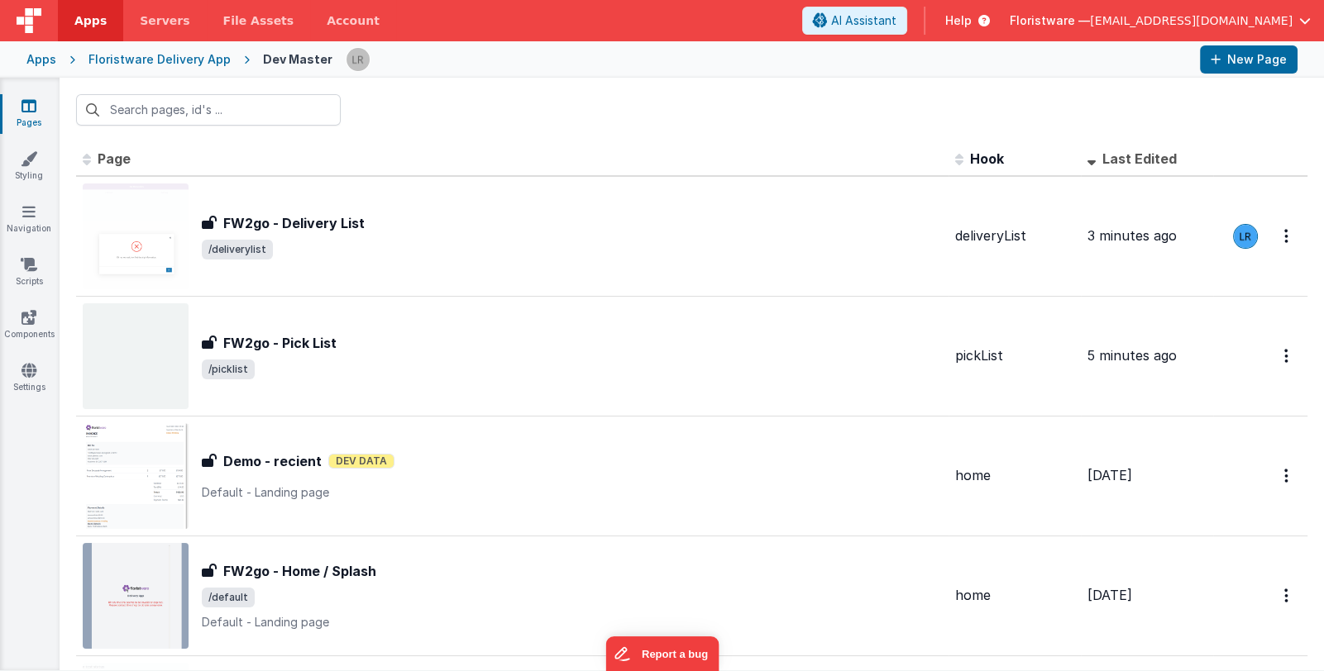
click at [139, 64] on div "Floristware Delivery App" at bounding box center [159, 59] width 142 height 17
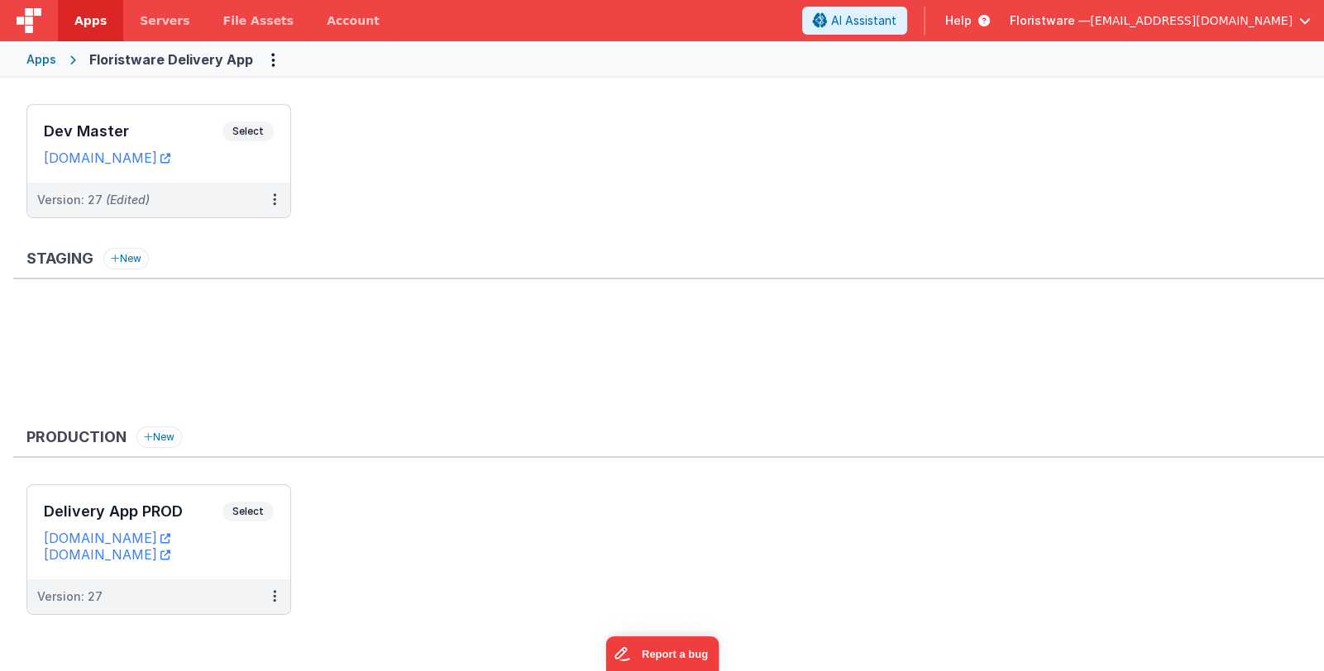
scroll to position [49, 0]
click at [274, 199] on icon at bounding box center [274, 198] width 3 height 1
click at [254, 291] on link "Deploy..." at bounding box center [217, 296] width 145 height 30
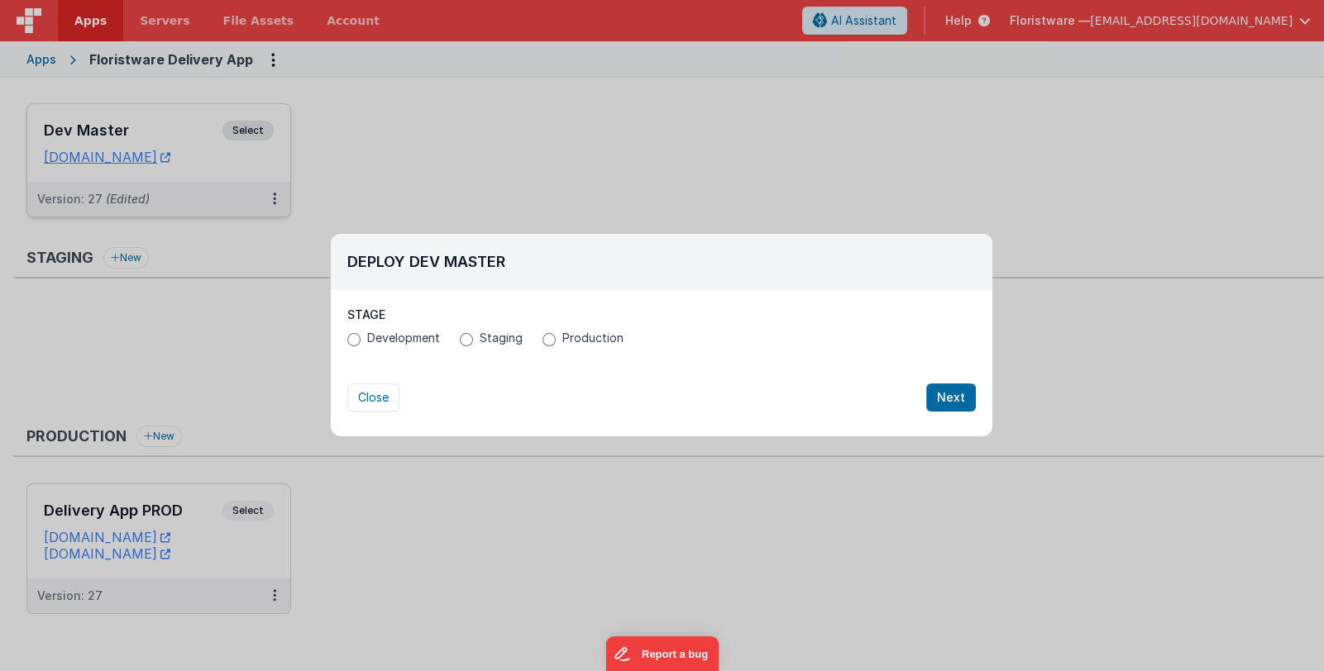
click at [570, 338] on span "Production" at bounding box center [592, 338] width 61 height 17
click at [556, 338] on input "Production" at bounding box center [548, 339] width 13 height 13
radio input "true"
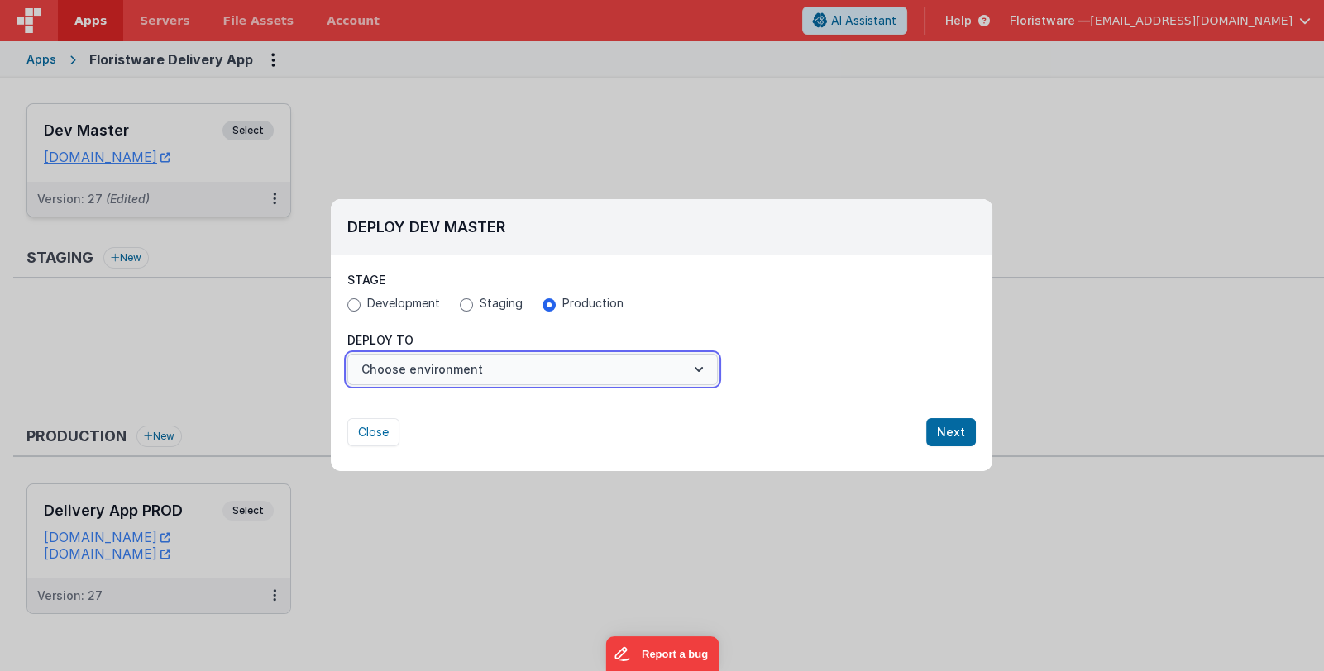
click at [565, 379] on button "Choose environment" at bounding box center [532, 369] width 370 height 31
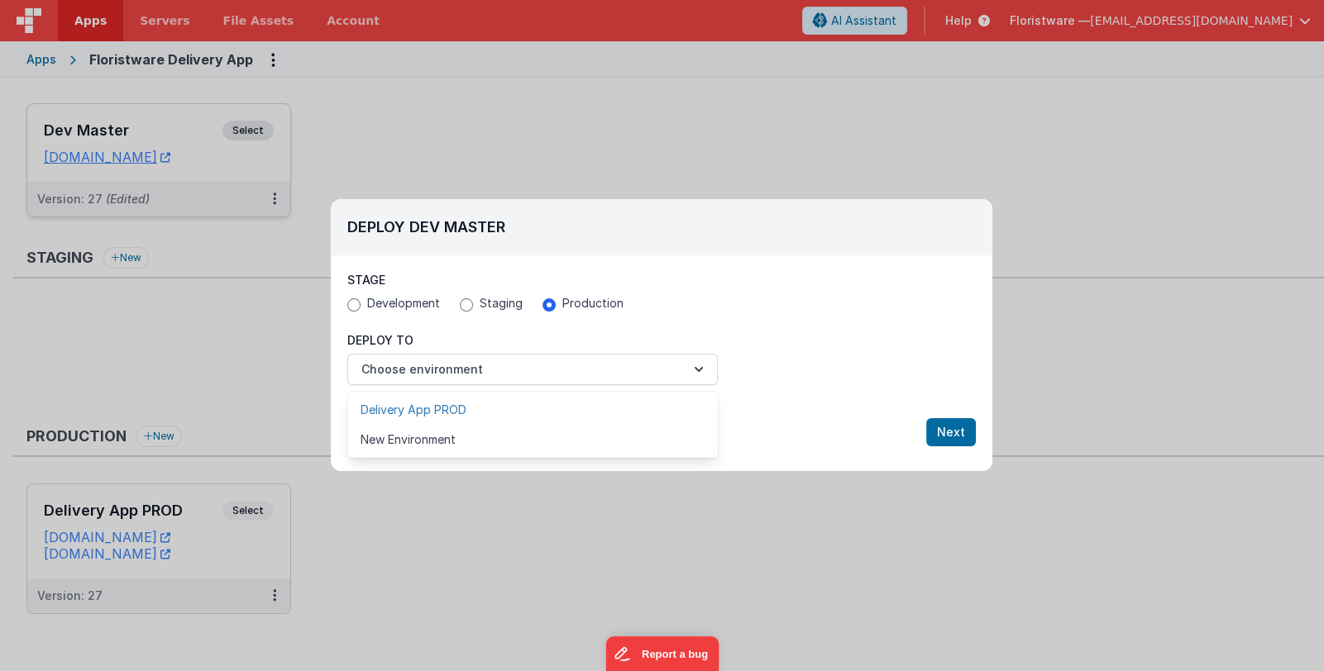
click at [546, 408] on link "Delivery App PROD" at bounding box center [532, 410] width 370 height 30
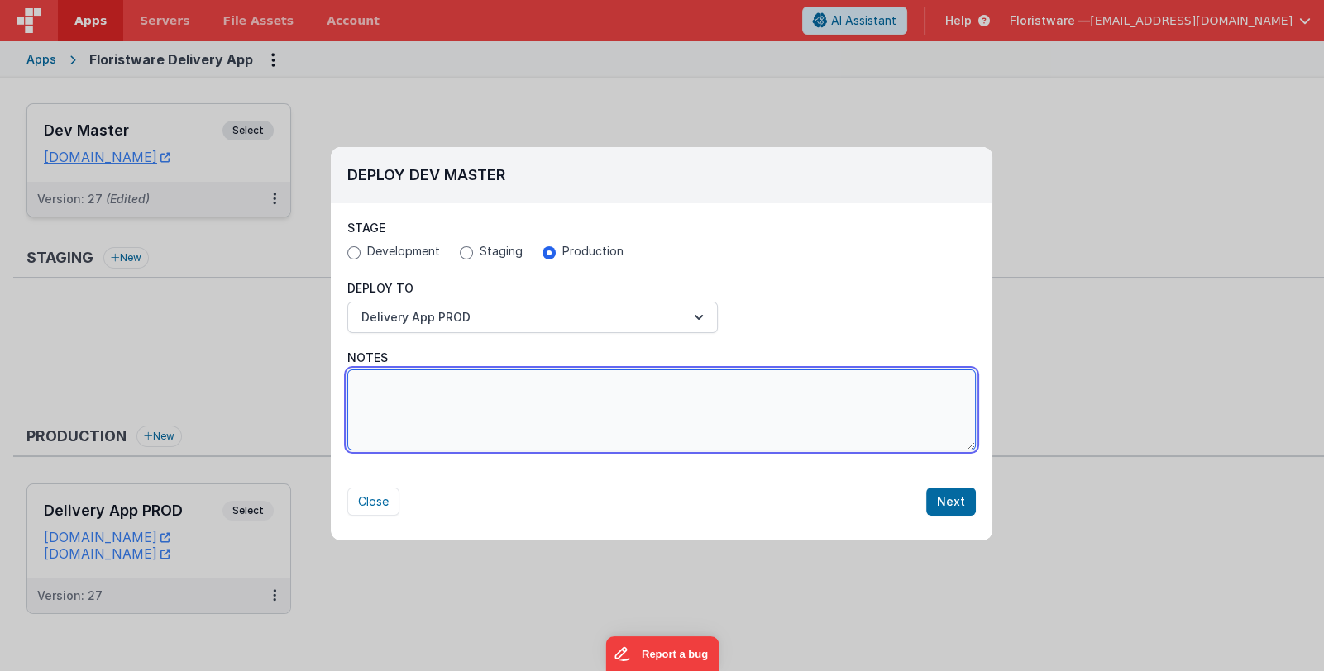
click at [611, 398] on textarea "Notes" at bounding box center [661, 410] width 628 height 81
click at [467, 391] on textarea "Notes" at bounding box center [661, 410] width 628 height 81
paste textarea "fixed bug sort not working properly on pick list page; fixed bug sort order is …"
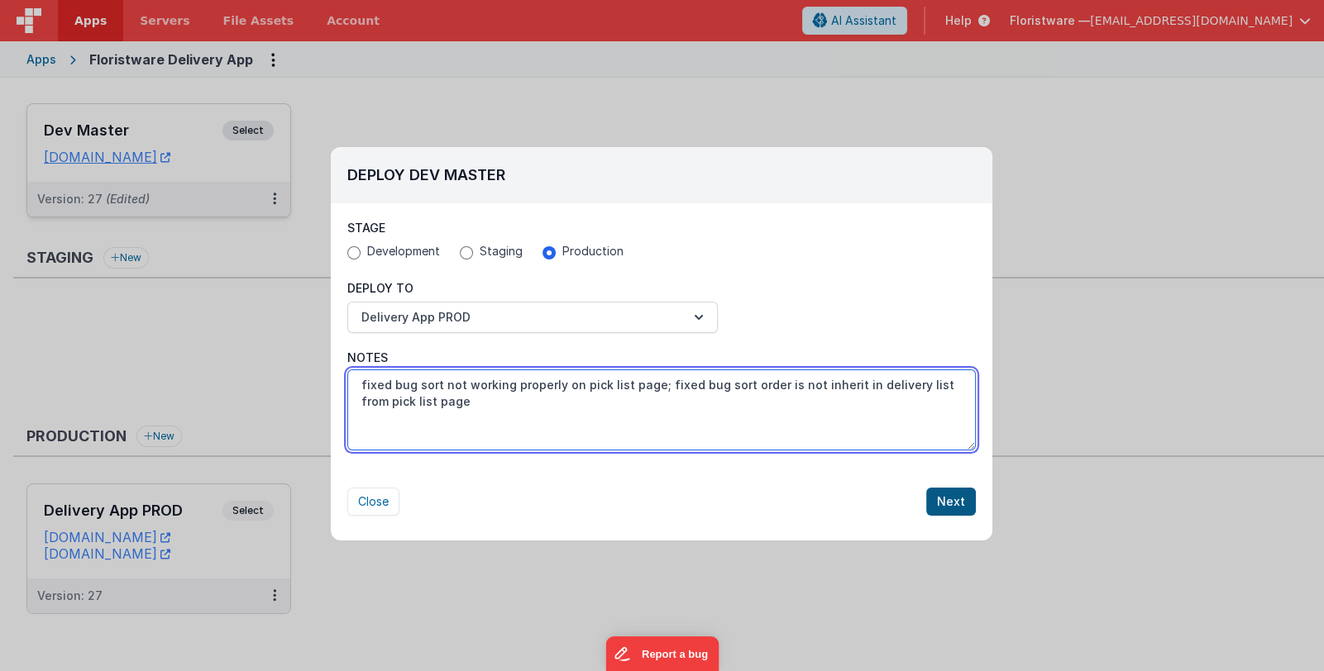
type textarea "fixed bug sort not working properly on pick list page; fixed bug sort order is …"
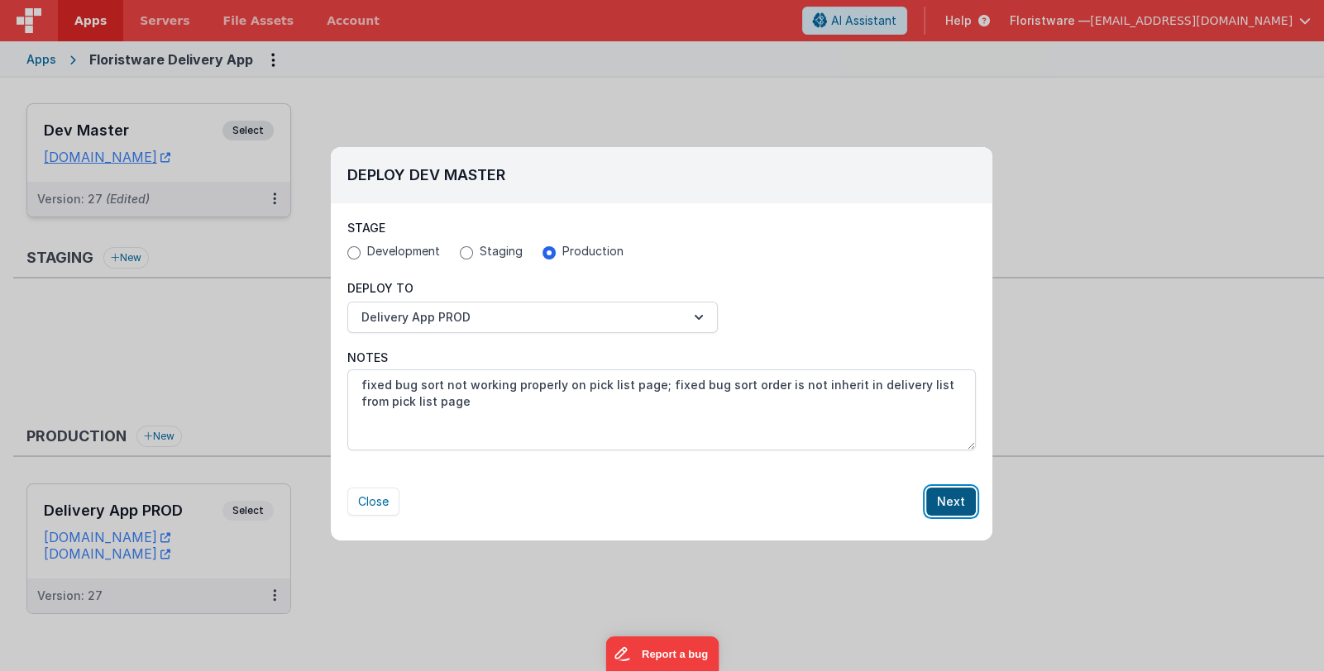
click at [947, 501] on button "Next" at bounding box center [951, 502] width 50 height 28
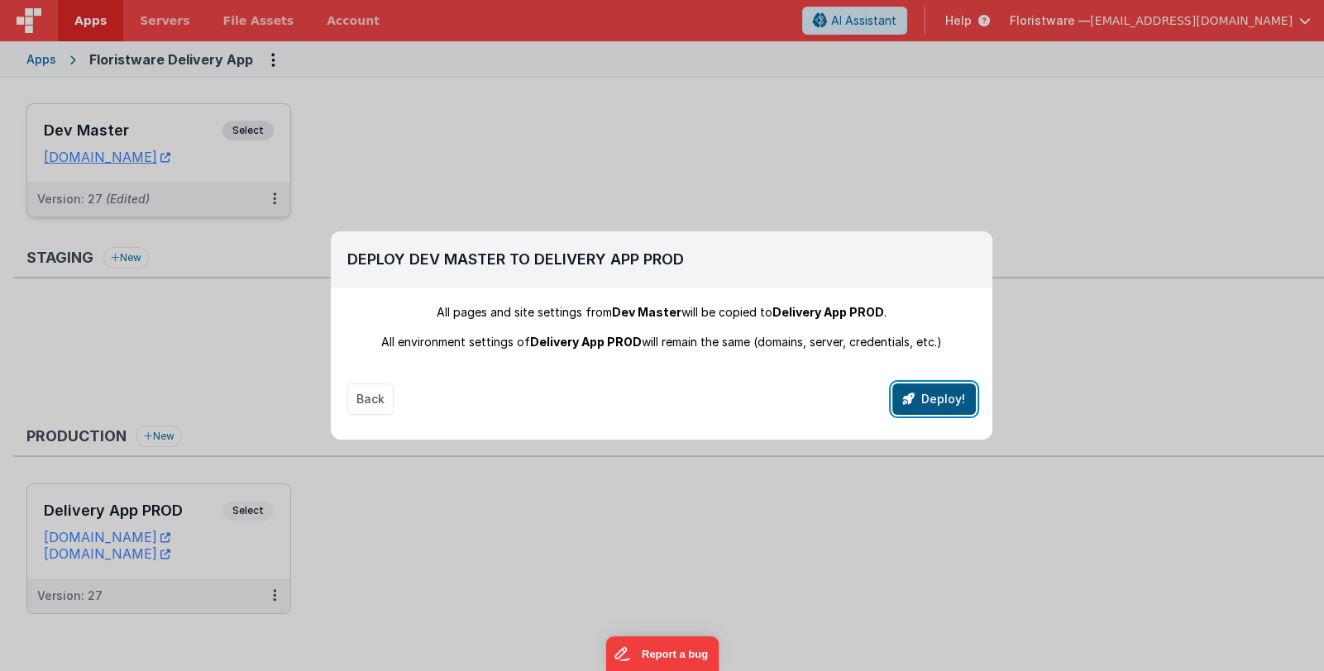
click at [952, 400] on button "Deploy!" at bounding box center [933, 399] width 83 height 31
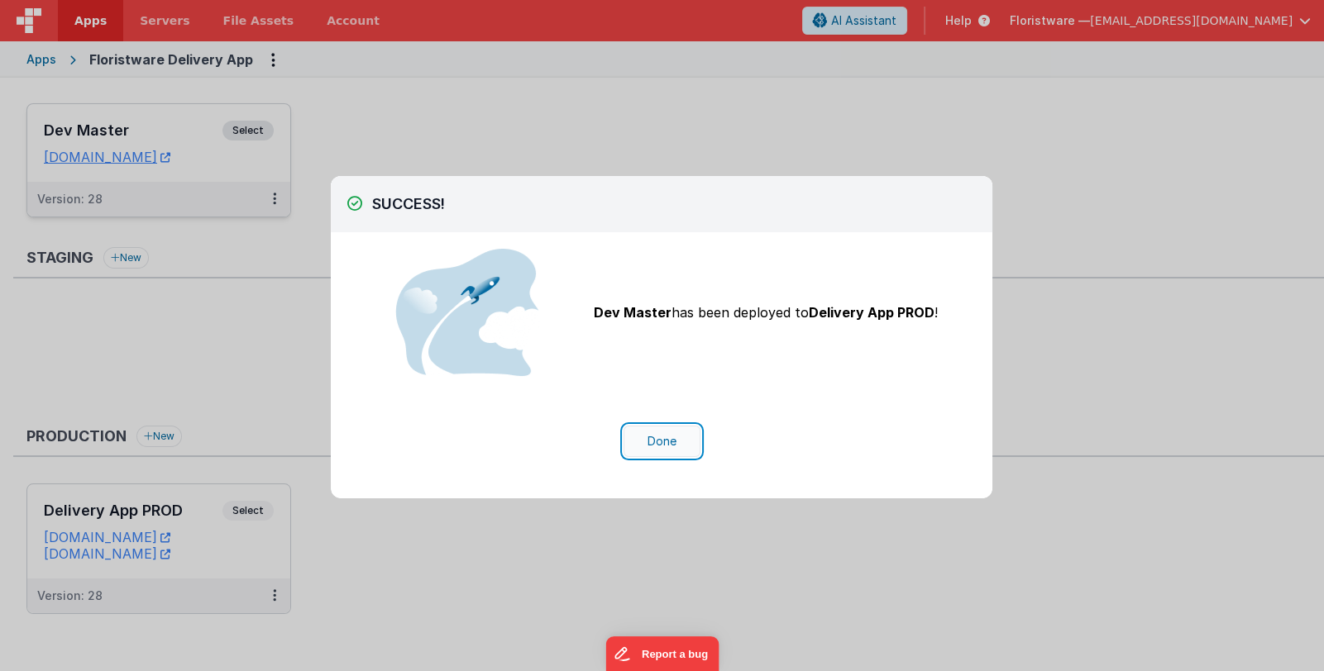
click at [674, 445] on button "Done" at bounding box center [661, 441] width 77 height 31
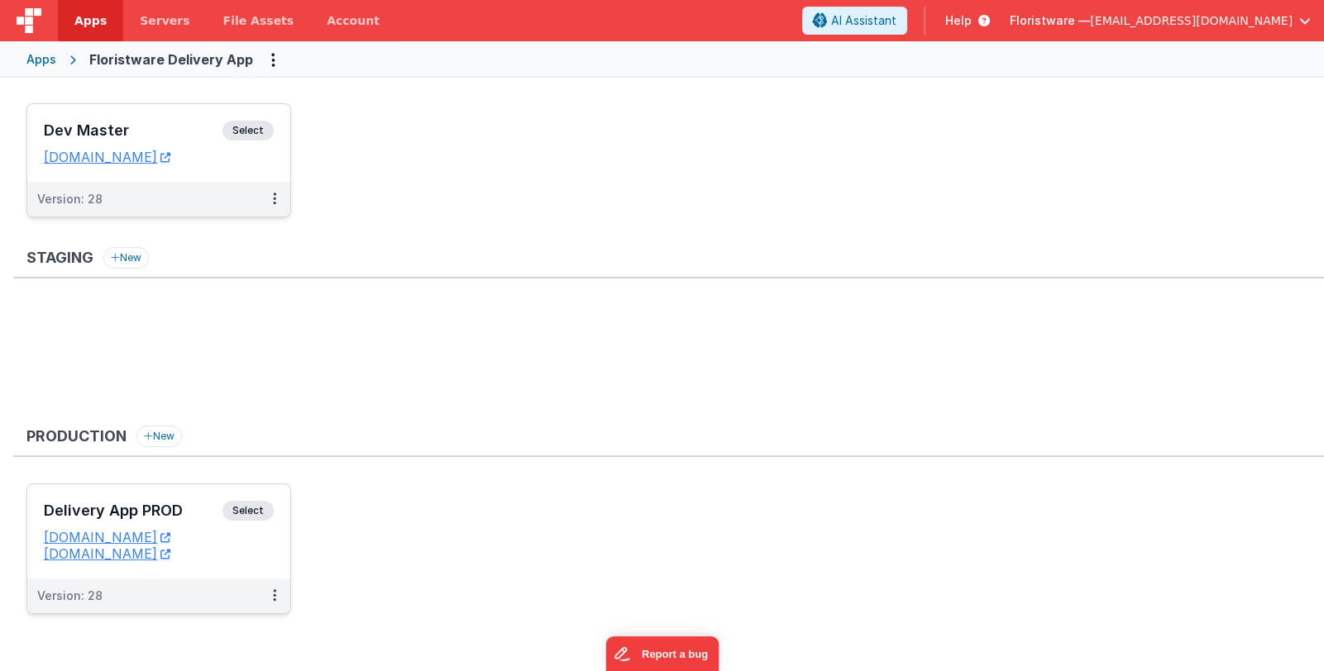
click at [169, 588] on div "Version: 28" at bounding box center [148, 596] width 222 height 17
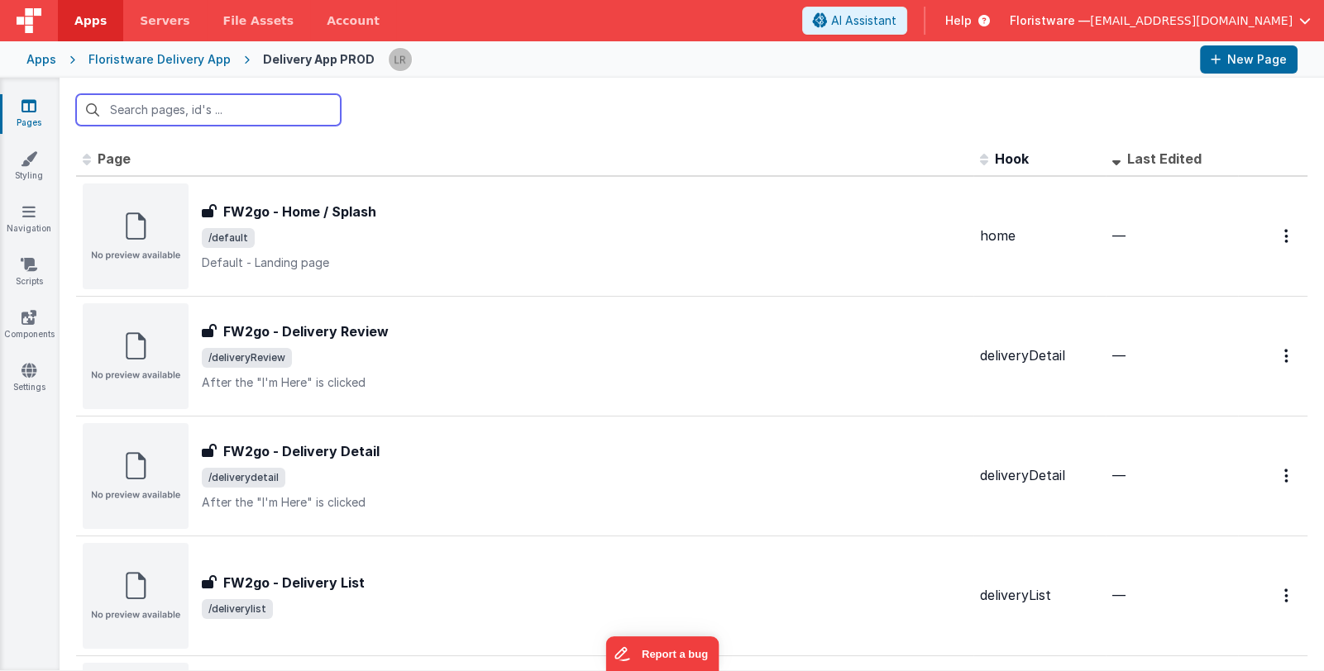
click at [208, 114] on input "text" at bounding box center [208, 109] width 265 height 31
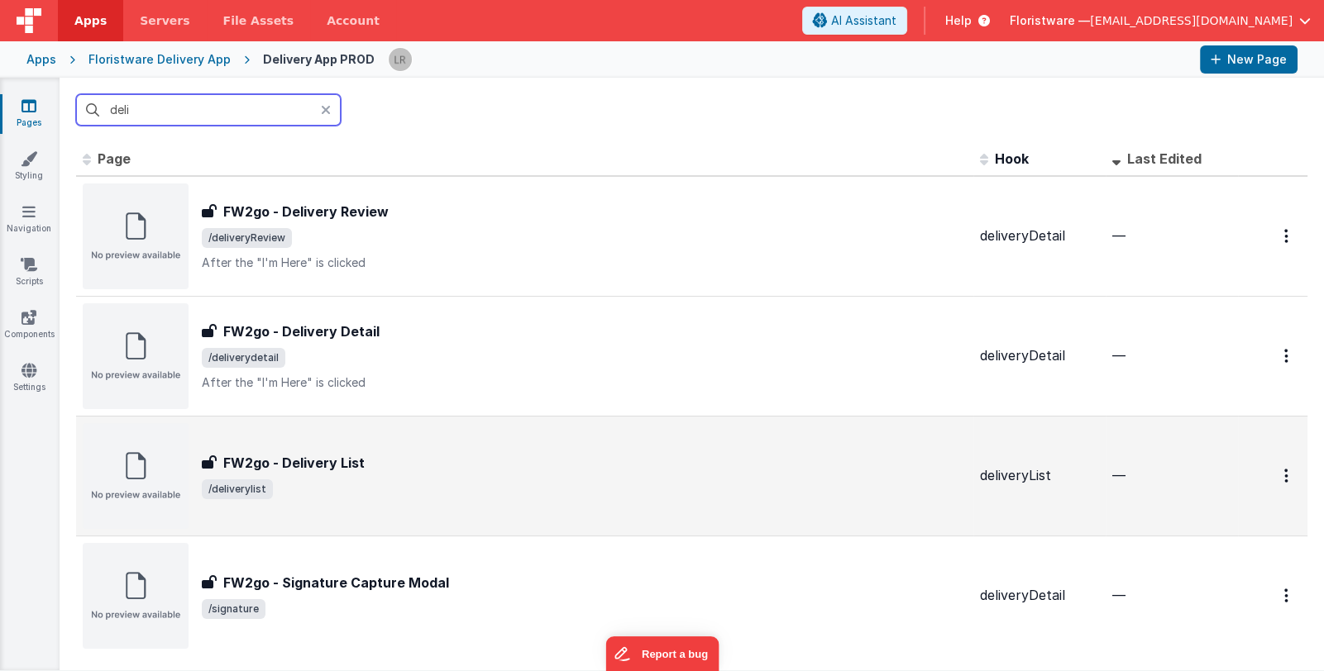
type input "deli"
click at [603, 453] on div "FW2go - Delivery List" at bounding box center [584, 463] width 765 height 20
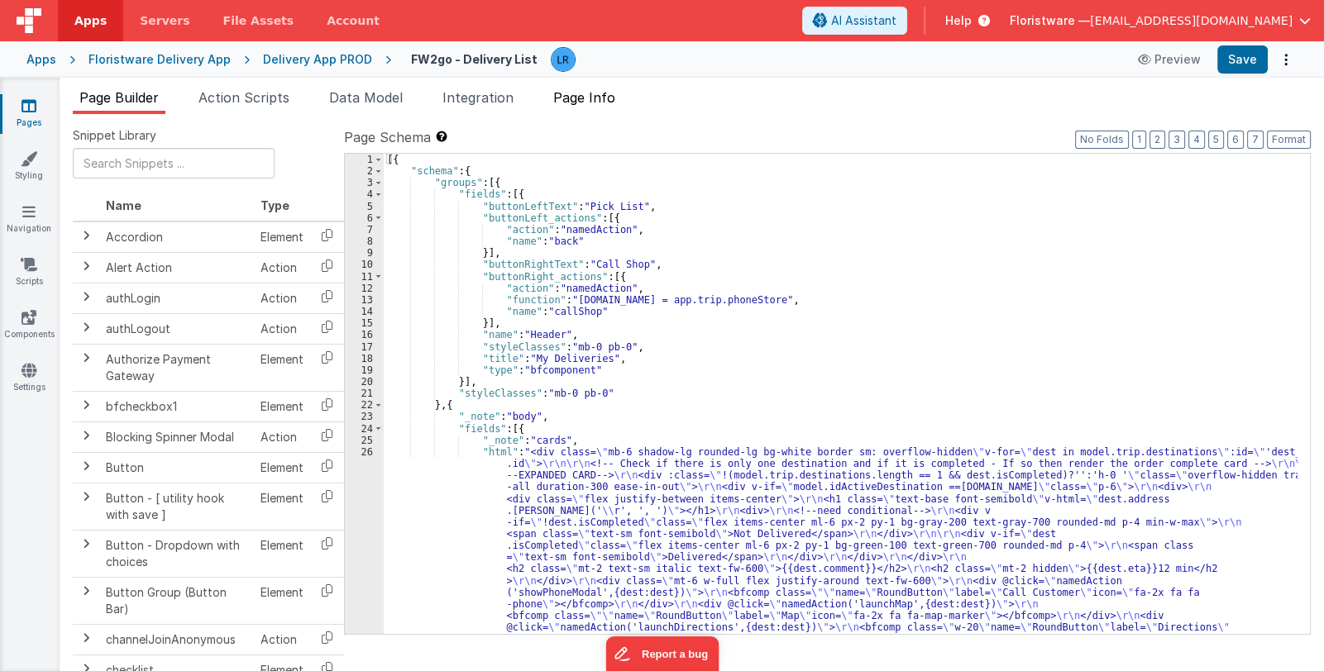
click at [603, 99] on span "Page Info" at bounding box center [584, 97] width 62 height 17
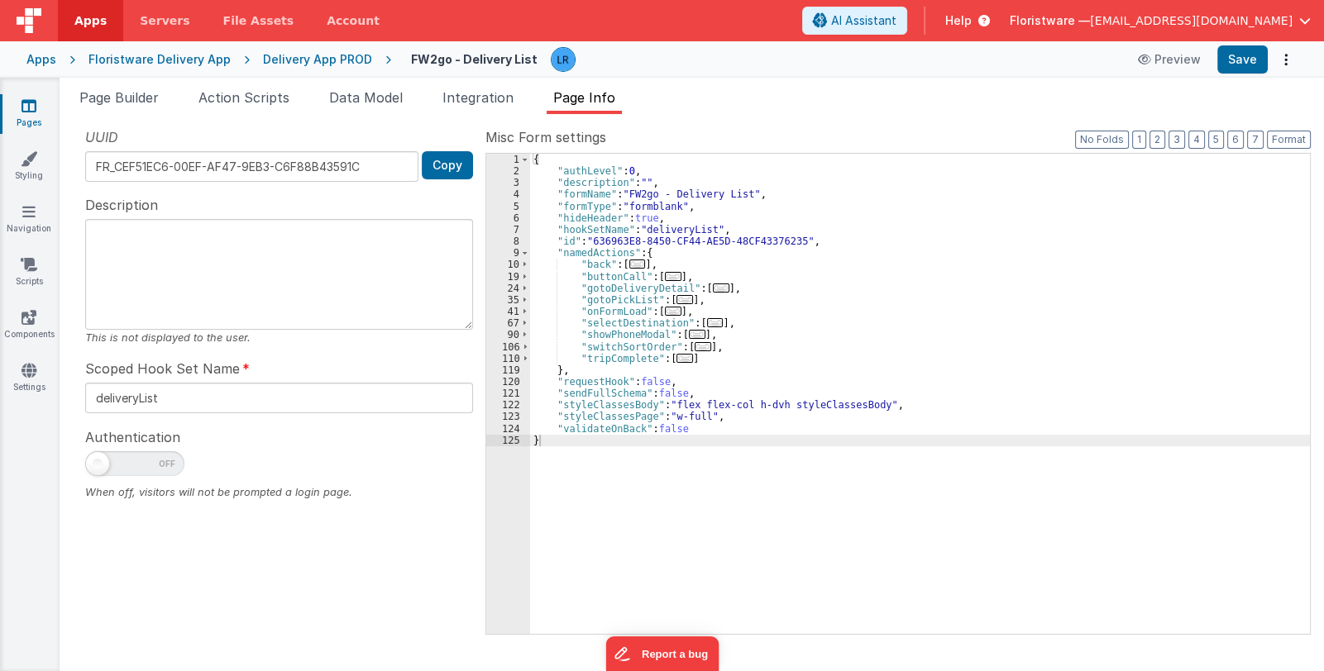
click at [33, 109] on icon at bounding box center [28, 106] width 15 height 17
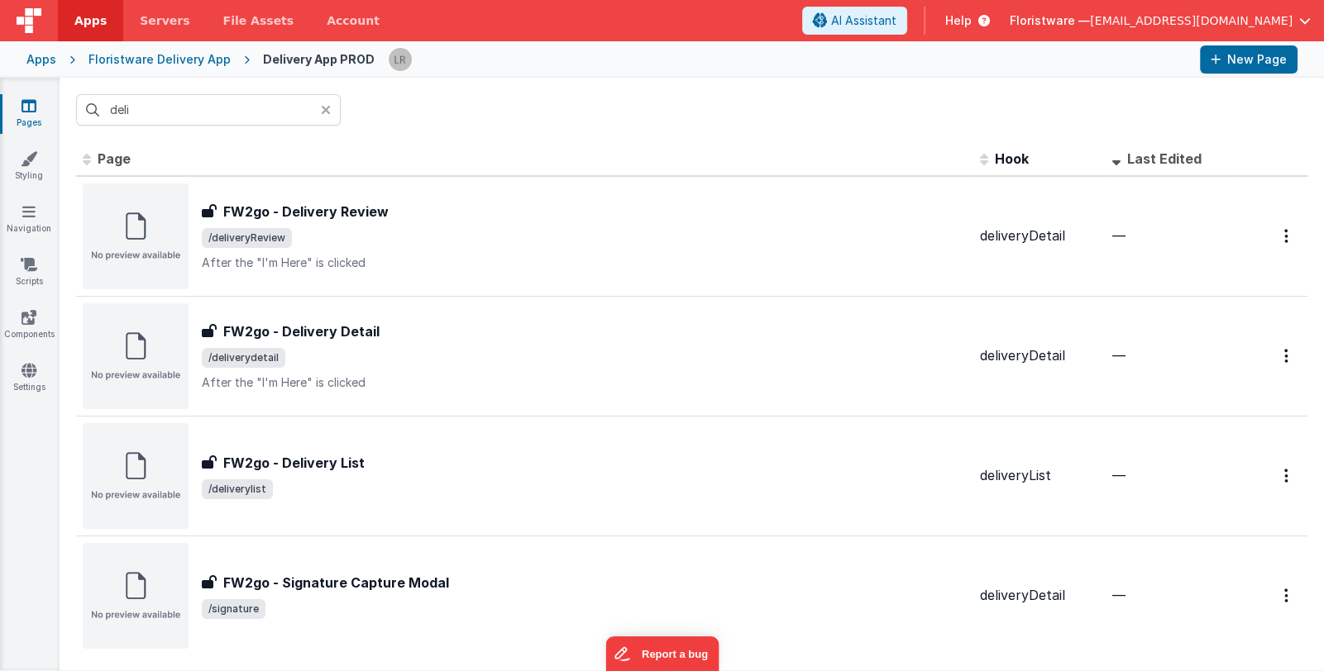
click at [322, 108] on icon at bounding box center [326, 109] width 10 height 13
